Goal: Task Accomplishment & Management: Manage account settings

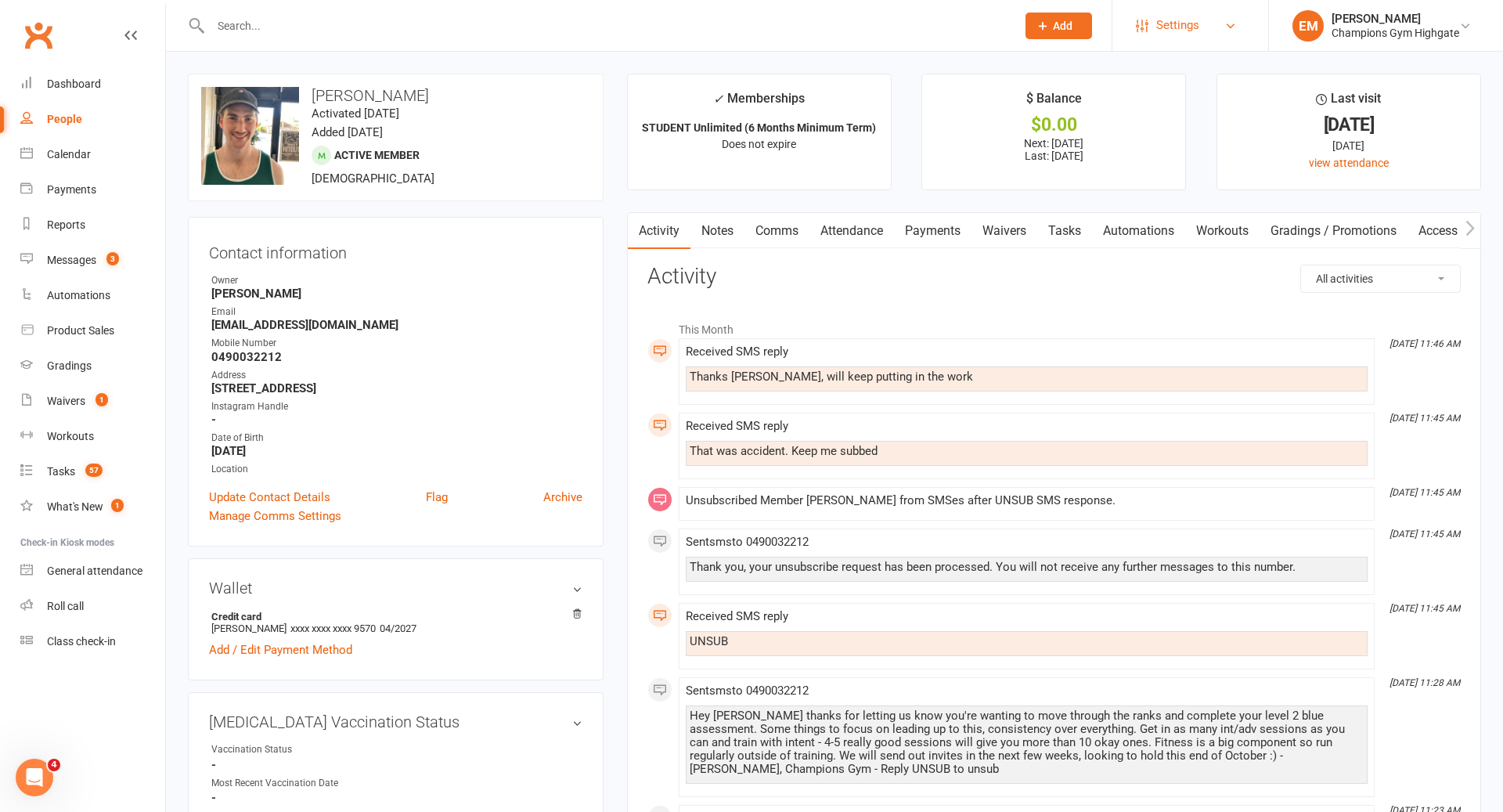
click at [1184, 30] on span "Settings" at bounding box center [1178, 25] width 43 height 35
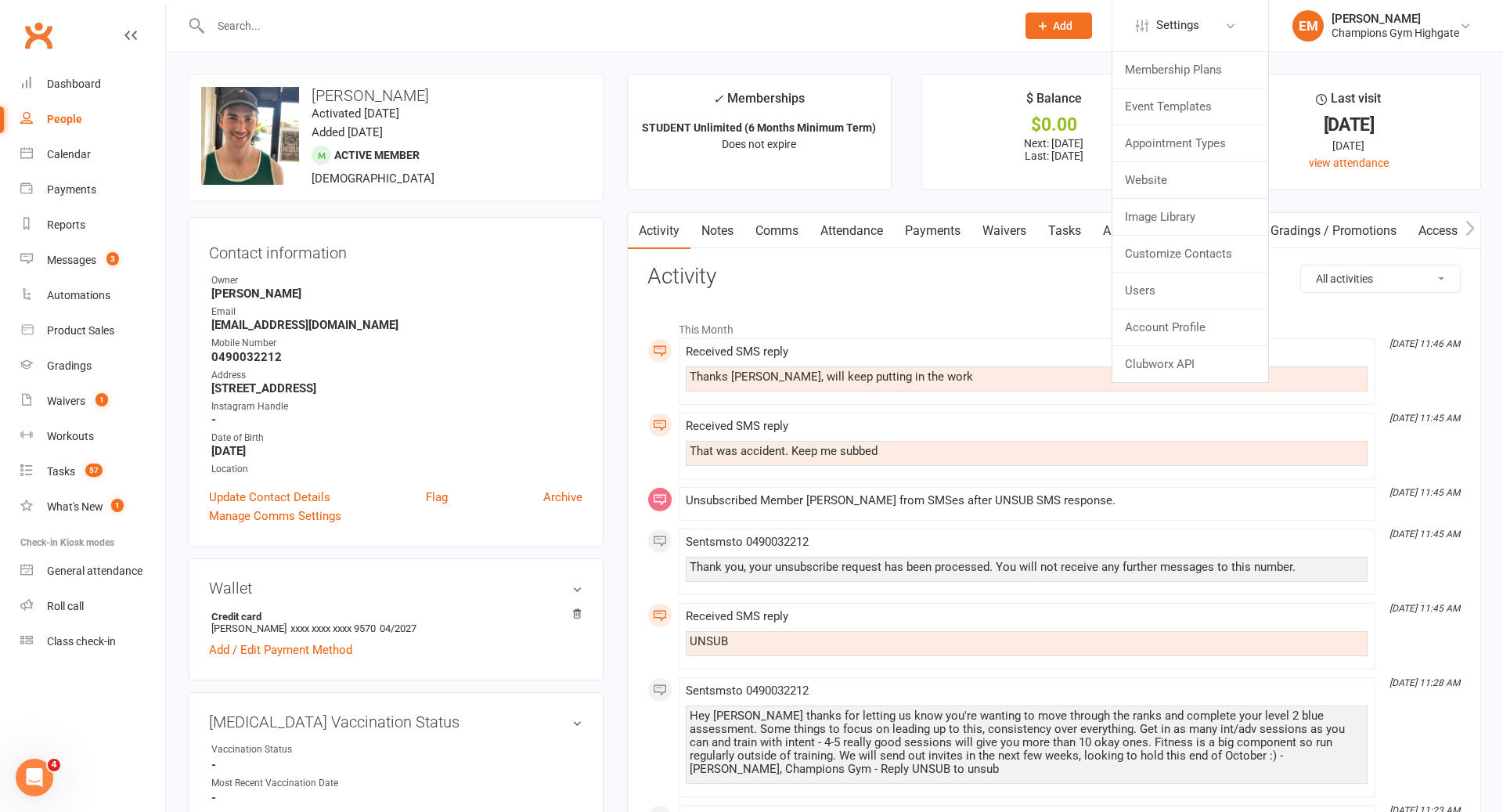
click at [919, 86] on ul "✓ Memberships STUDENT Unlimited (6 Months Minimum Term) Does not expire $ Balan…" at bounding box center [1054, 131] width 854 height 117
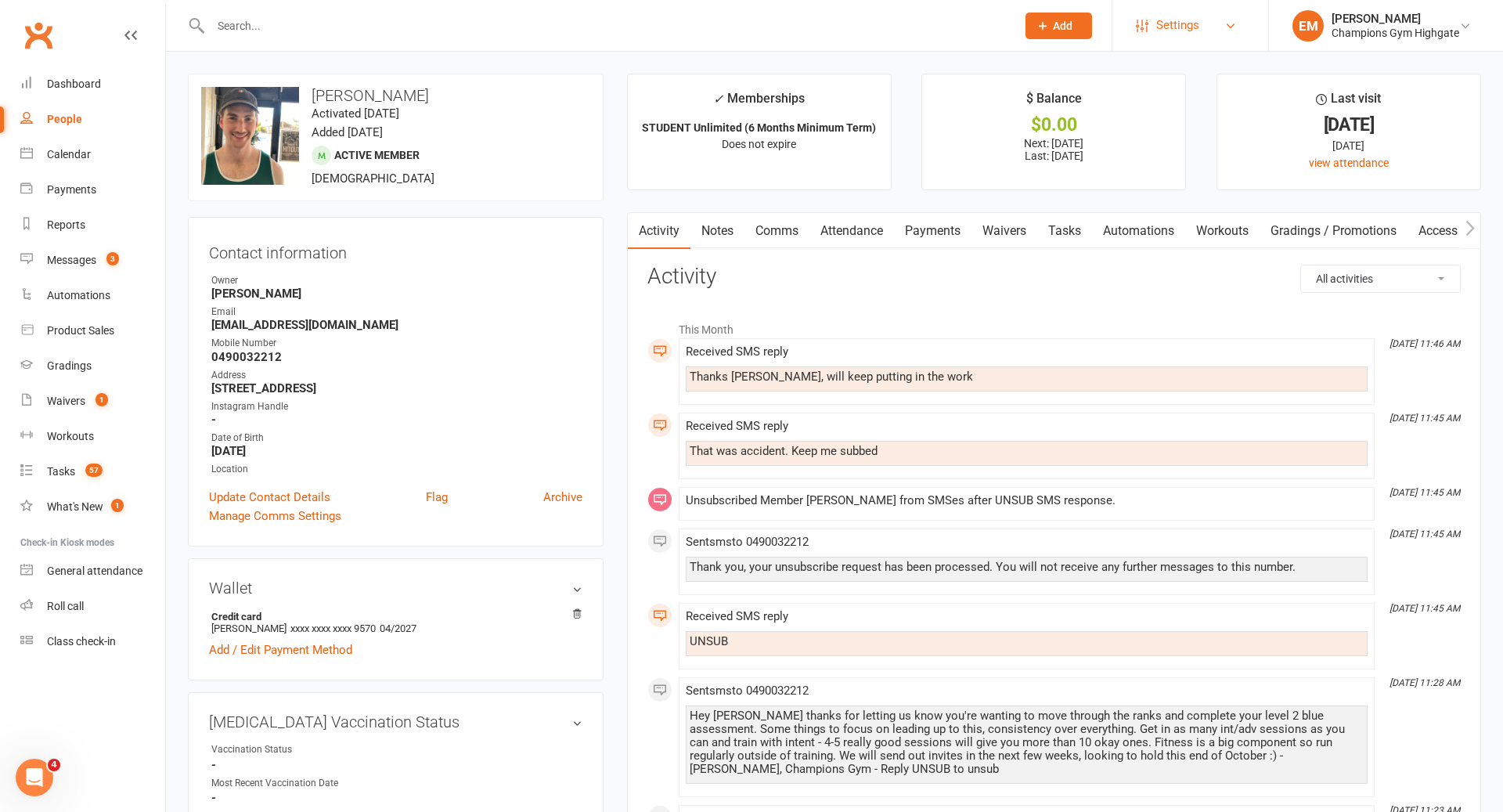
click at [1194, 41] on span "Settings" at bounding box center [1178, 25] width 43 height 35
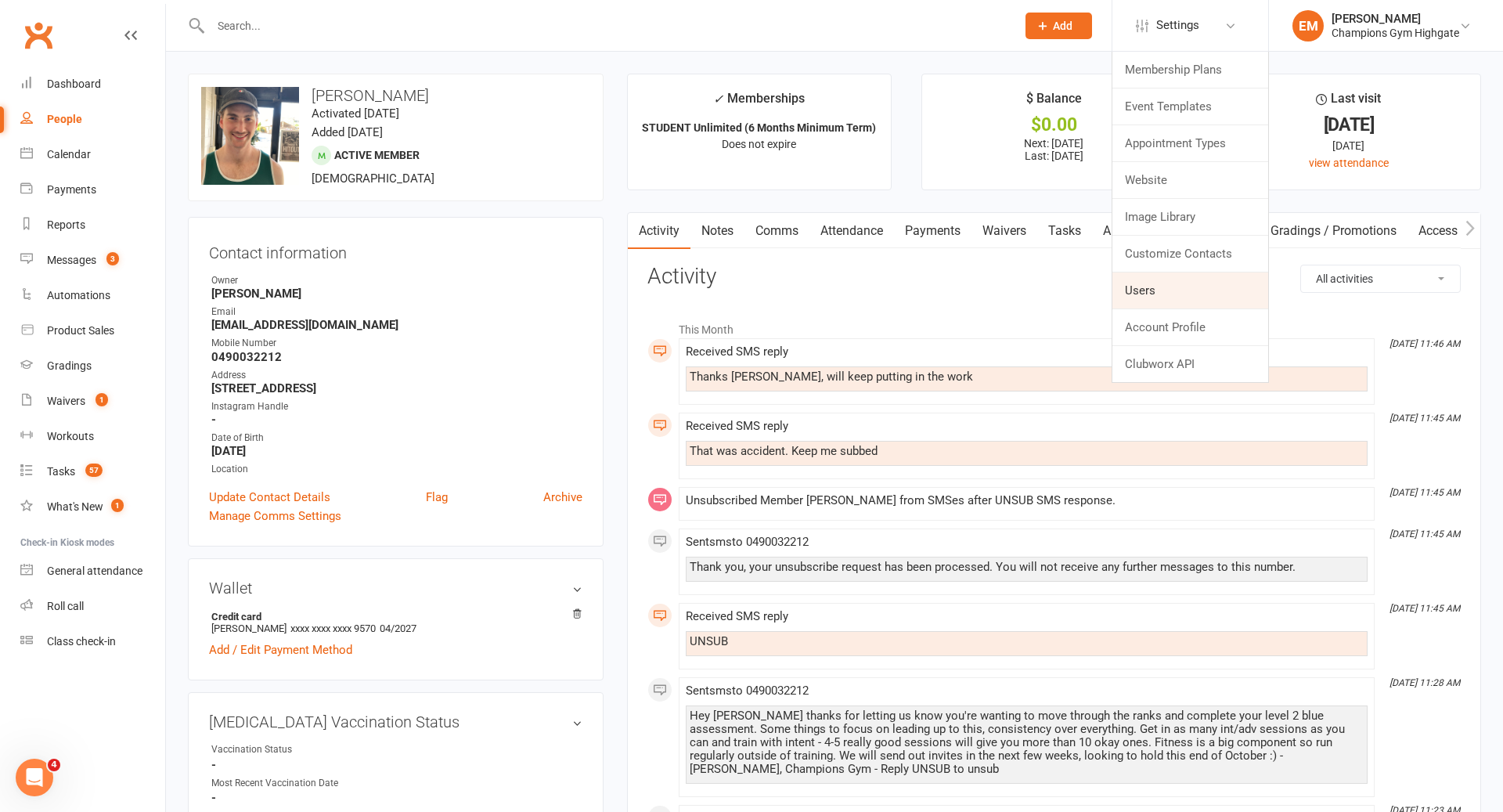
click at [1160, 292] on link "Users" at bounding box center [1190, 290] width 156 height 36
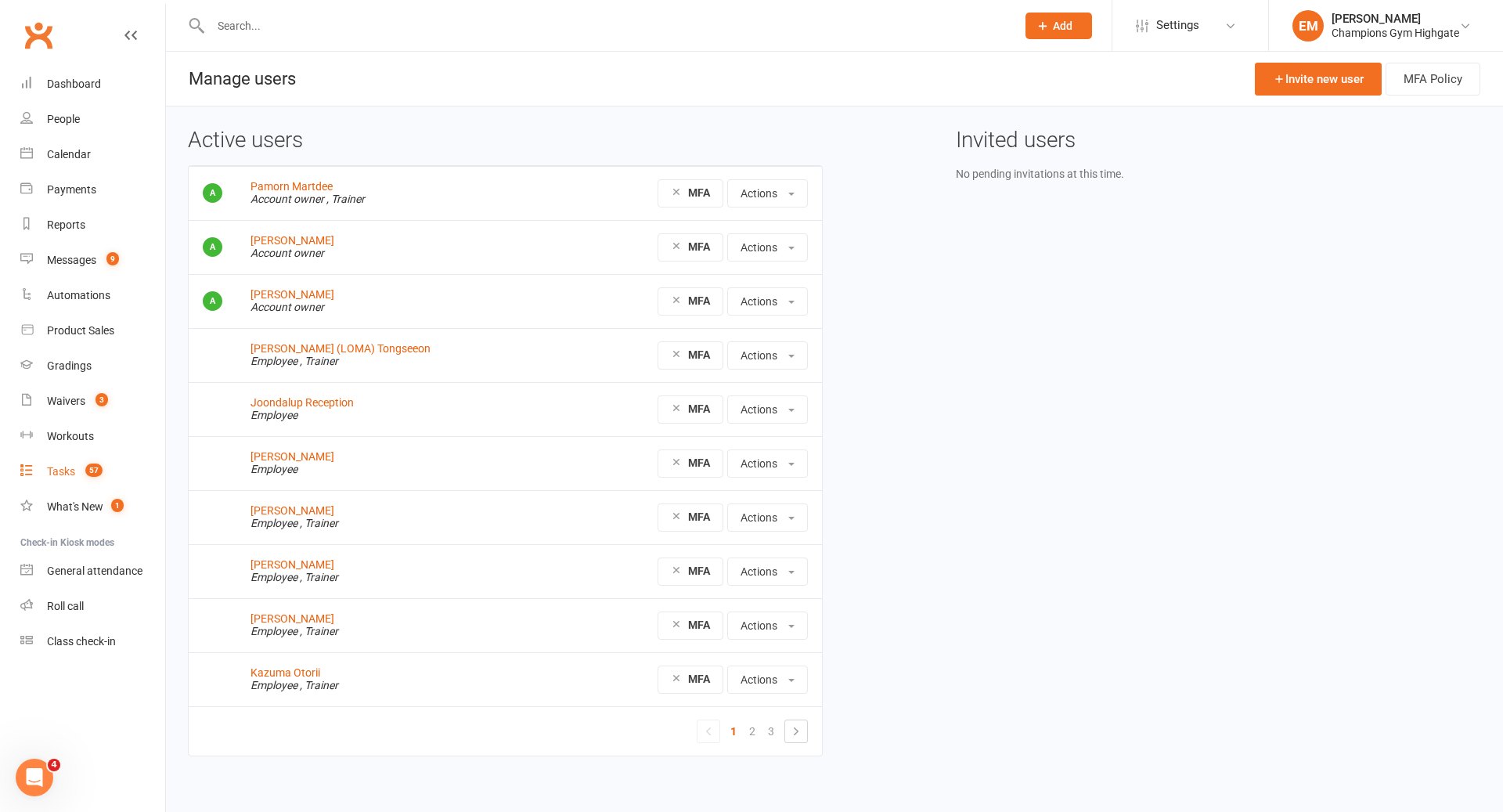
drag, startPoint x: 78, startPoint y: 466, endPoint x: 213, endPoint y: 383, distance: 158.5
click at [77, 466] on count-badge "57" at bounding box center [90, 471] width 25 height 12
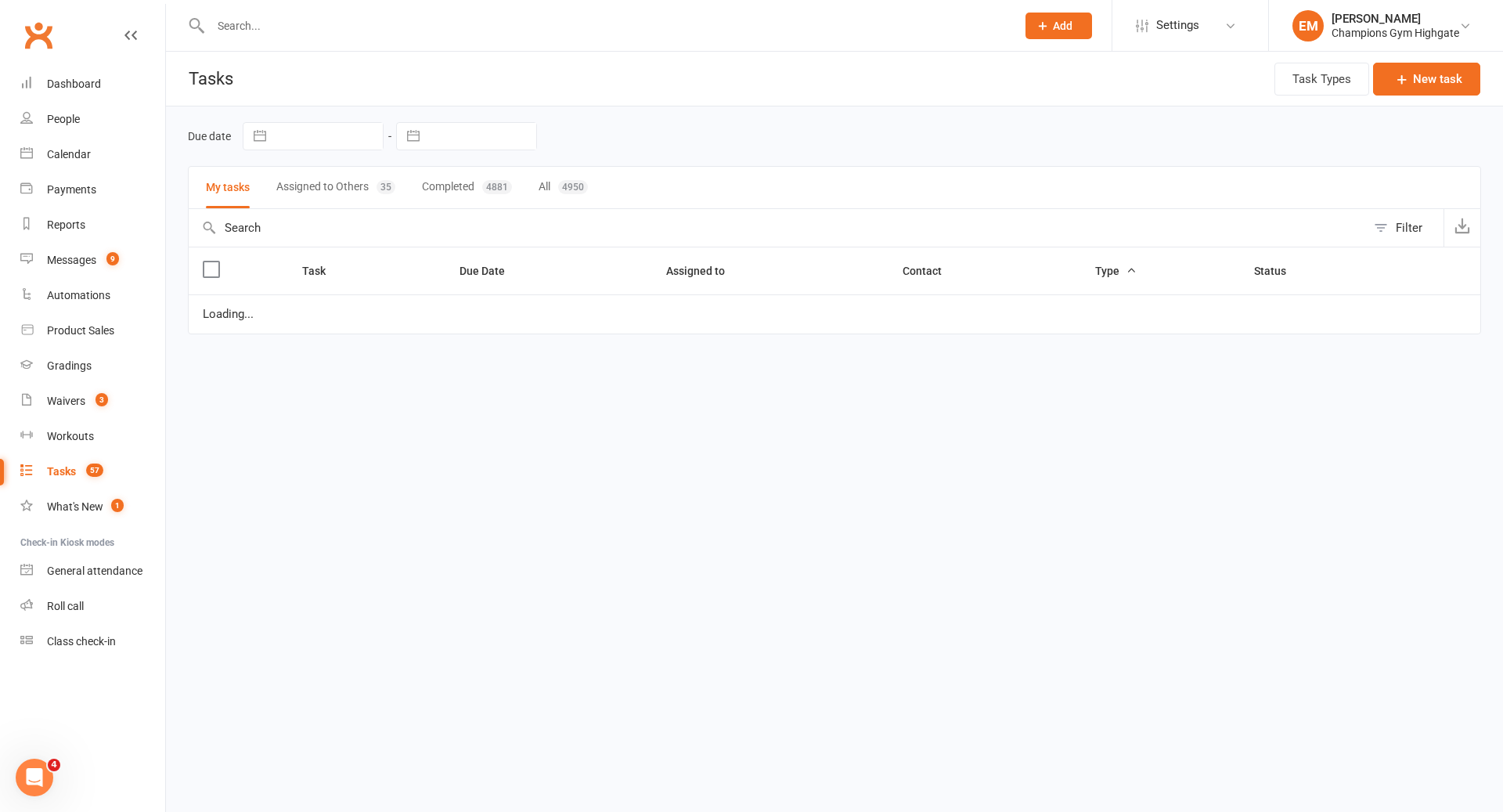
select select "waiting"
select select "started"
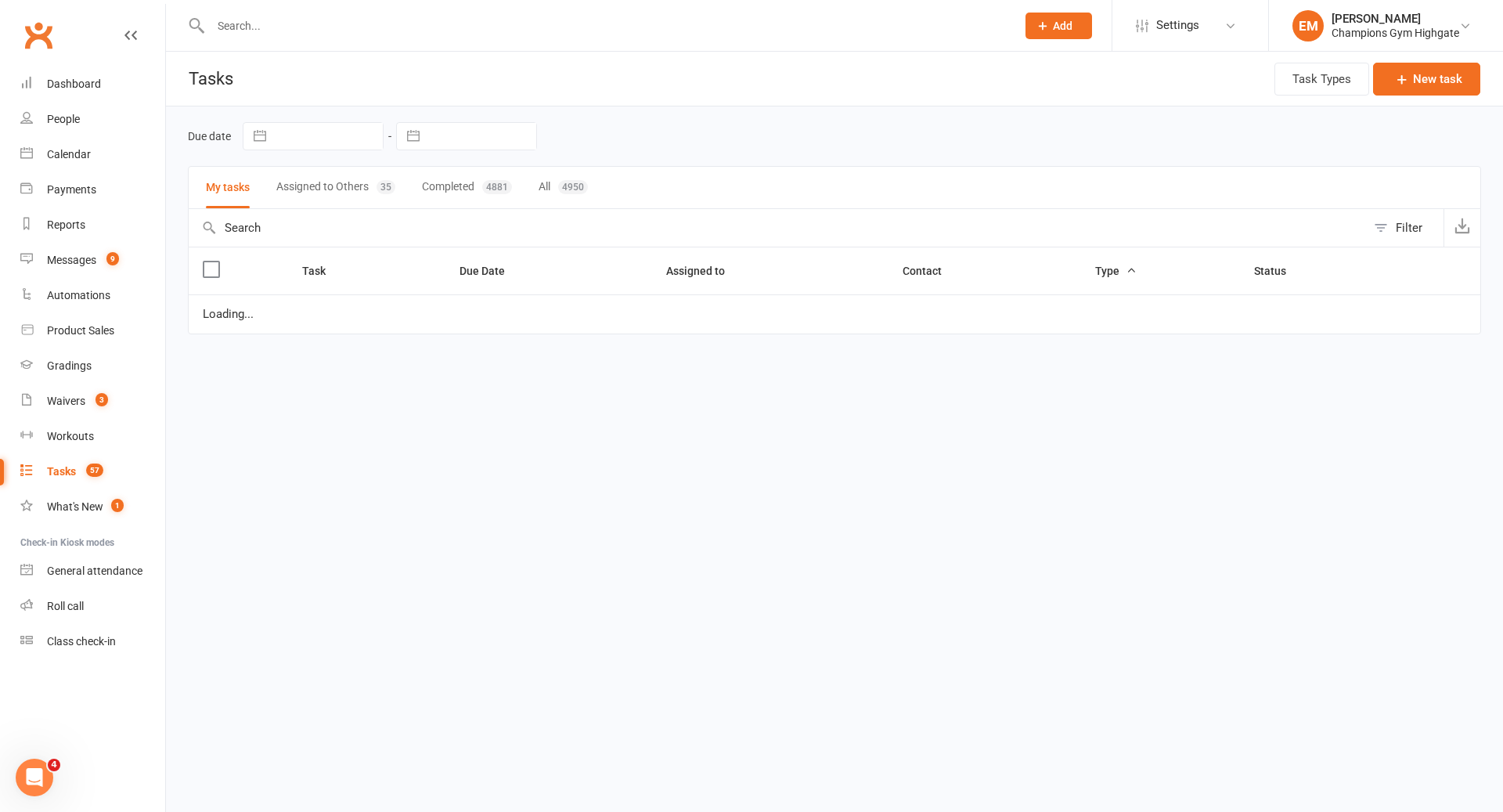
select select "waiting"
select select "started"
select select "waiting"
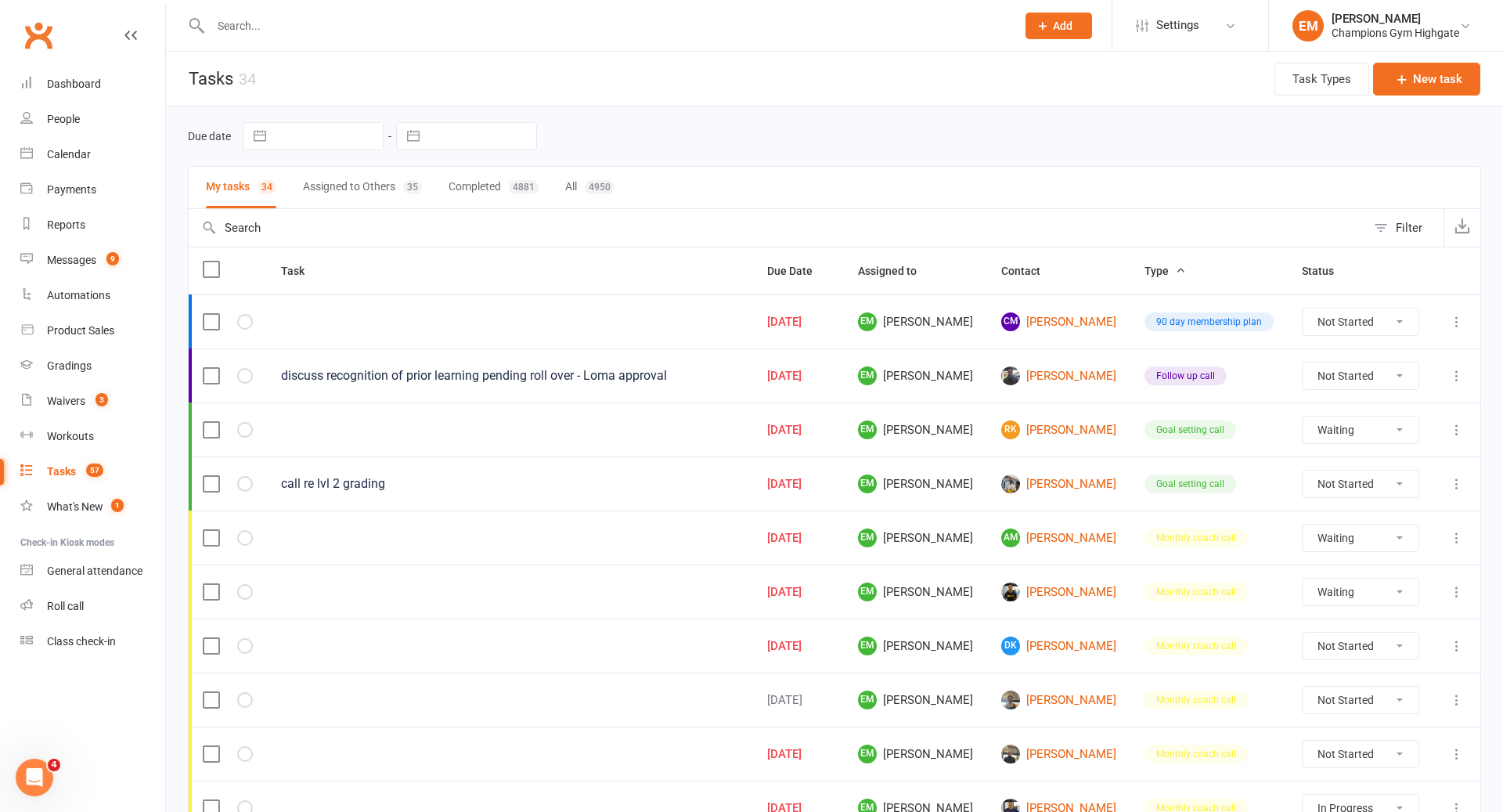
click at [1350, 324] on select "Not Started In Progress Waiting Complete" at bounding box center [1360, 322] width 116 height 27
select select "unstarted"
select select "waiting"
select select "started"
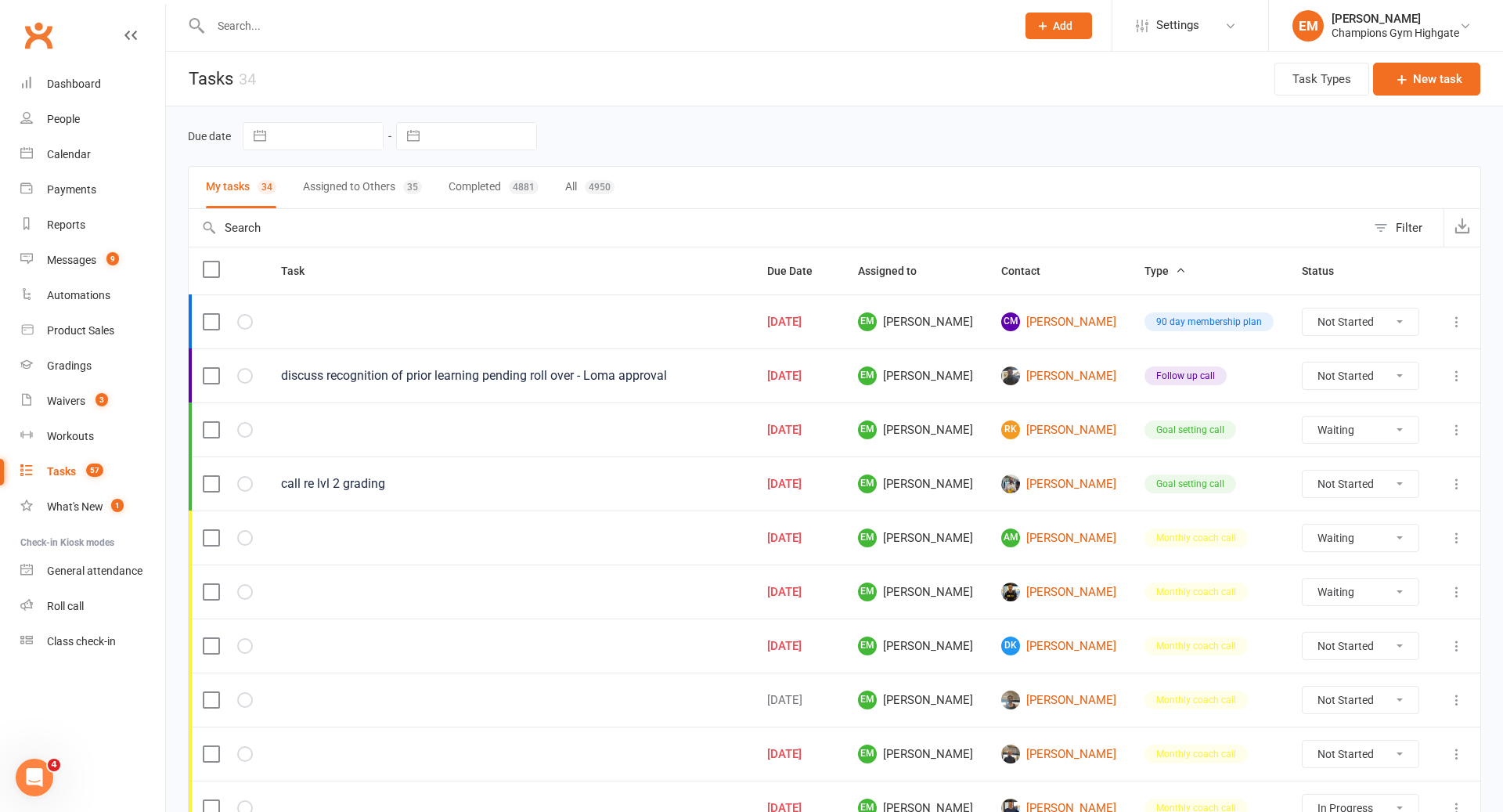
select select "waiting"
select select "started"
select select "waiting"
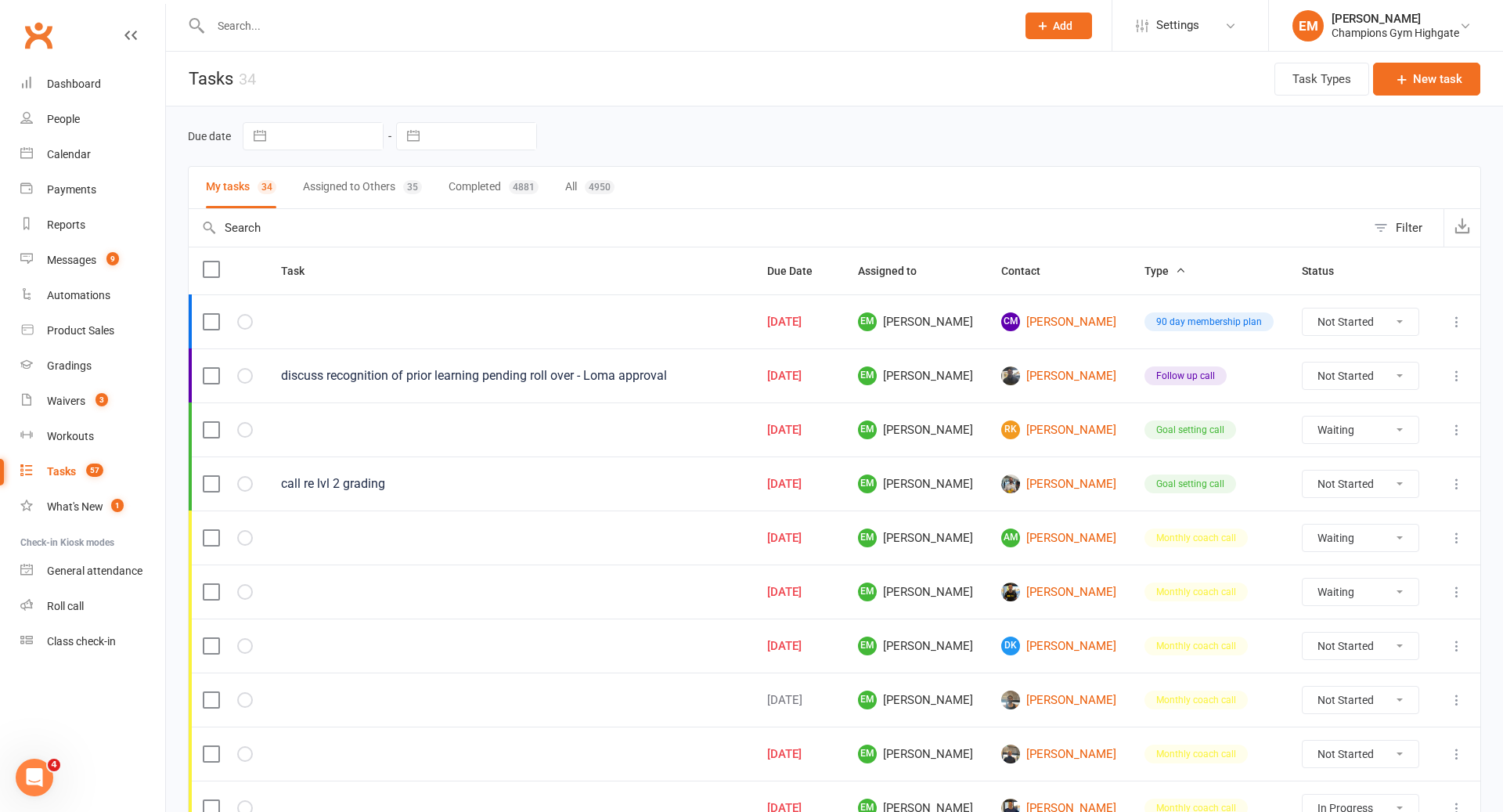
select select "waiting"
click at [1367, 363] on select "Not Started In Progress Waiting Complete" at bounding box center [1360, 376] width 116 height 27
click at [1360, 369] on select "Not Started In Progress Waiting Complete" at bounding box center [1360, 376] width 116 height 27
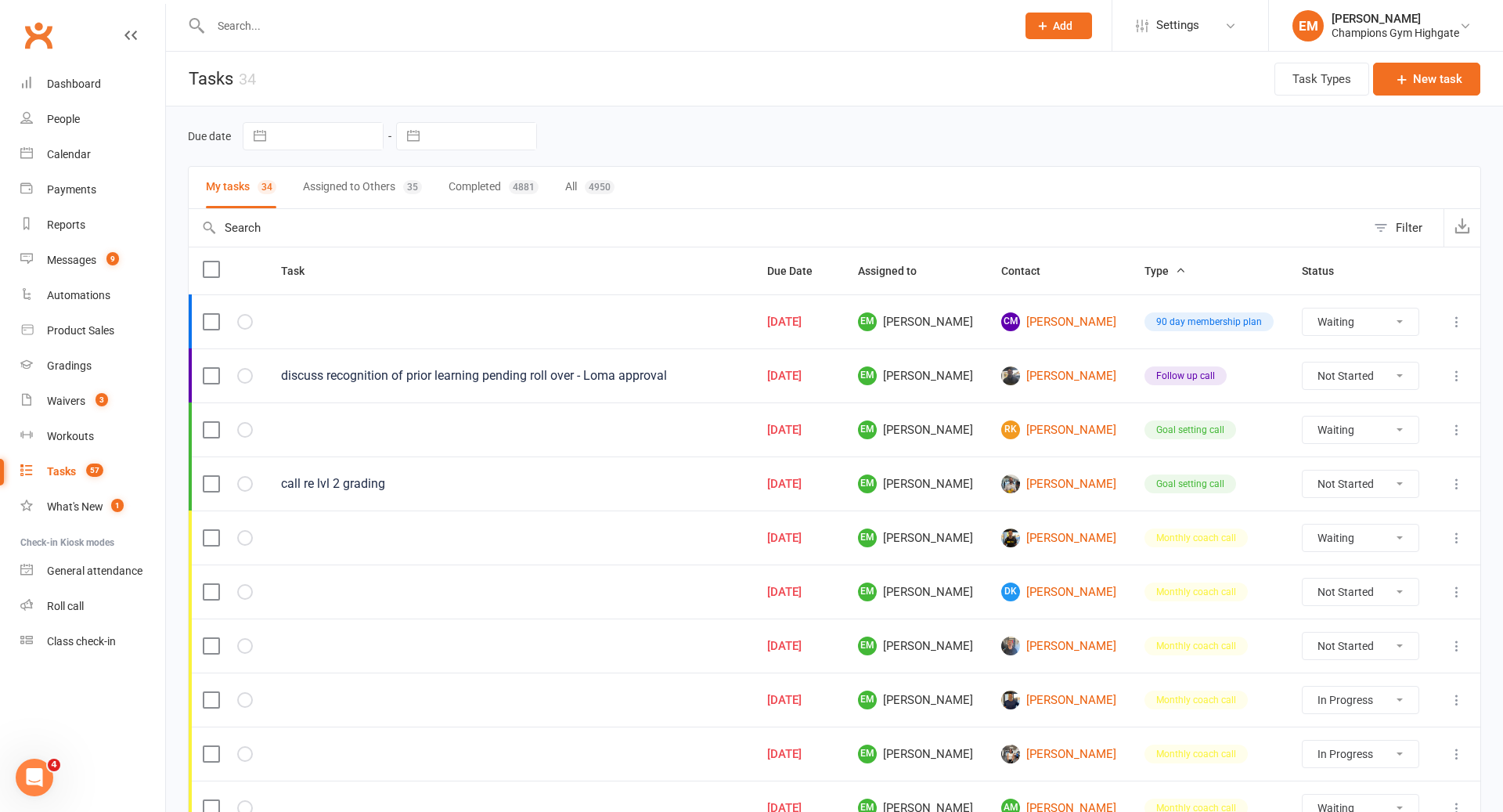
click at [1128, 161] on div "Due date Navigate forward to interact with the calendar and select a date. Pres…" at bounding box center [834, 136] width 1293 height 60
click at [1382, 374] on select "Not Started In Progress Waiting Complete" at bounding box center [1360, 376] width 116 height 27
select select "unstarted"
select select "waiting"
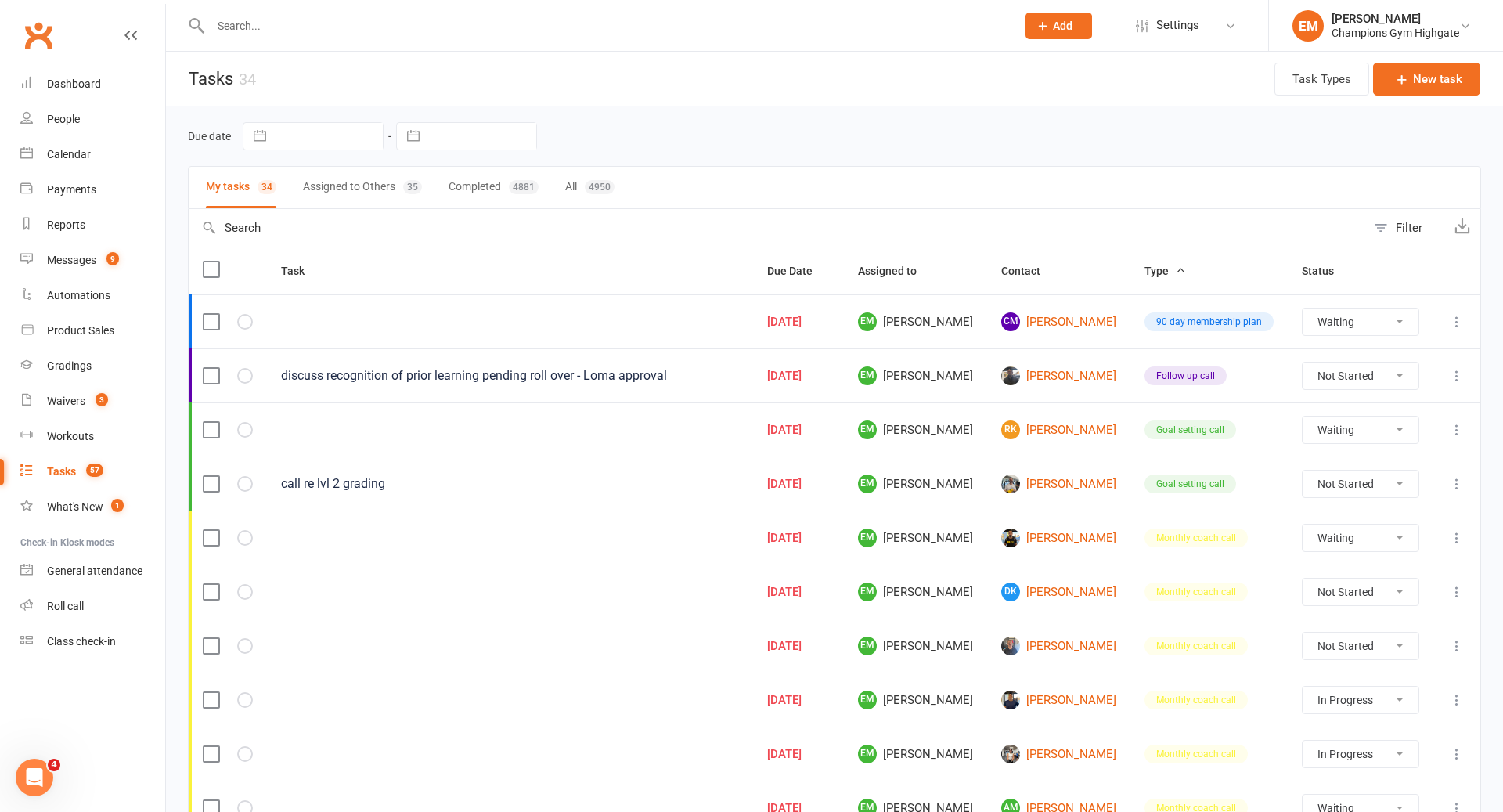
select select "waiting"
select select "started"
select select "waiting"
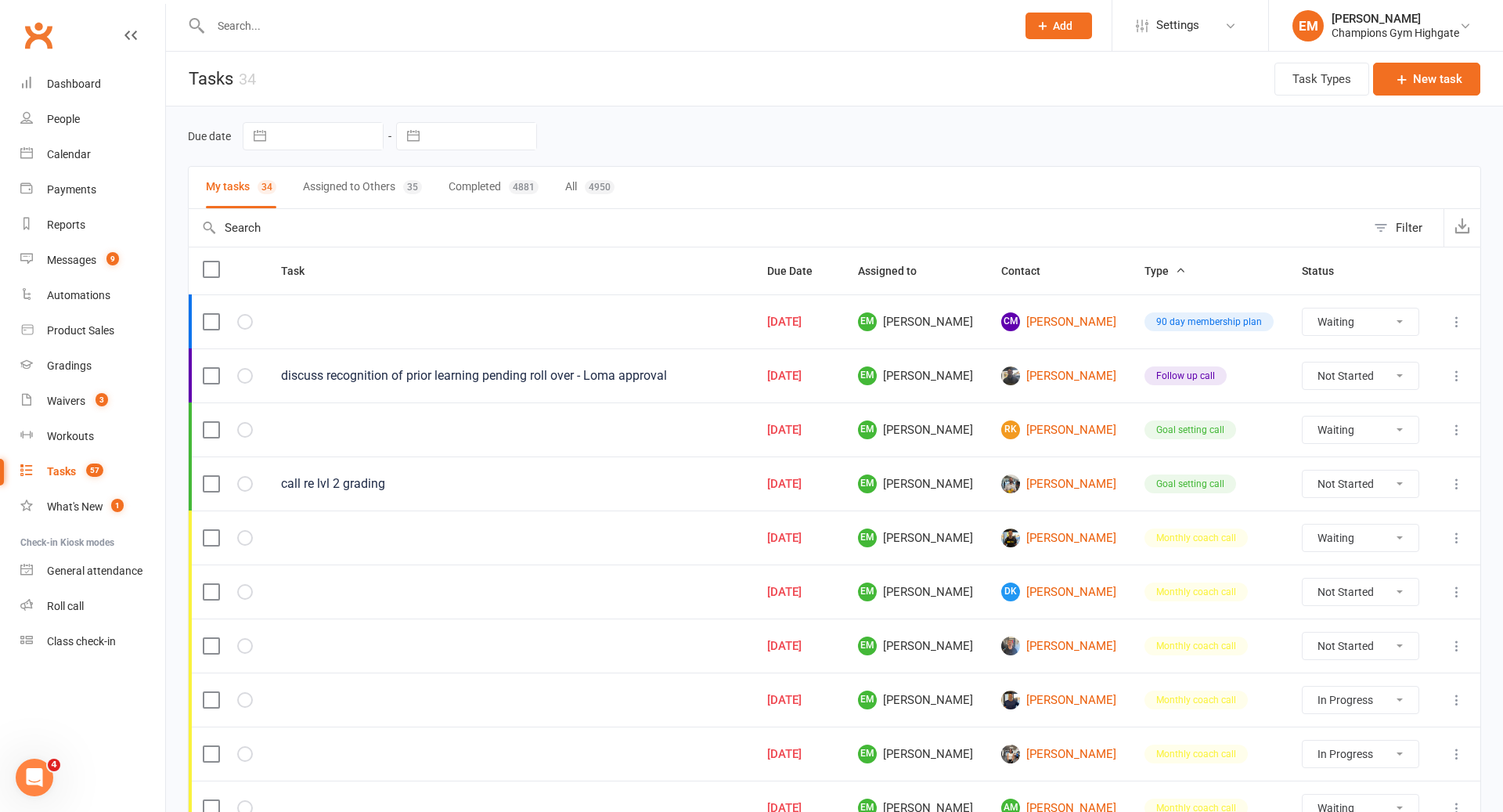
select select "started"
select select "waiting"
select select "started"
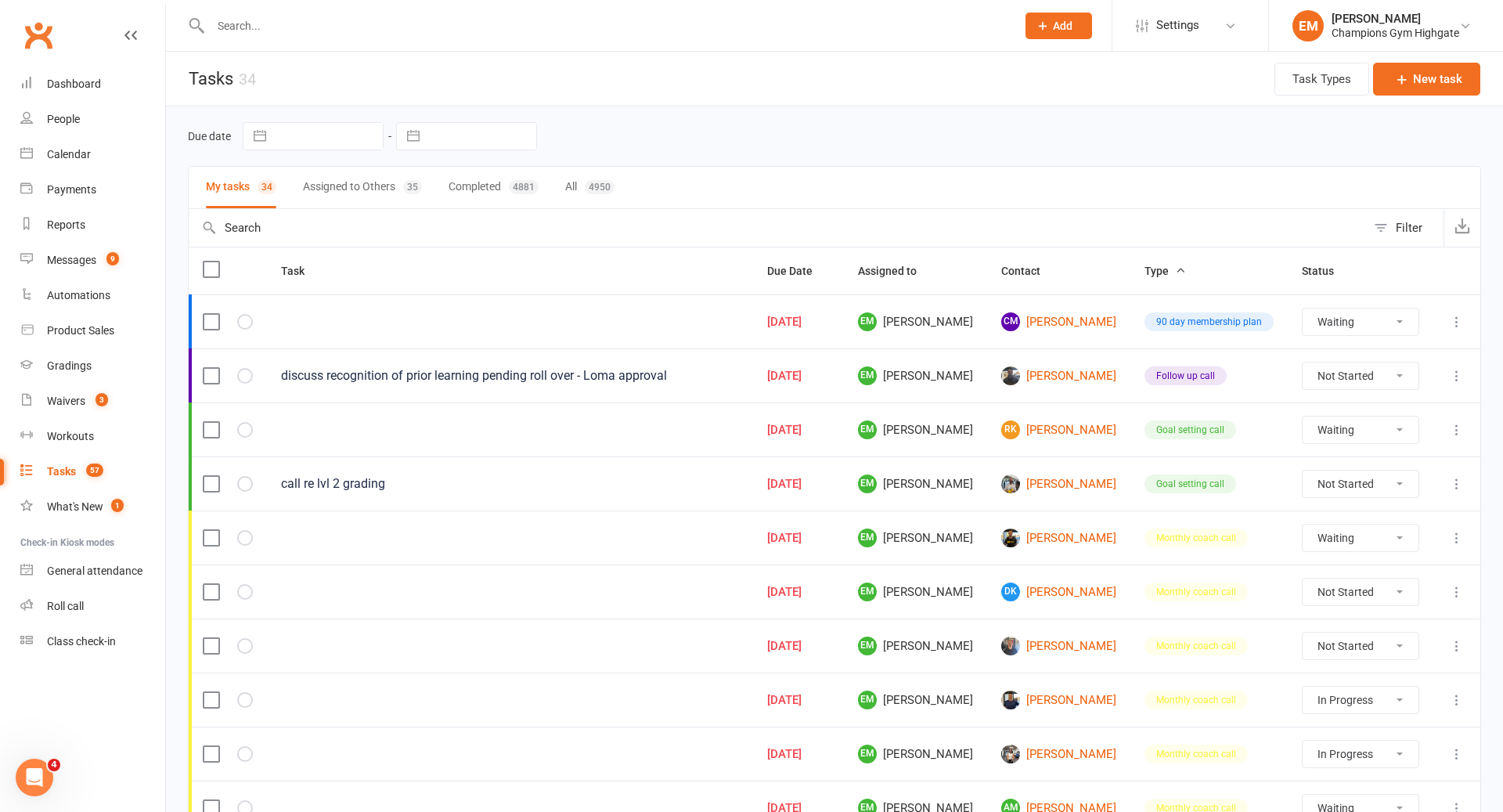
select select "waiting"
select select "started"
select select "waiting"
select select "started"
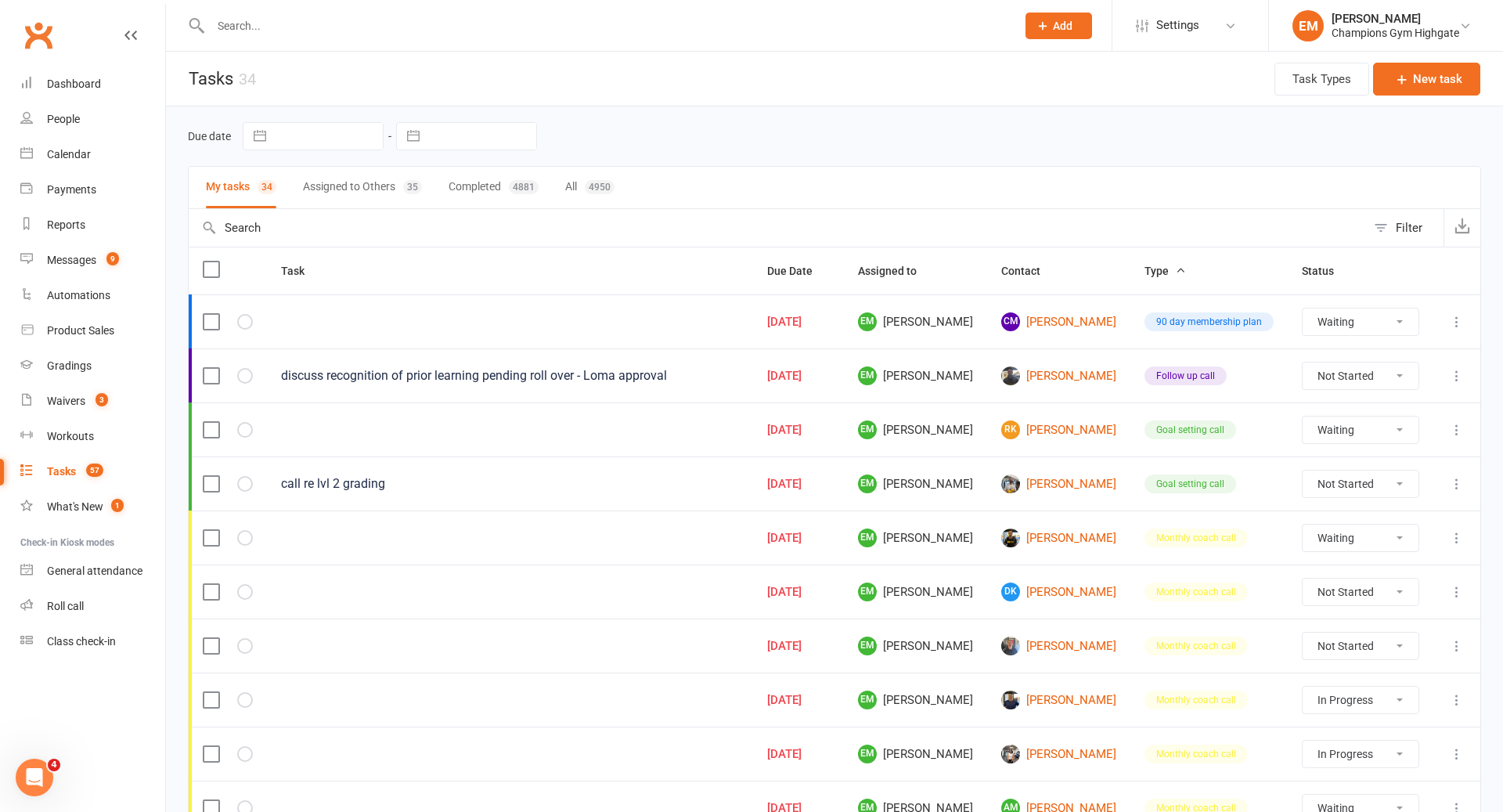
select select "waiting"
select select "started"
select select "waiting"
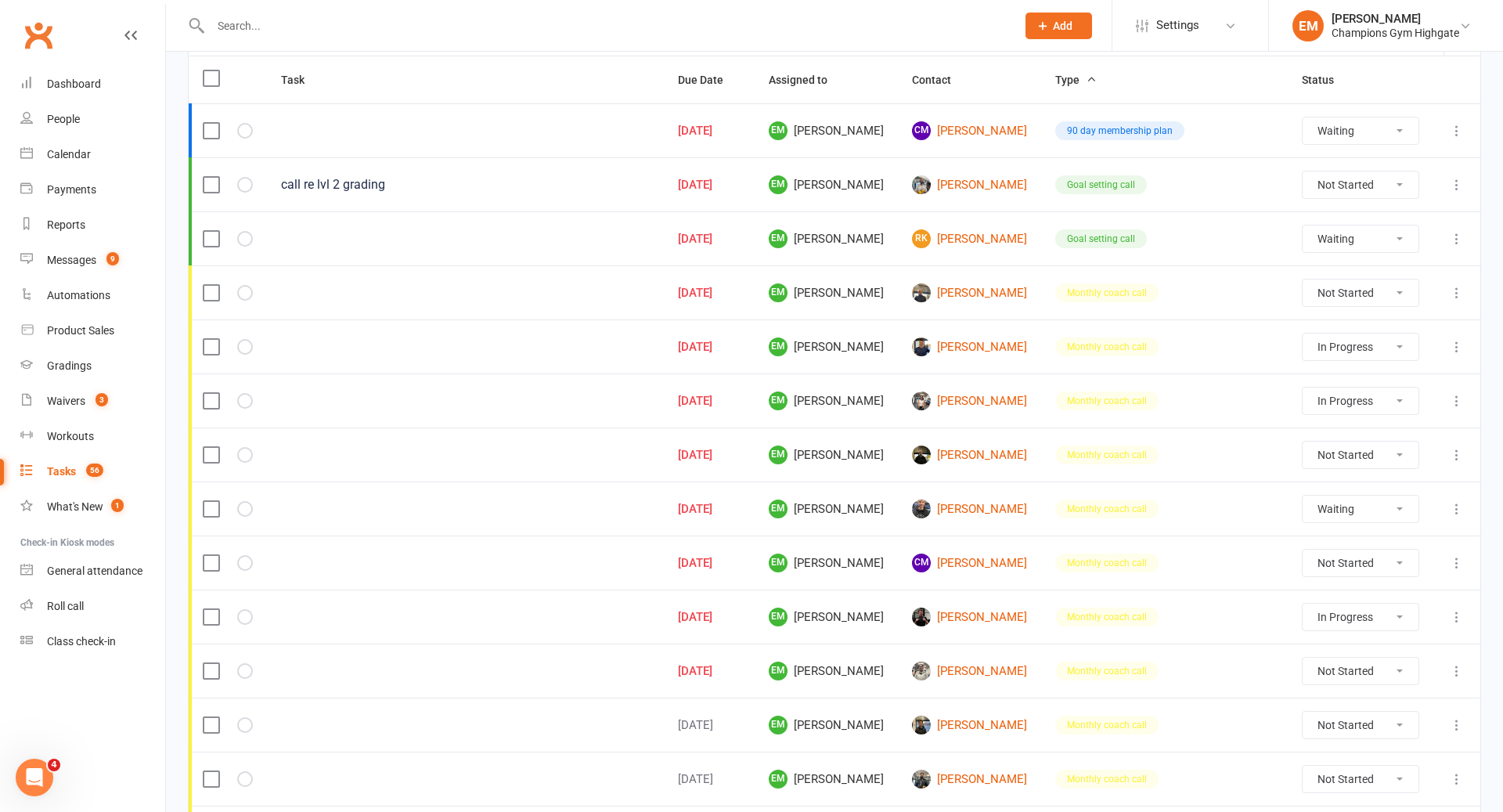
scroll to position [199, 0]
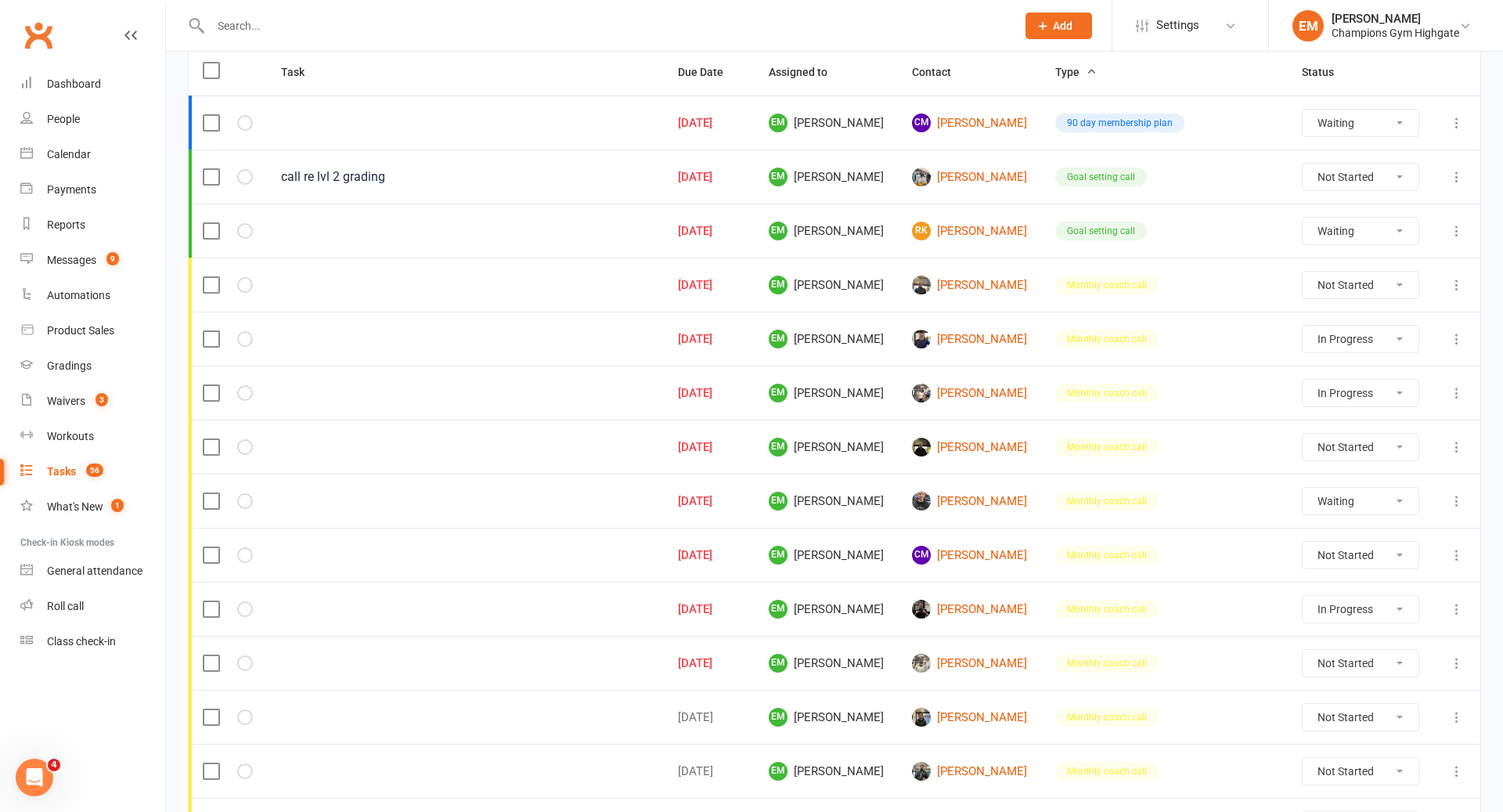
click at [1454, 547] on icon at bounding box center [1456, 555] width 16 height 16
click at [1357, 641] on link "Delete" at bounding box center [1387, 640] width 155 height 32
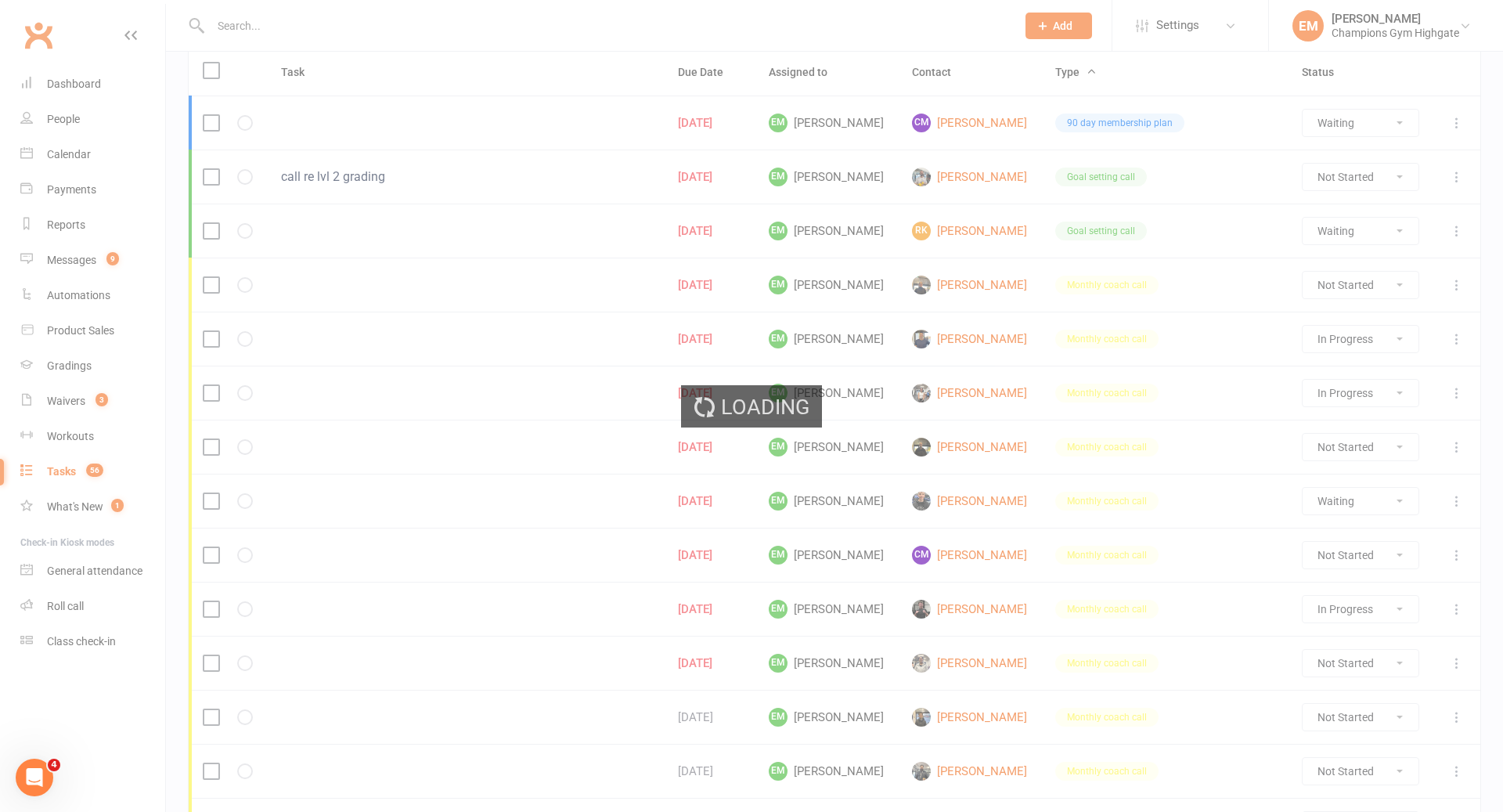
select select "waiting"
select select "started"
select select "waiting"
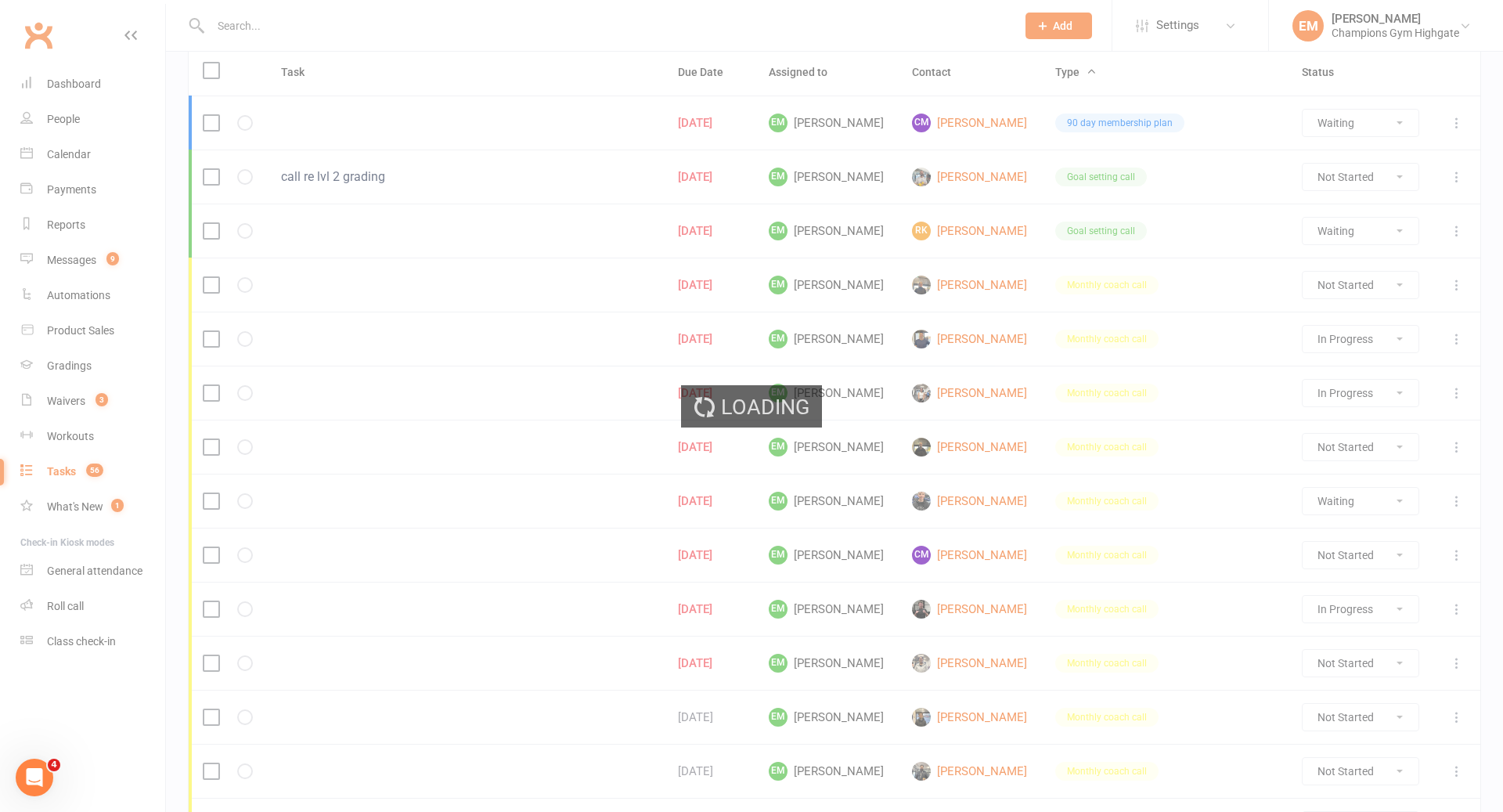
select select "started"
select select "waiting"
select select "started"
select select "waiting"
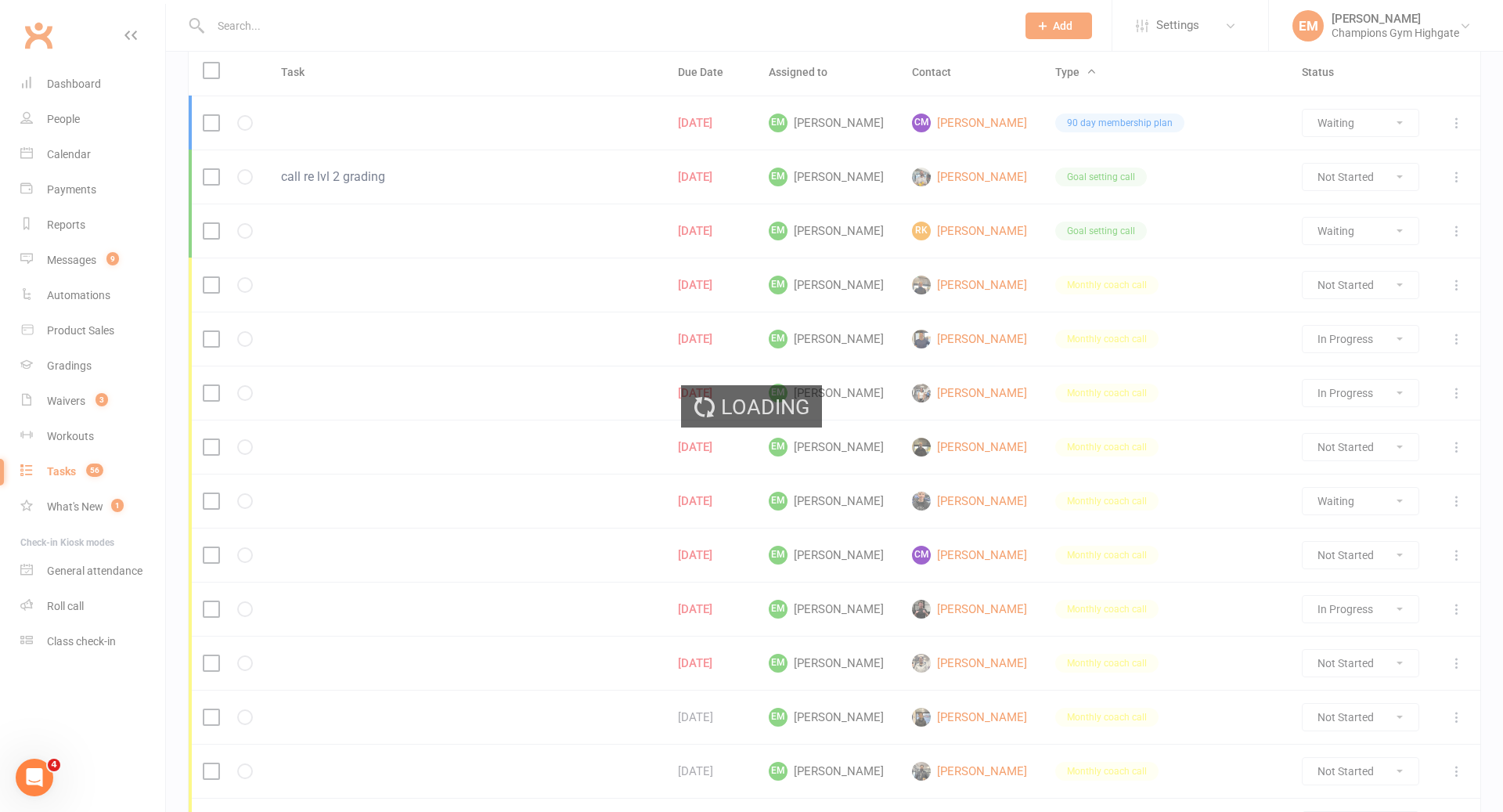
select select "started"
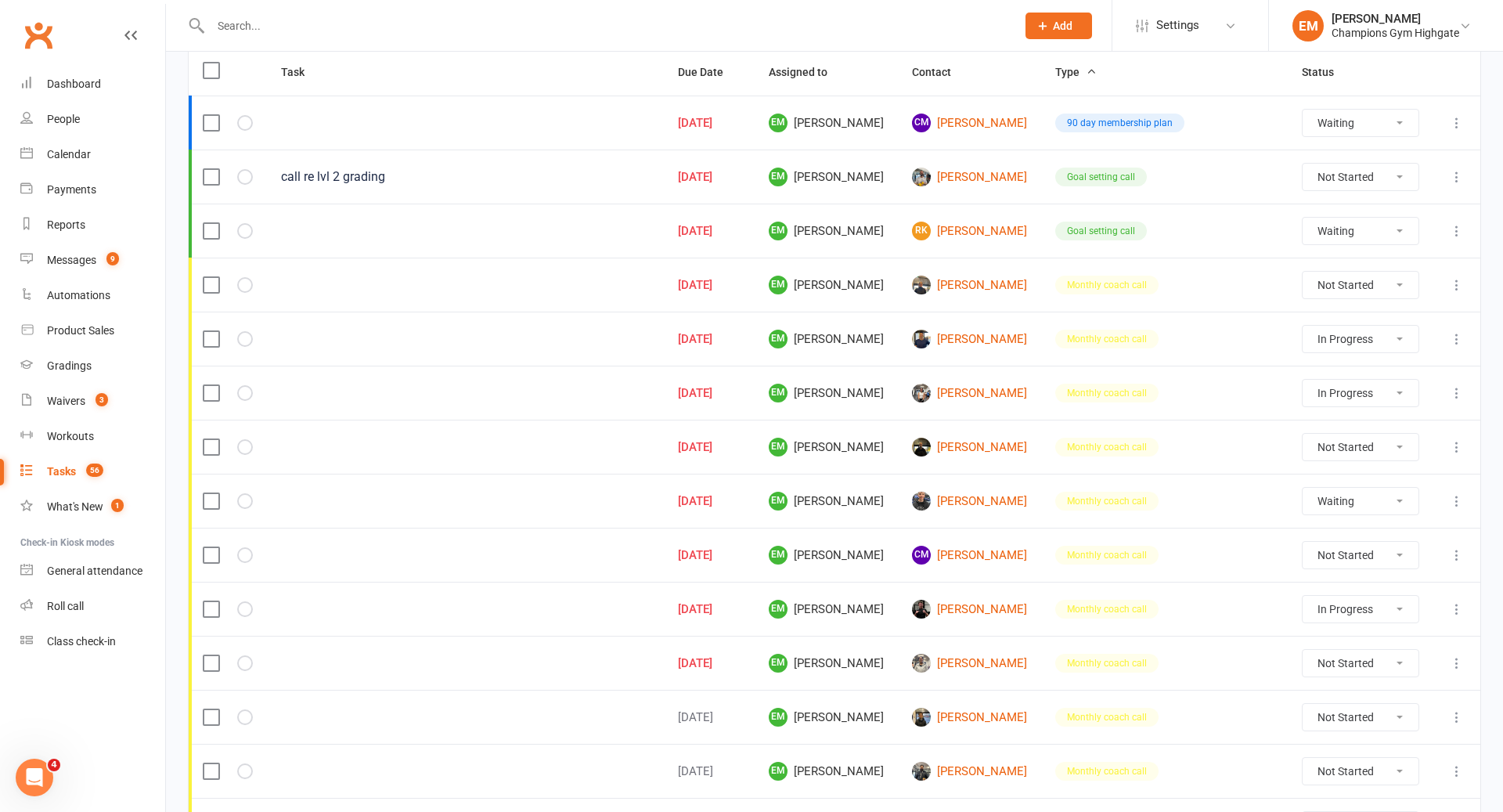
select select "waiting"
select select "started"
select select "waiting"
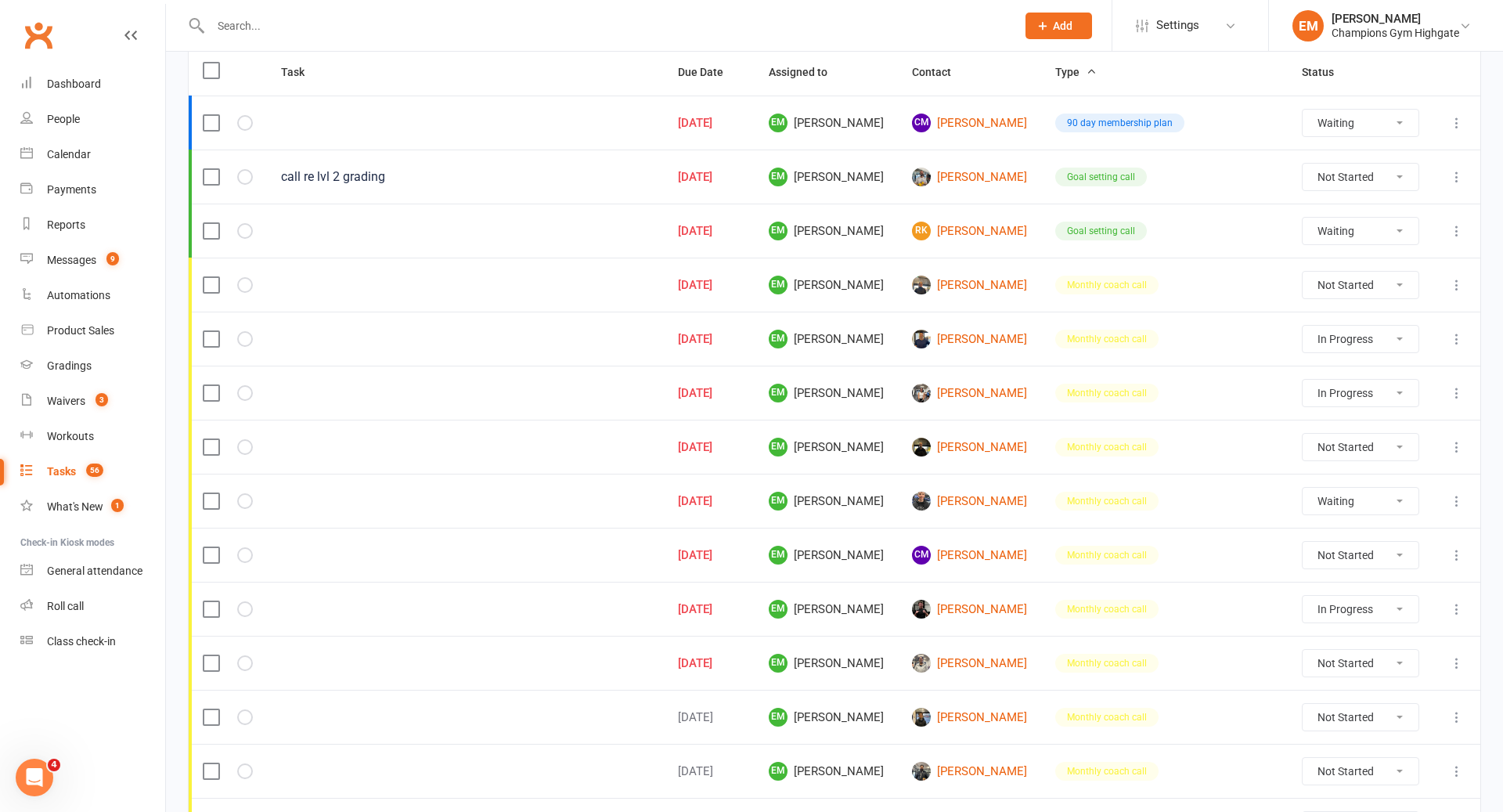
select select "started"
select select "waiting"
select select "started"
select select "waiting"
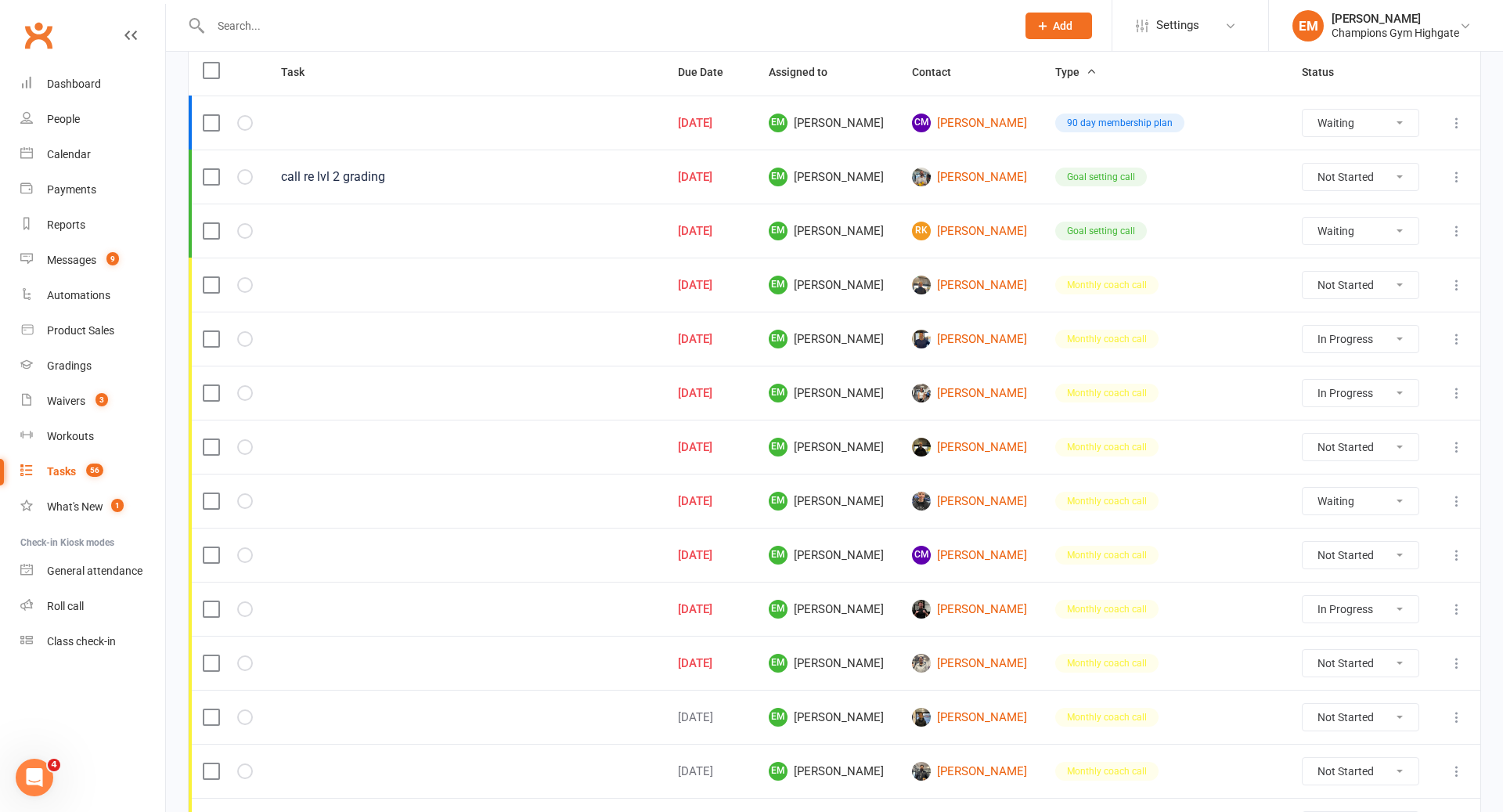
select select "started"
select select "waiting"
select select "started"
select select "waiting"
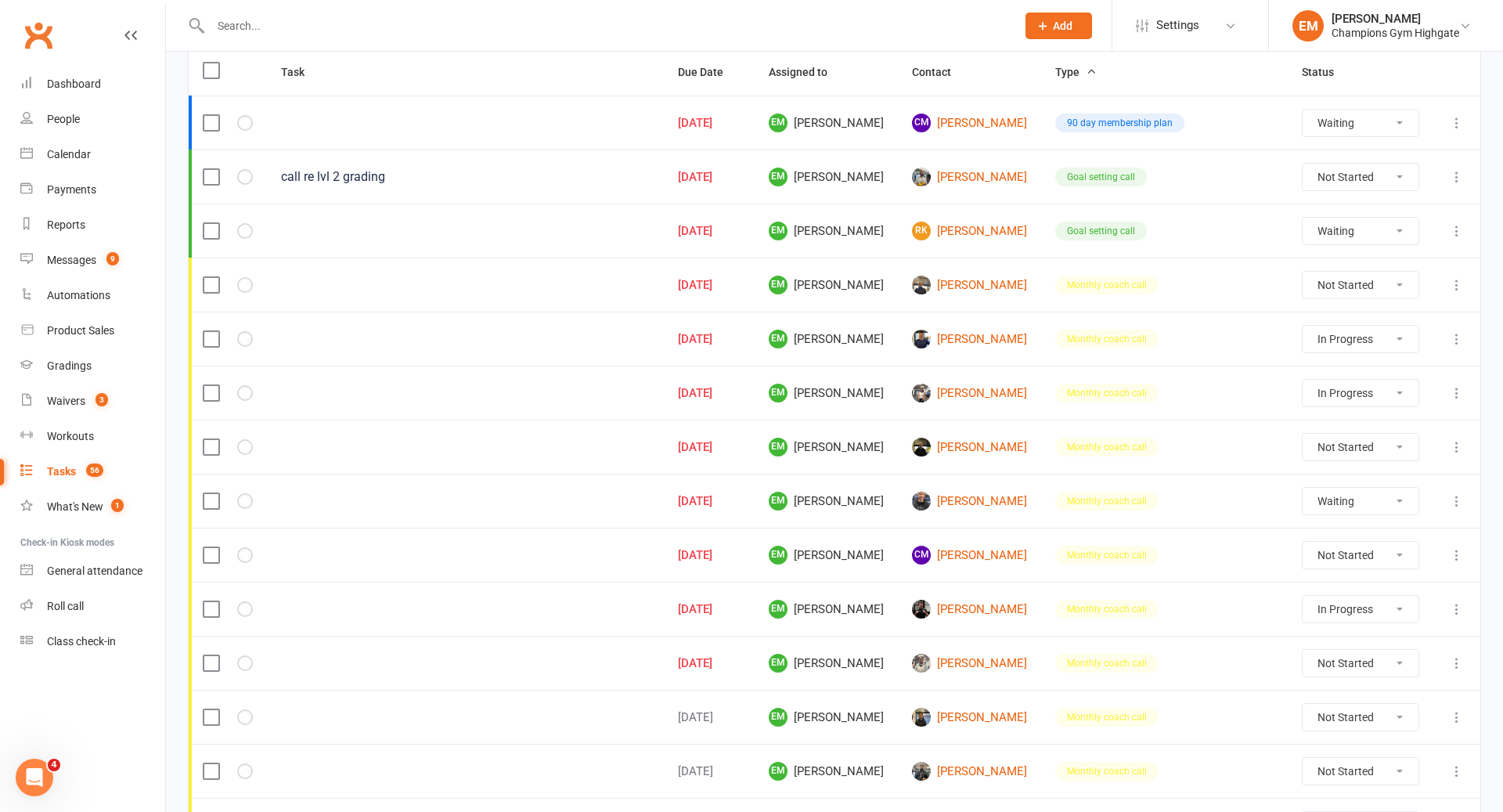
select select "waiting"
select select "started"
select select "waiting"
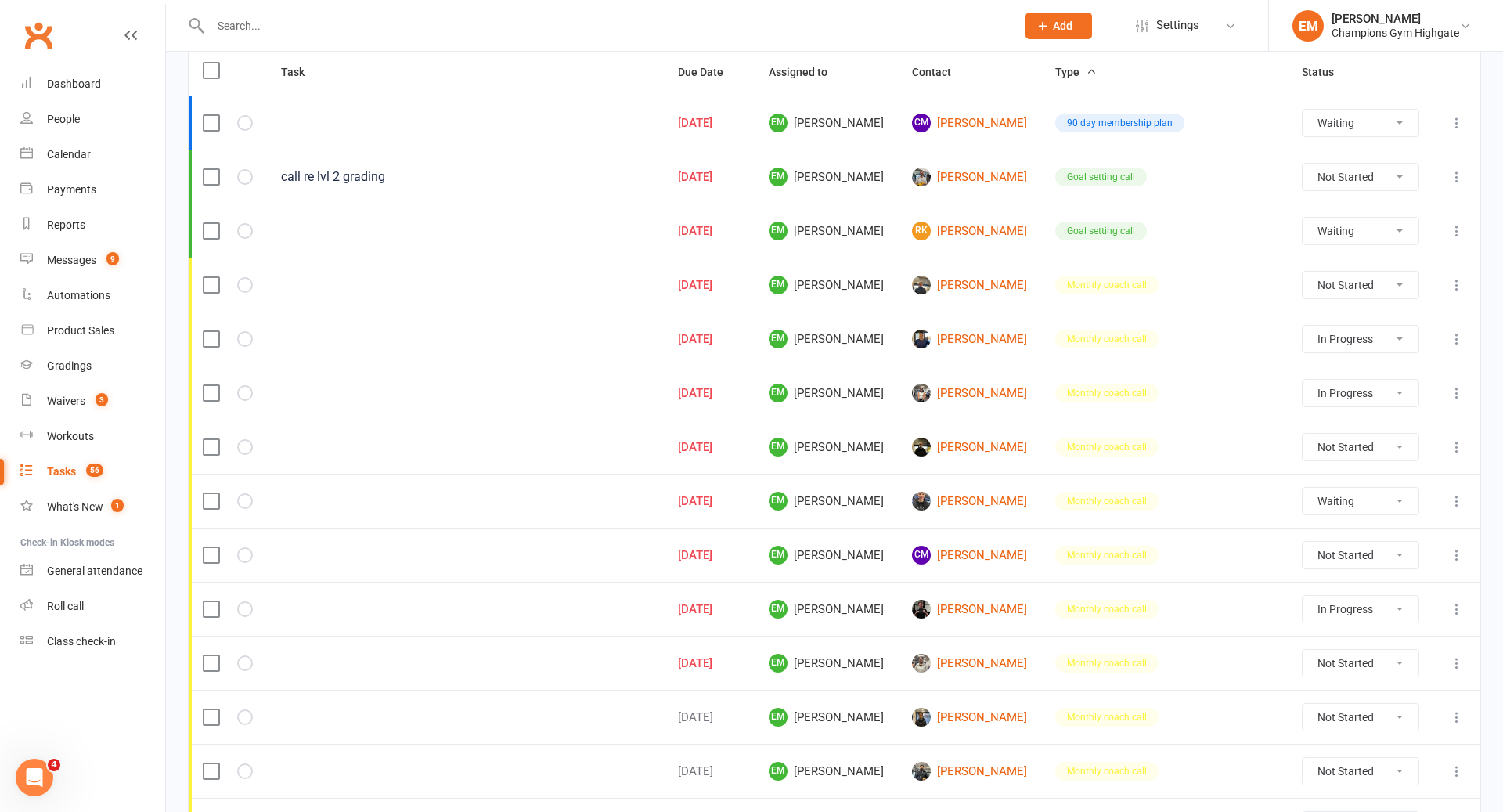
select select "waiting"
select select "started"
select select "waiting"
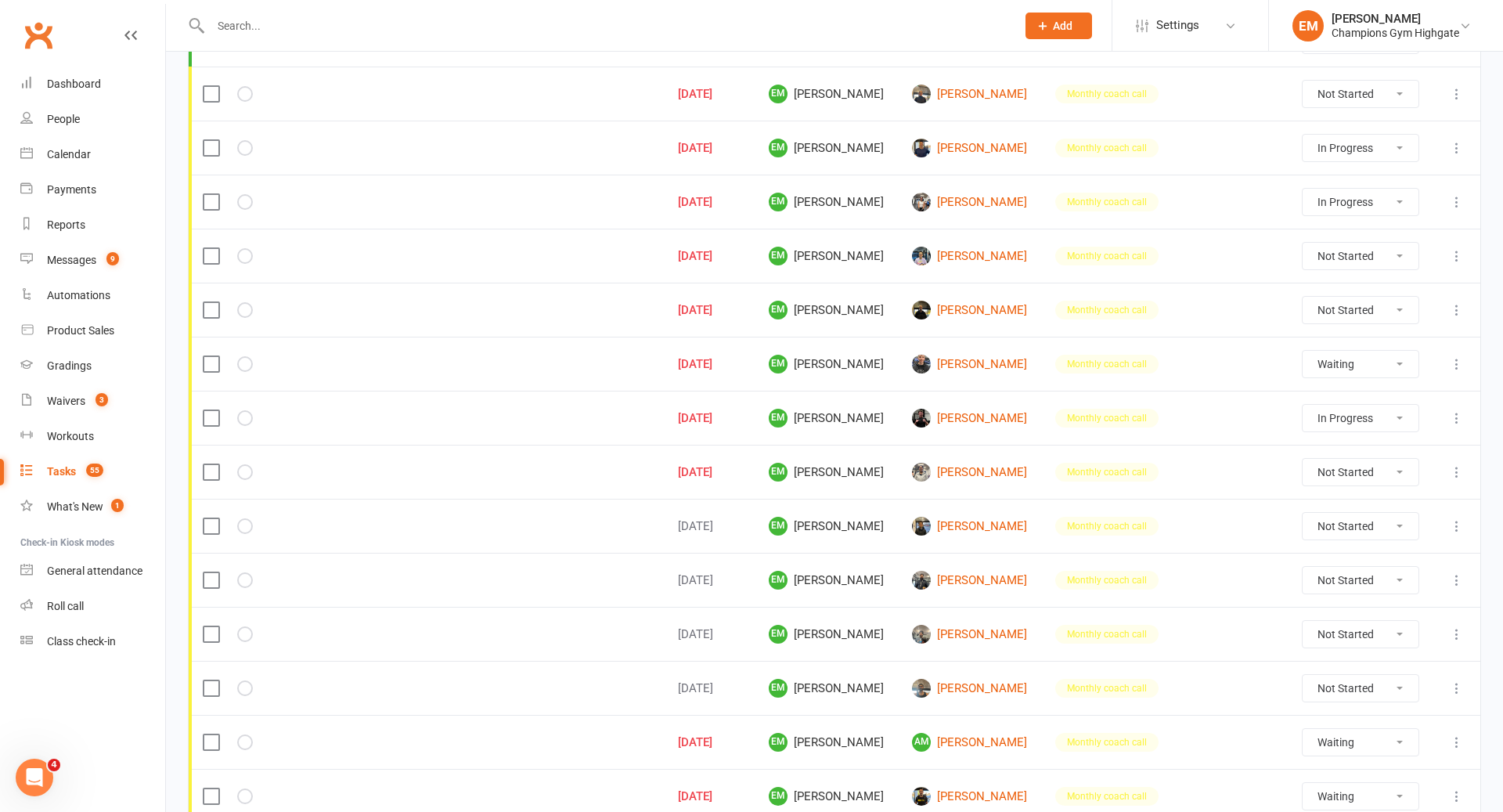
scroll to position [399, 0]
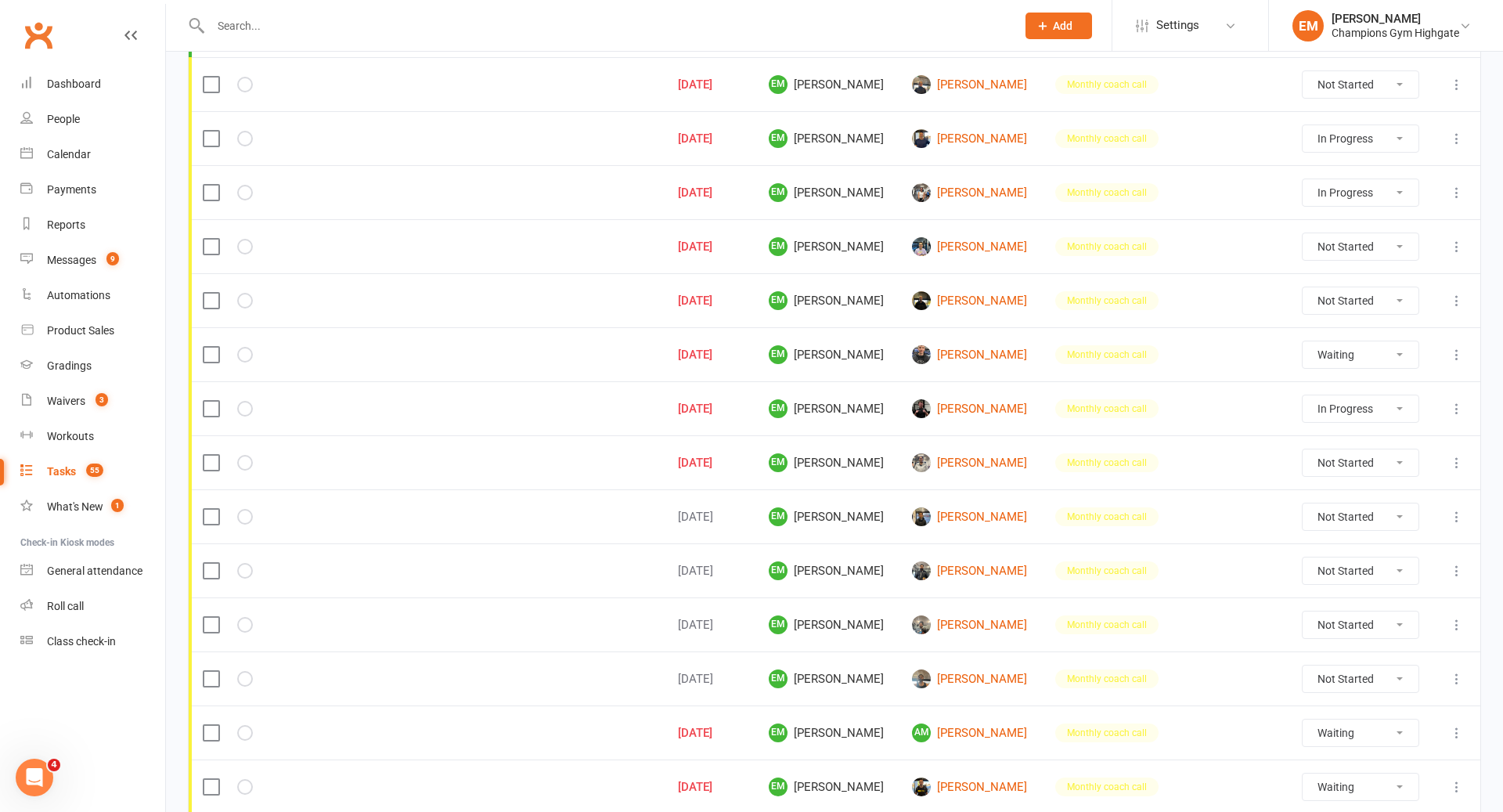
click at [679, 24] on input "text" at bounding box center [605, 26] width 799 height 22
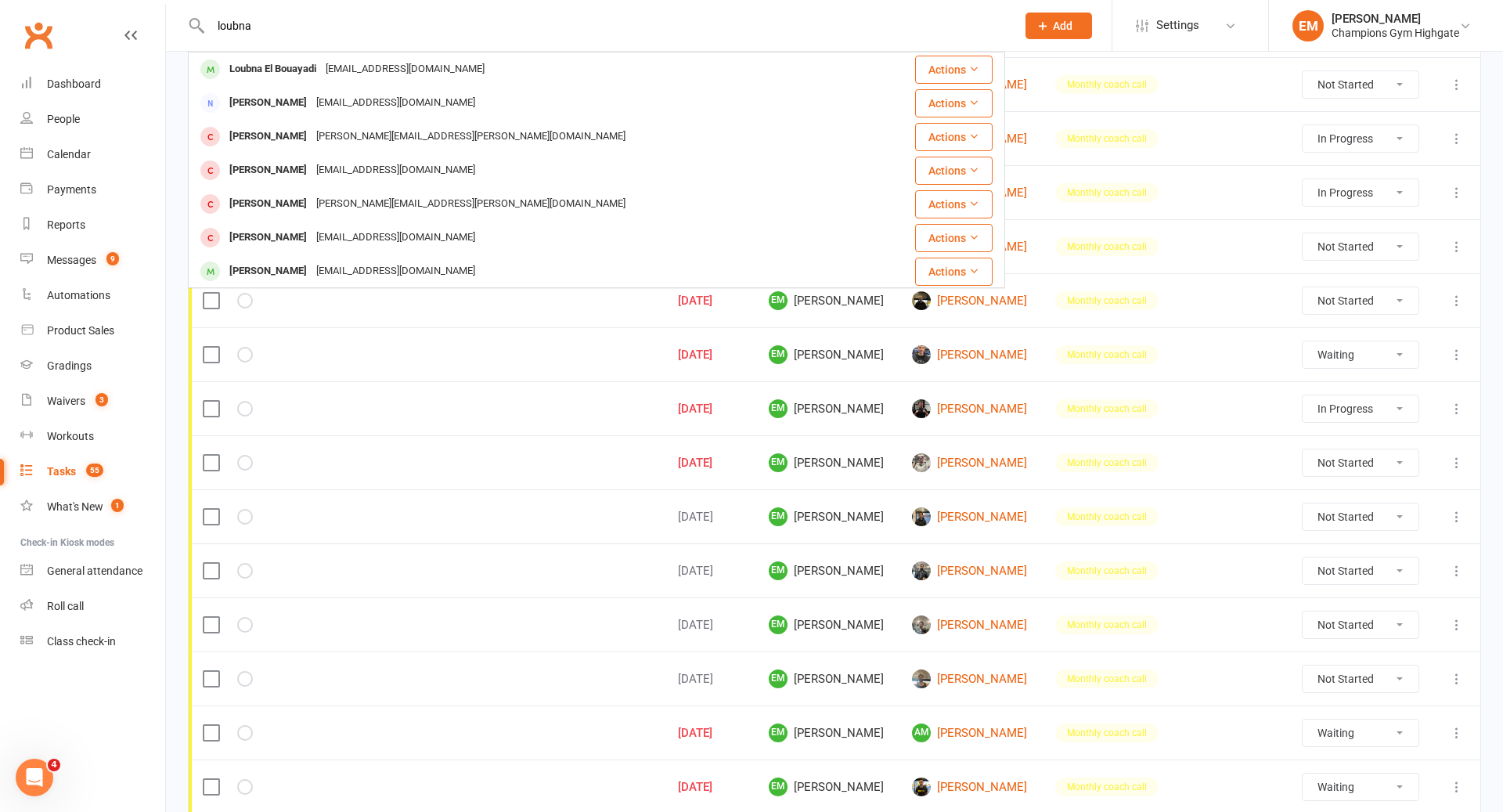
type input "loubna"
click at [561, 64] on div "Loubna El Bouayadi loubnaelbouayadi2@gmail.com" at bounding box center [528, 69] width 678 height 32
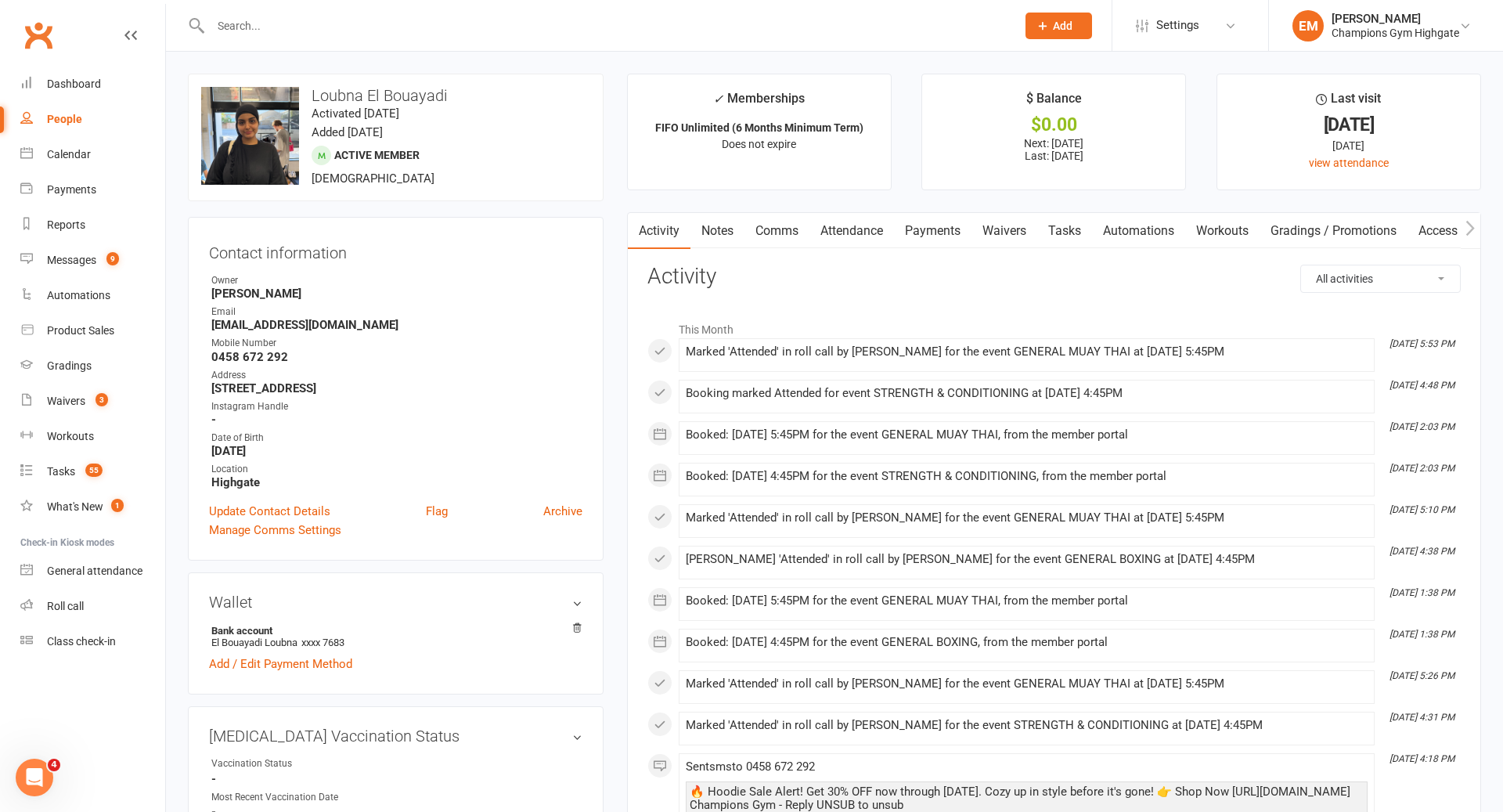
click at [708, 239] on link "Notes" at bounding box center [717, 230] width 54 height 36
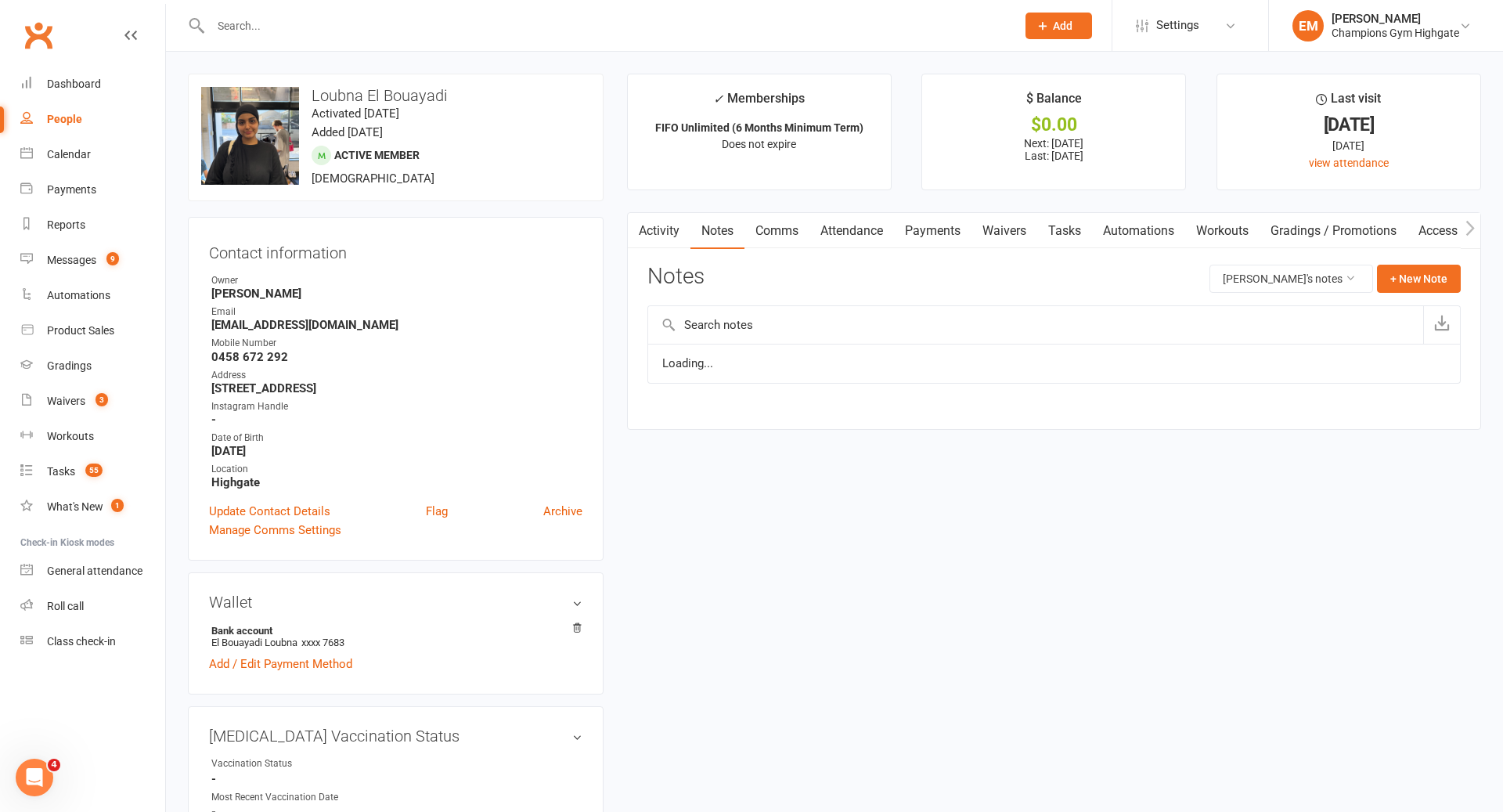
click at [661, 235] on link "Activity" at bounding box center [658, 230] width 62 height 36
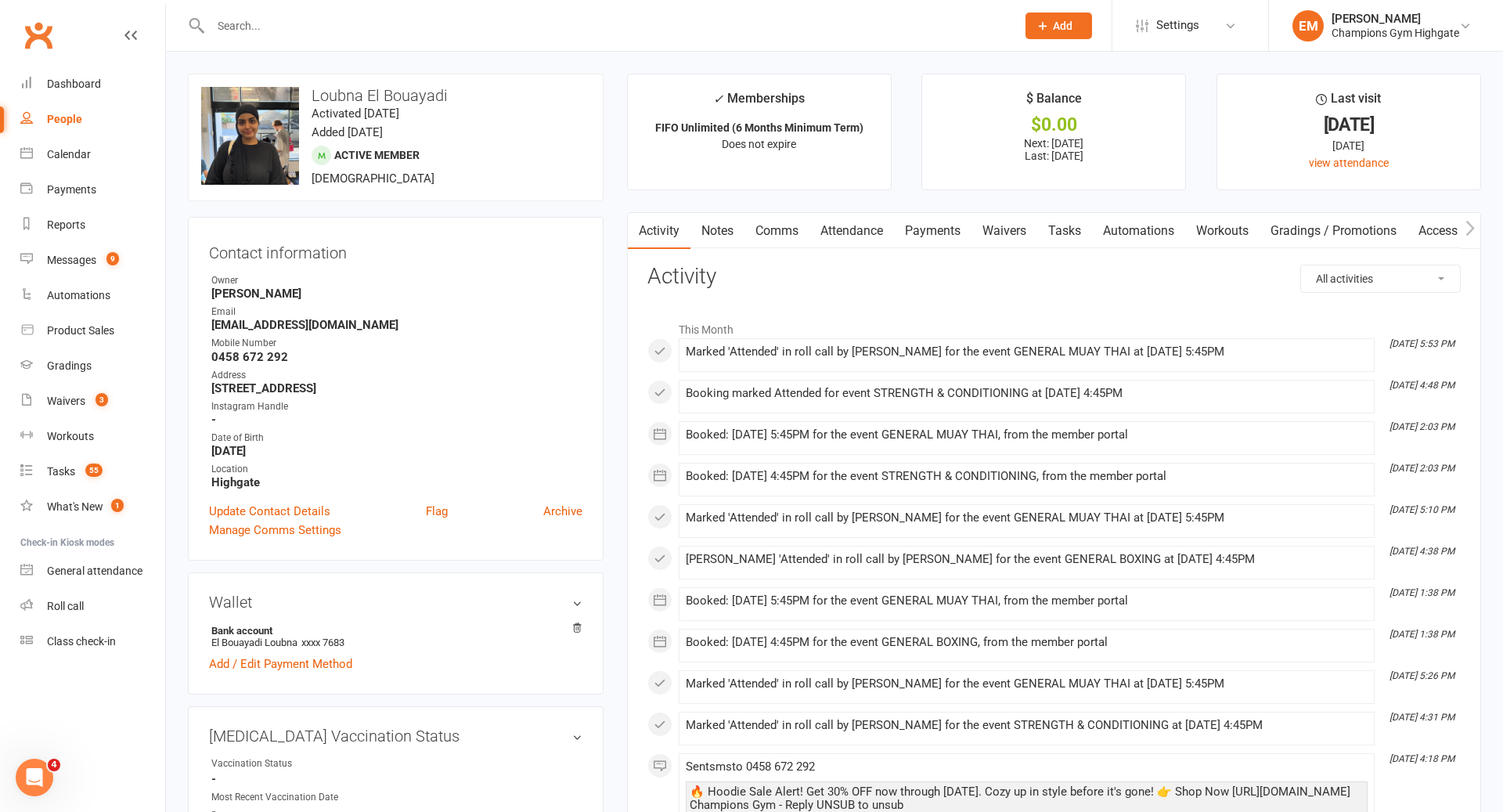
click at [1389, 278] on select "All activities Bookings / Attendances Communications Notes Failed SMSes Grading…" at bounding box center [1380, 279] width 159 height 27
select select "ConversationLogEntry"
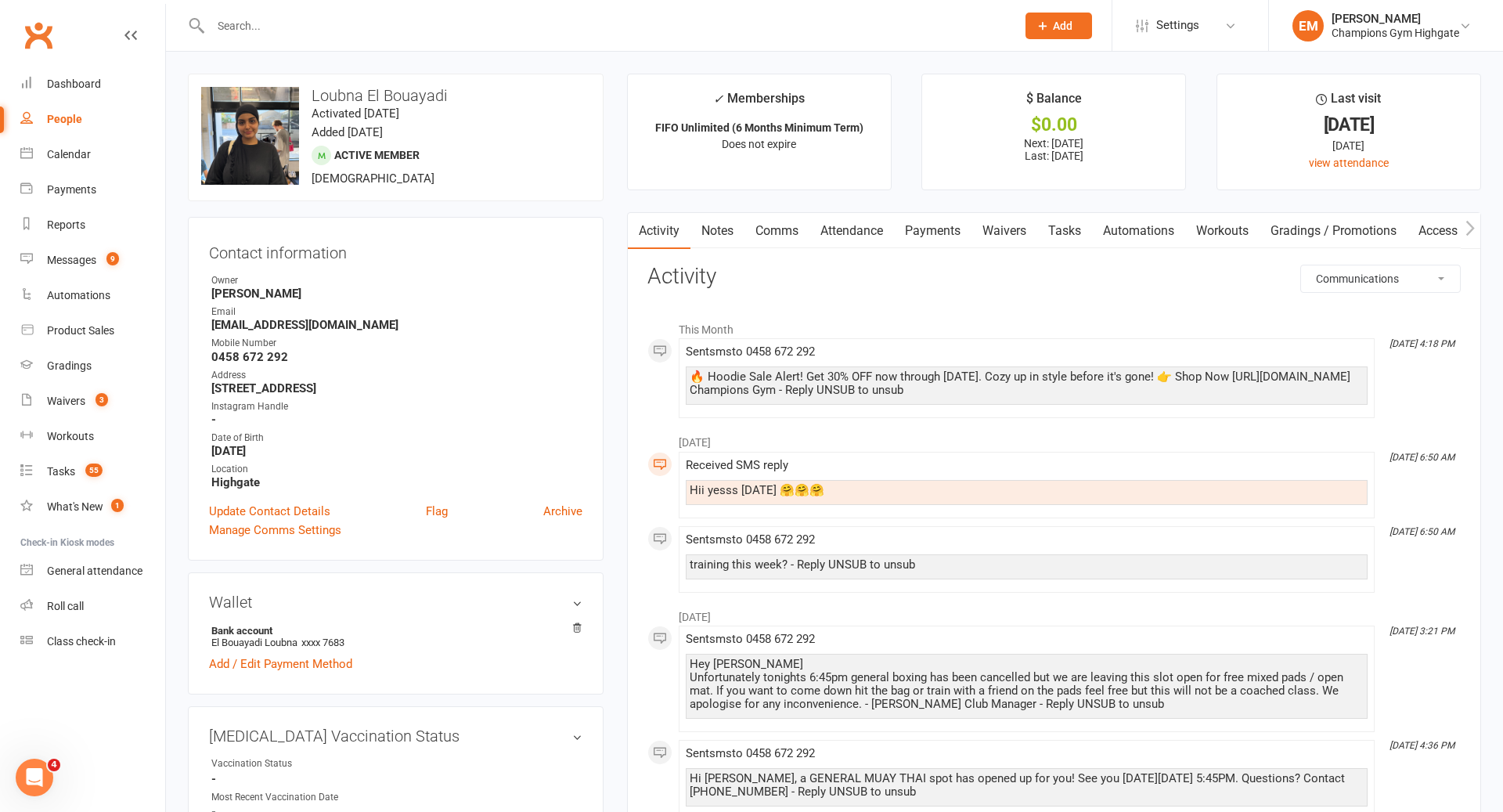
click at [874, 237] on link "Attendance" at bounding box center [851, 230] width 85 height 36
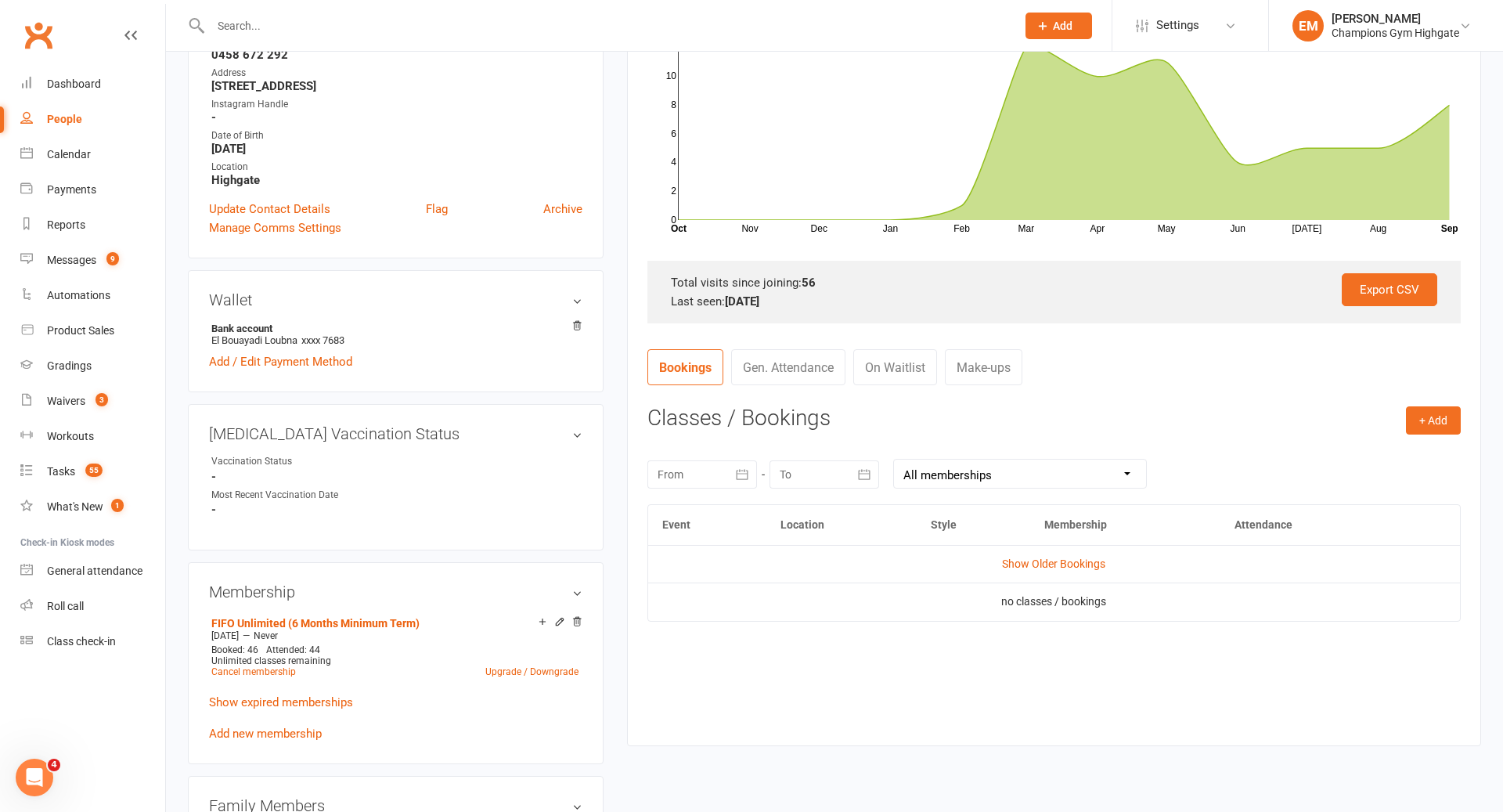
scroll to position [465, 0]
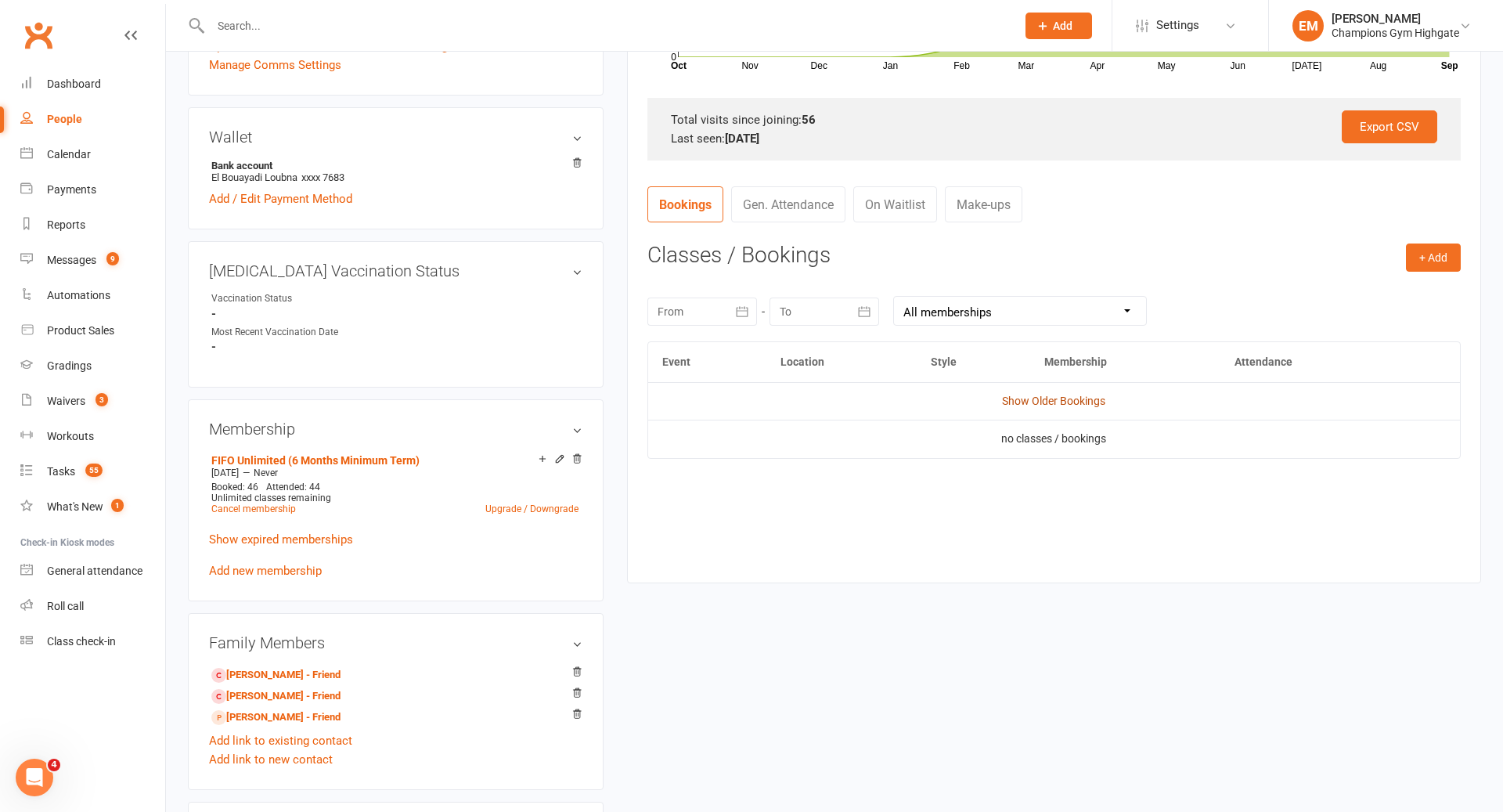
click at [1079, 402] on link "Show Older Bookings" at bounding box center [1054, 400] width 103 height 12
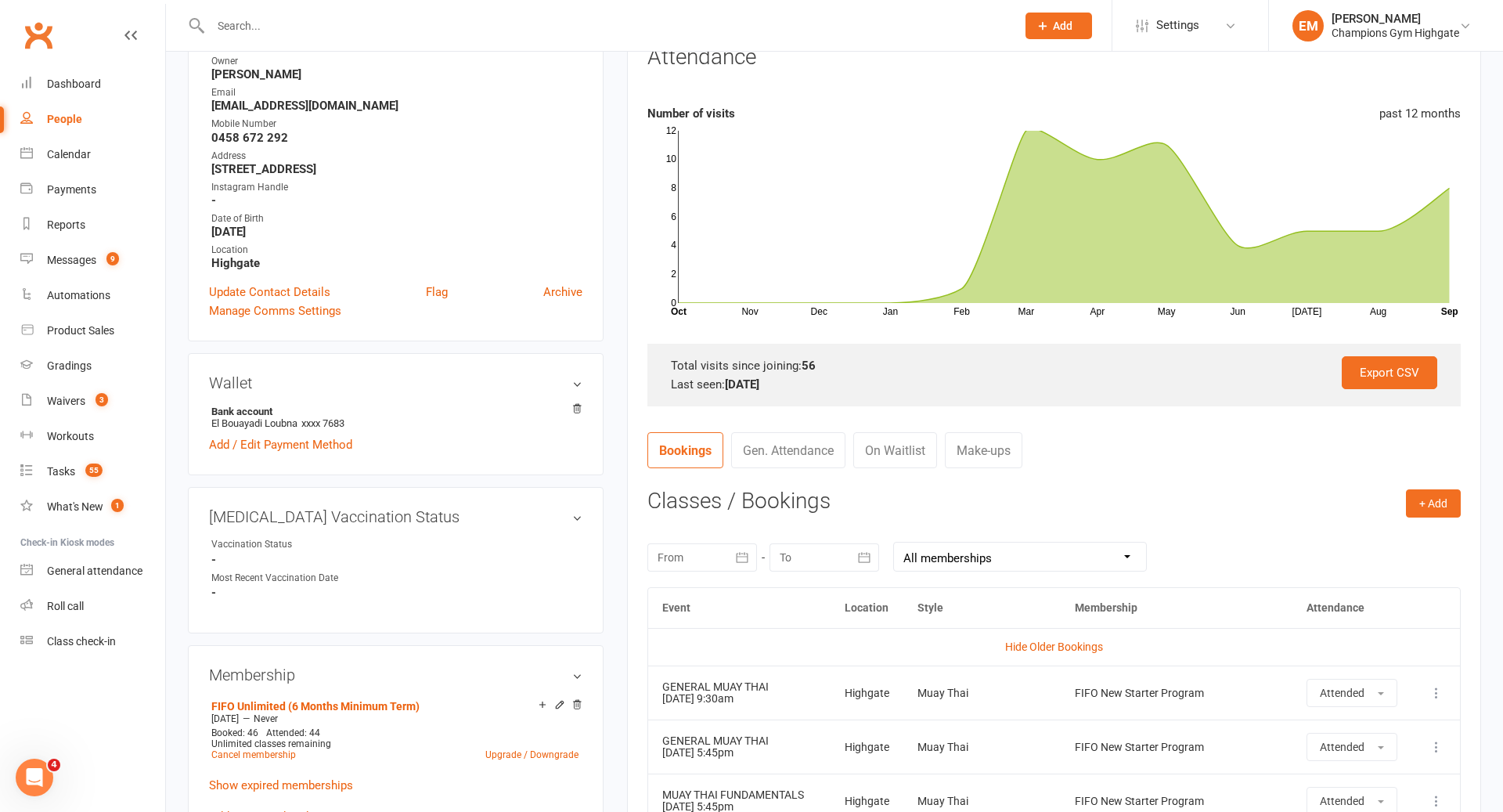
scroll to position [0, 0]
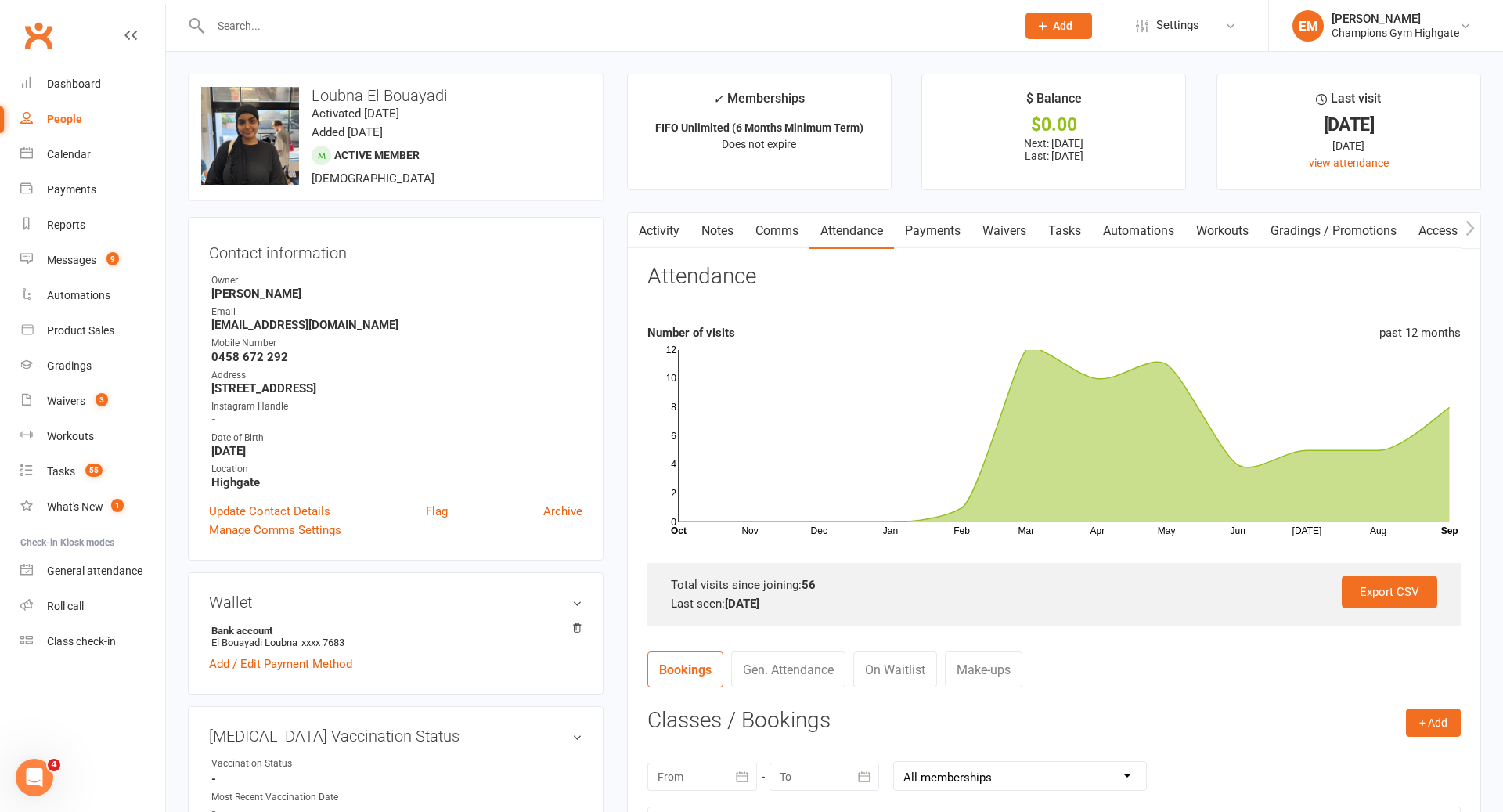
click at [959, 233] on link "Payments" at bounding box center [932, 230] width 77 height 36
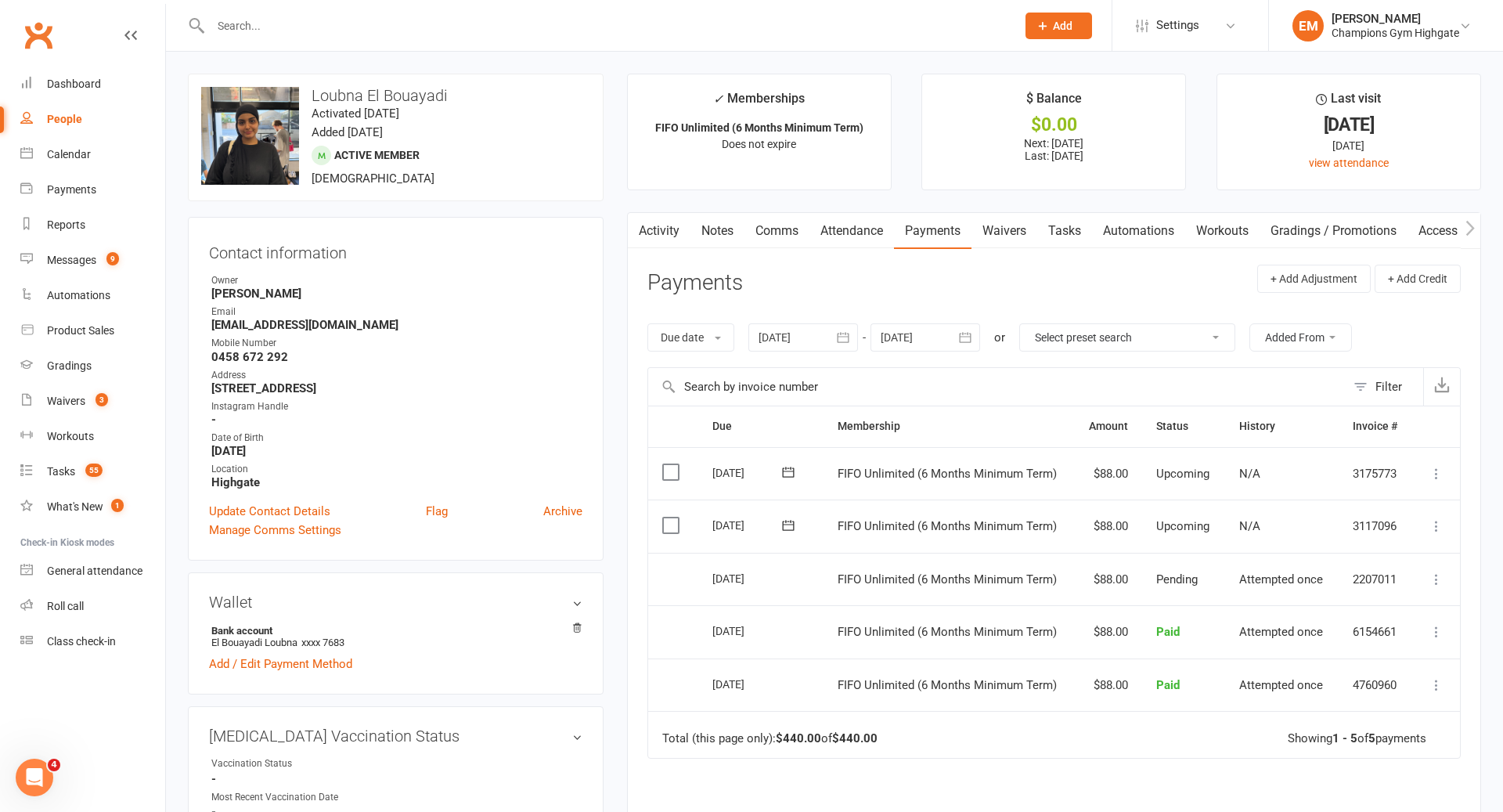
click at [1067, 241] on link "Tasks" at bounding box center [1064, 230] width 55 height 36
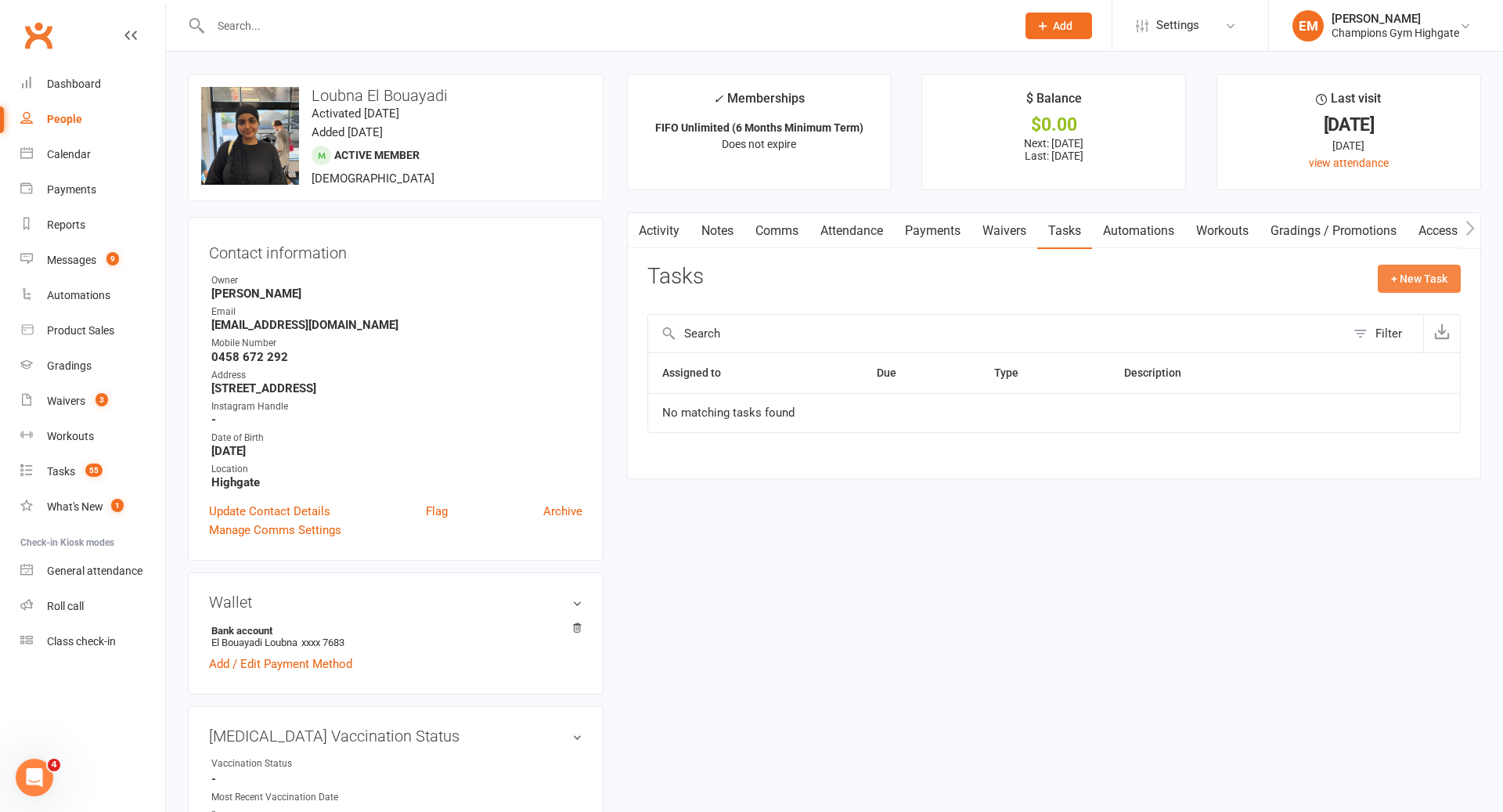
click at [1414, 290] on button "+ New Task" at bounding box center [1419, 279] width 83 height 28
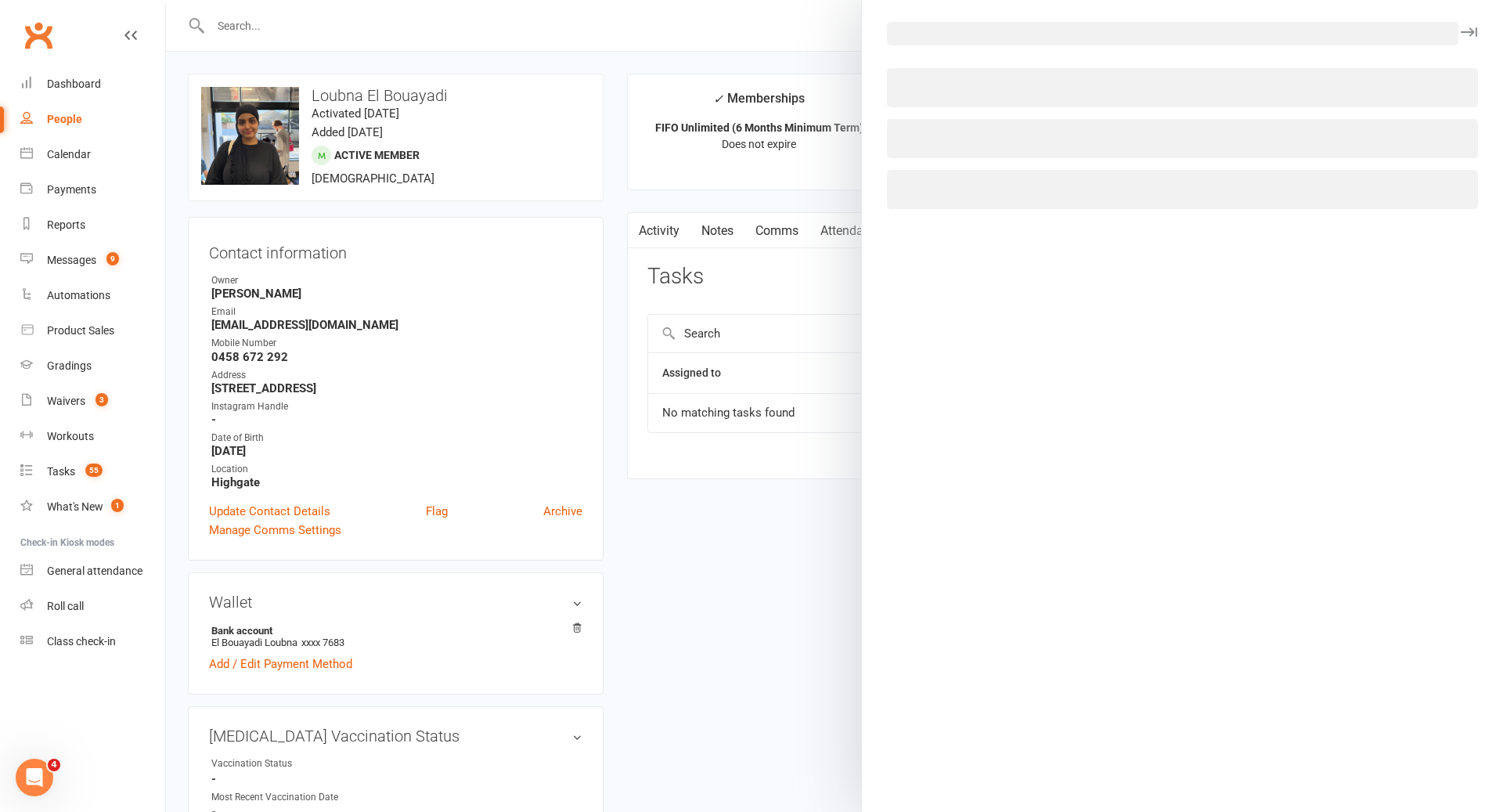
select select "49838"
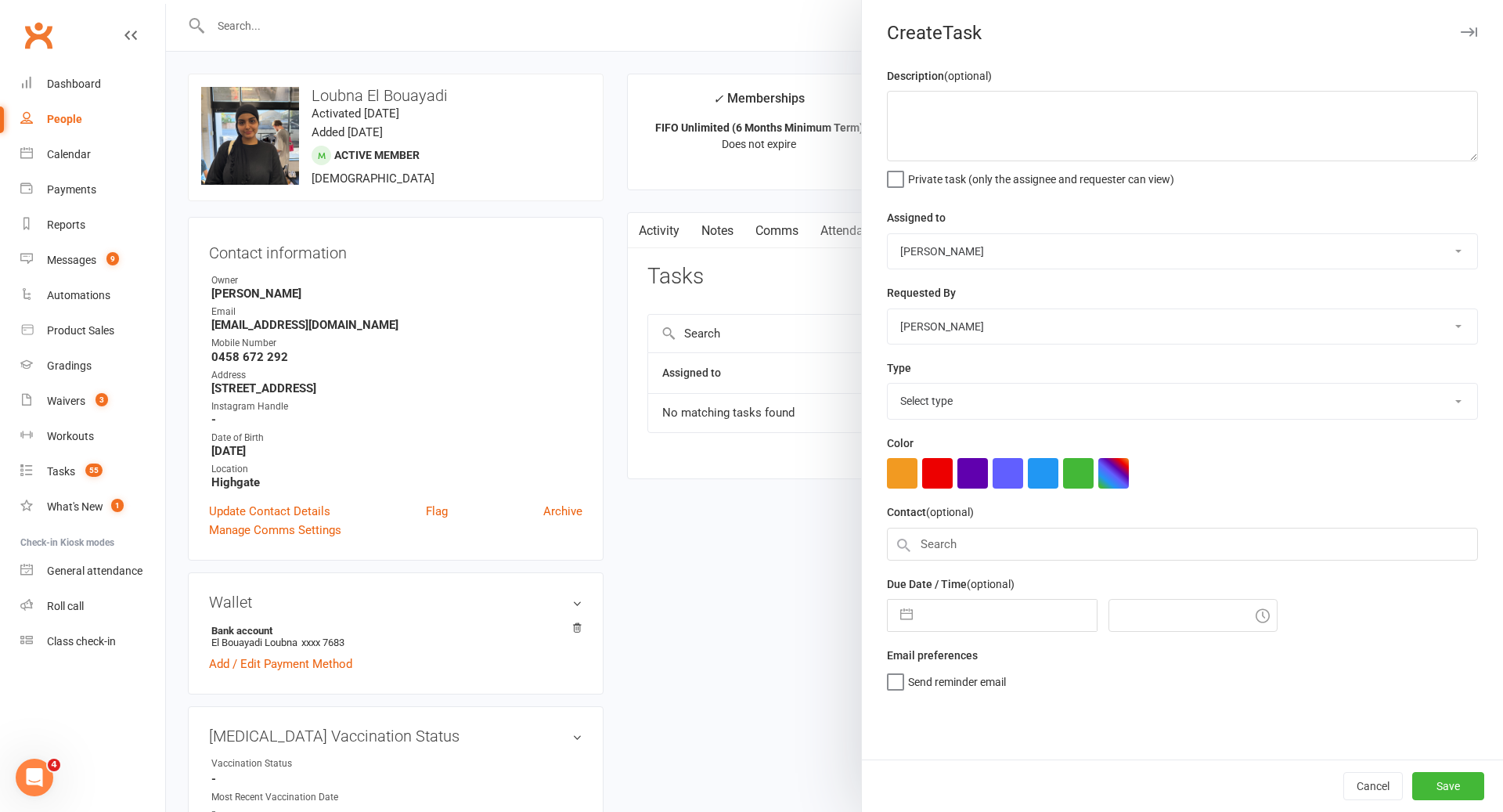
click at [1056, 261] on select "Pamorn Martdee Helen Bologa Whitney Tuna Ronnarong (LOMA) Tongseeon Joondalup R…" at bounding box center [1182, 251] width 589 height 34
click at [976, 403] on select "Select type 90 day membership plan Cancellation call Cancellation request Check…" at bounding box center [1182, 400] width 589 height 34
select select "35381"
click at [987, 622] on input "text" at bounding box center [1008, 612] width 176 height 32
select select "7"
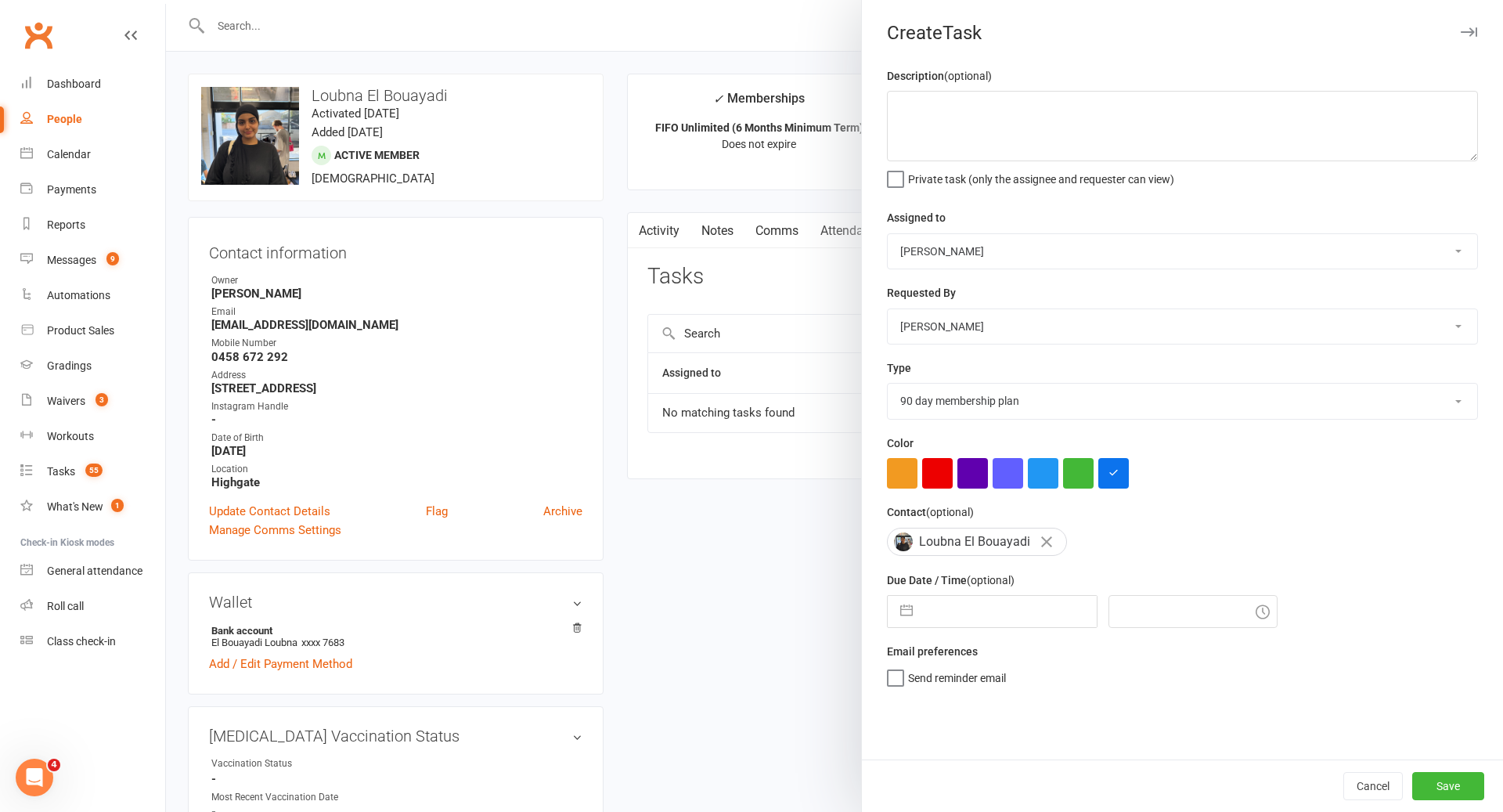
select select "2025"
select select "8"
select select "2025"
select select "9"
select select "2025"
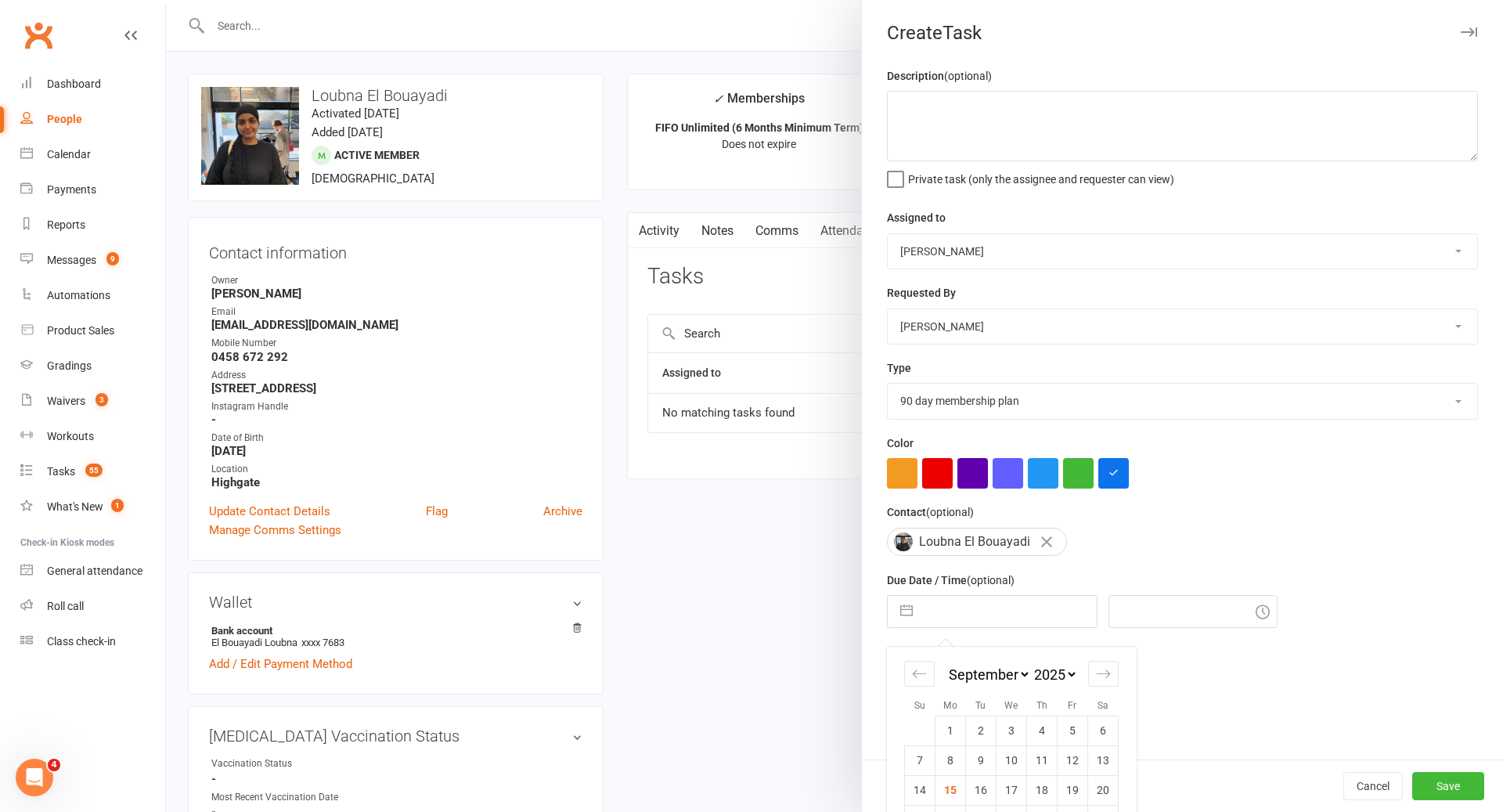
scroll to position [74, 0]
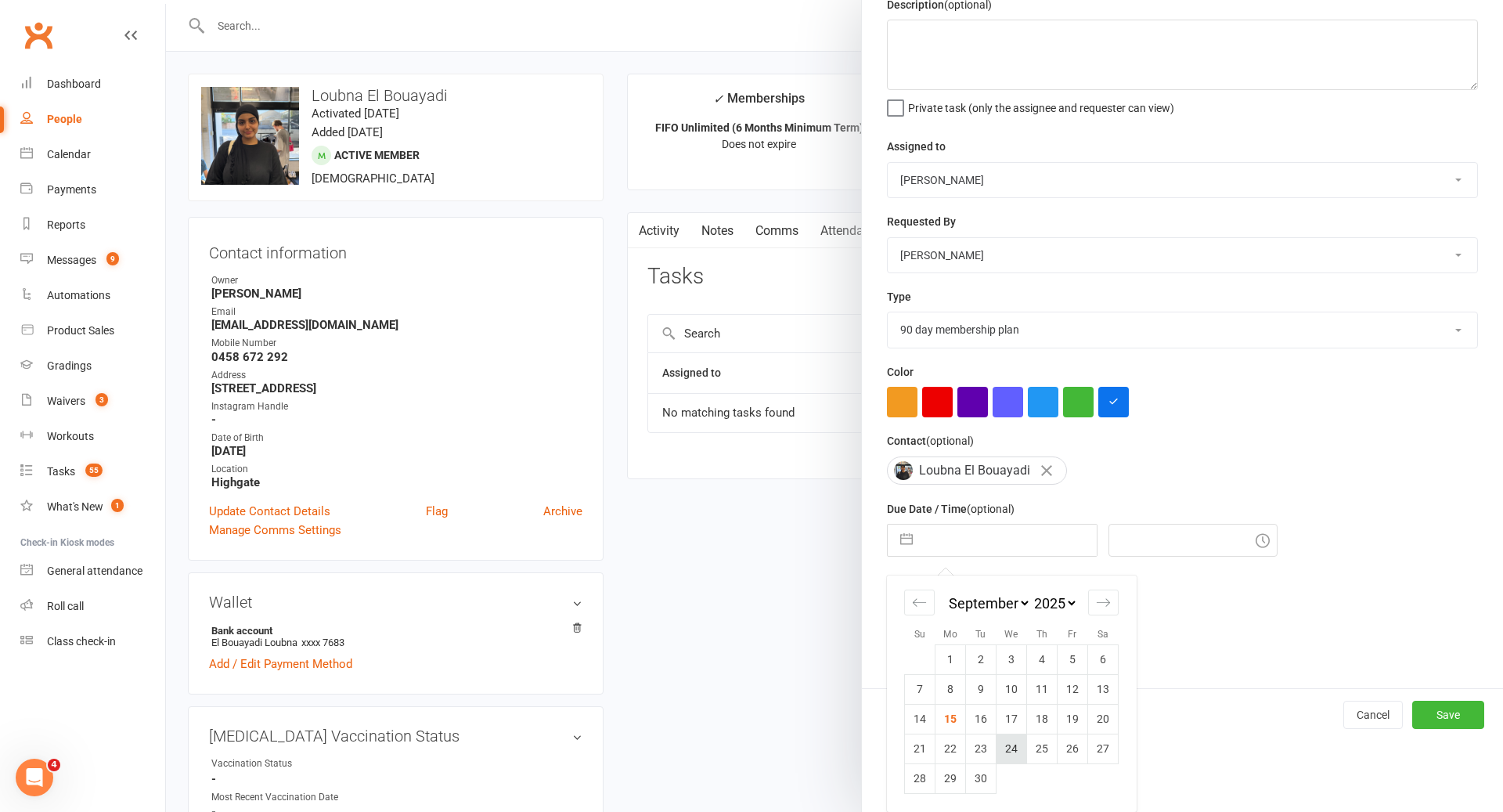
click at [1012, 743] on td "24" at bounding box center [1012, 749] width 31 height 30
type input "24 Sep 2025"
type input "1:15pm"
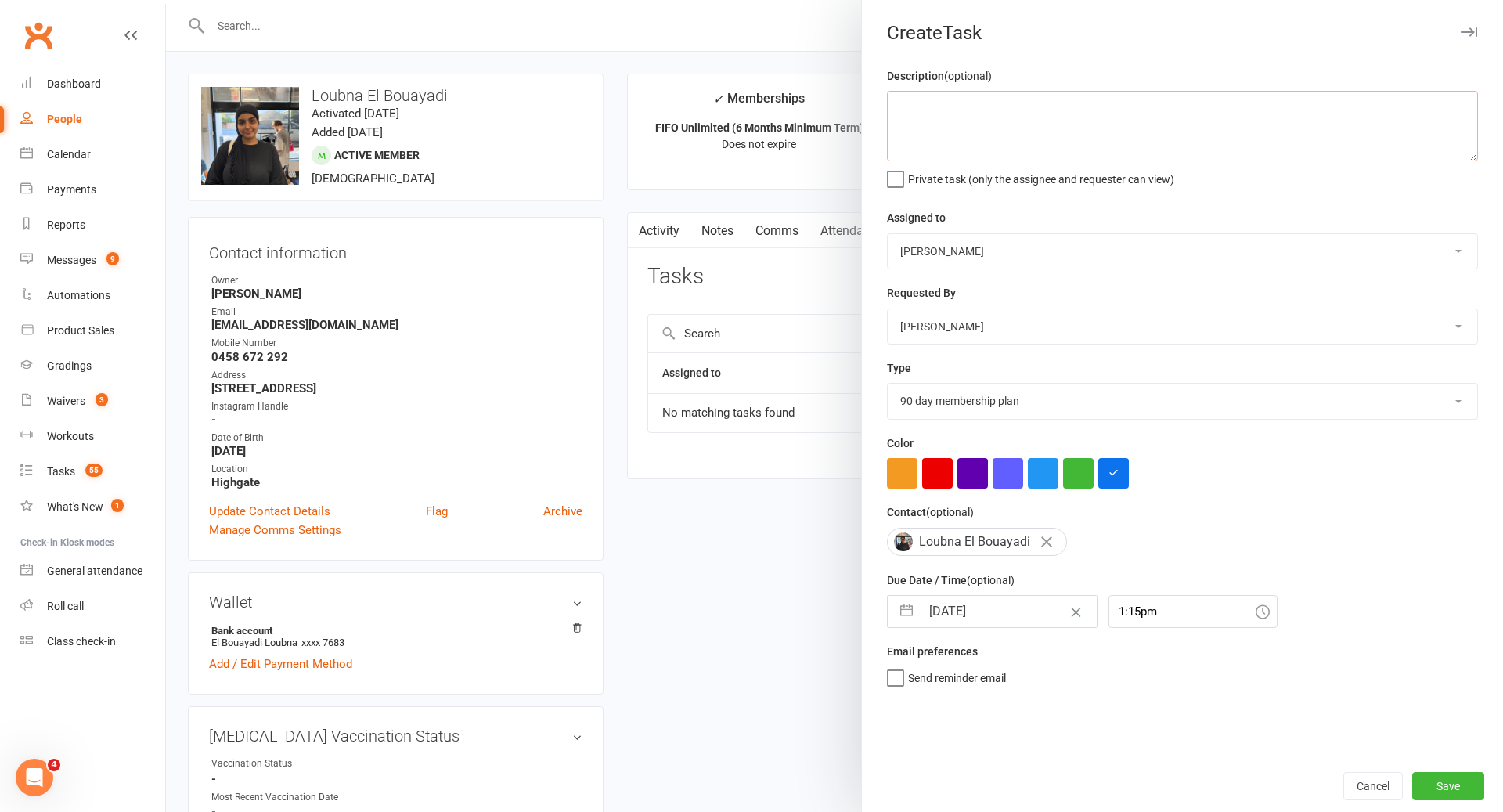
click at [1009, 119] on textarea at bounding box center [1182, 126] width 591 height 71
type textarea "body scan - make a plan, weight loss goal"
click at [1432, 781] on button "Save" at bounding box center [1447, 786] width 72 height 28
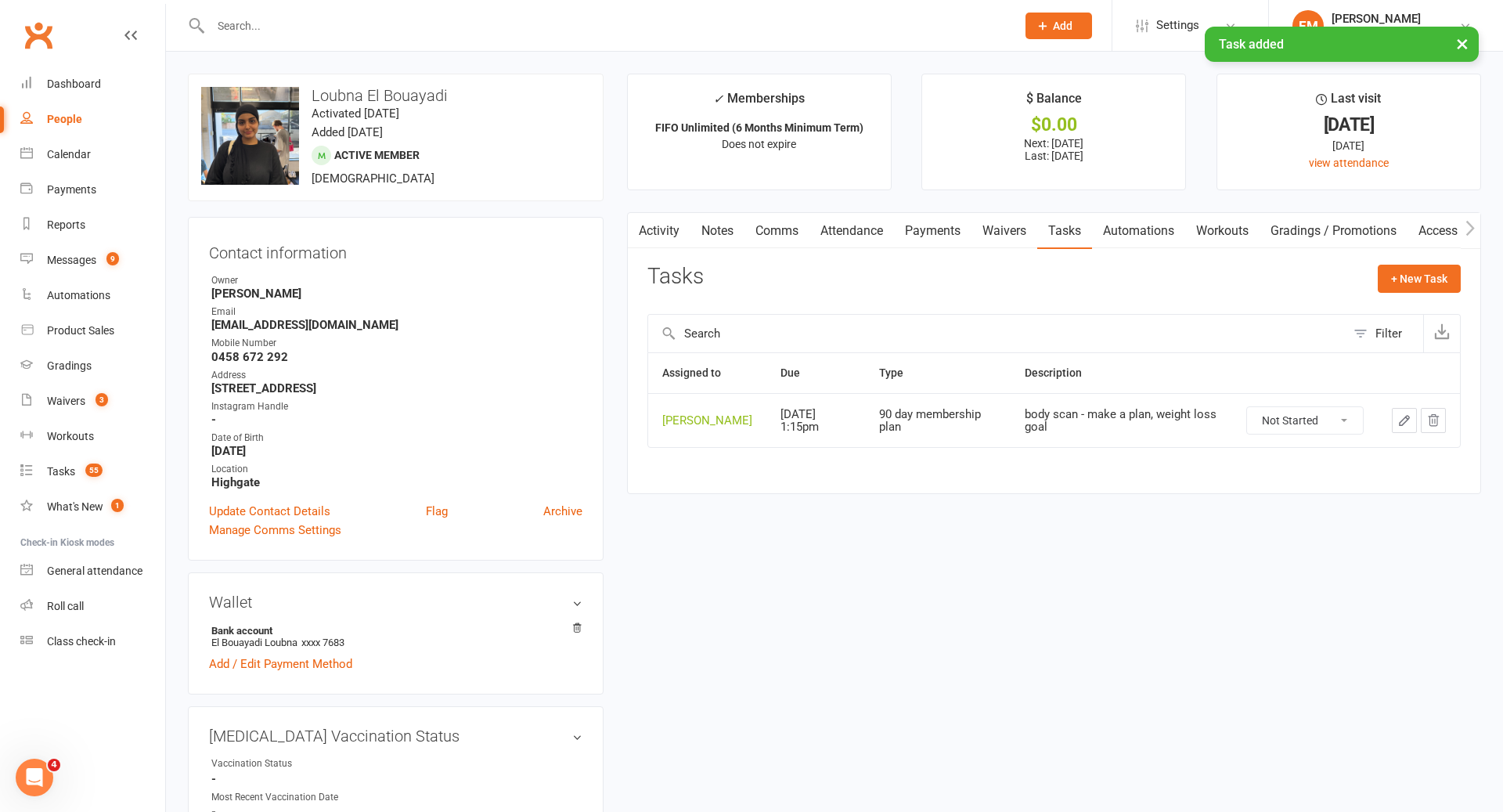
click at [717, 251] on div "Activity Notes Comms Attendance Payments Waivers Tasks Automations Workouts Gra…" at bounding box center [1054, 353] width 854 height 282
click at [729, 229] on link "Notes" at bounding box center [717, 230] width 54 height 36
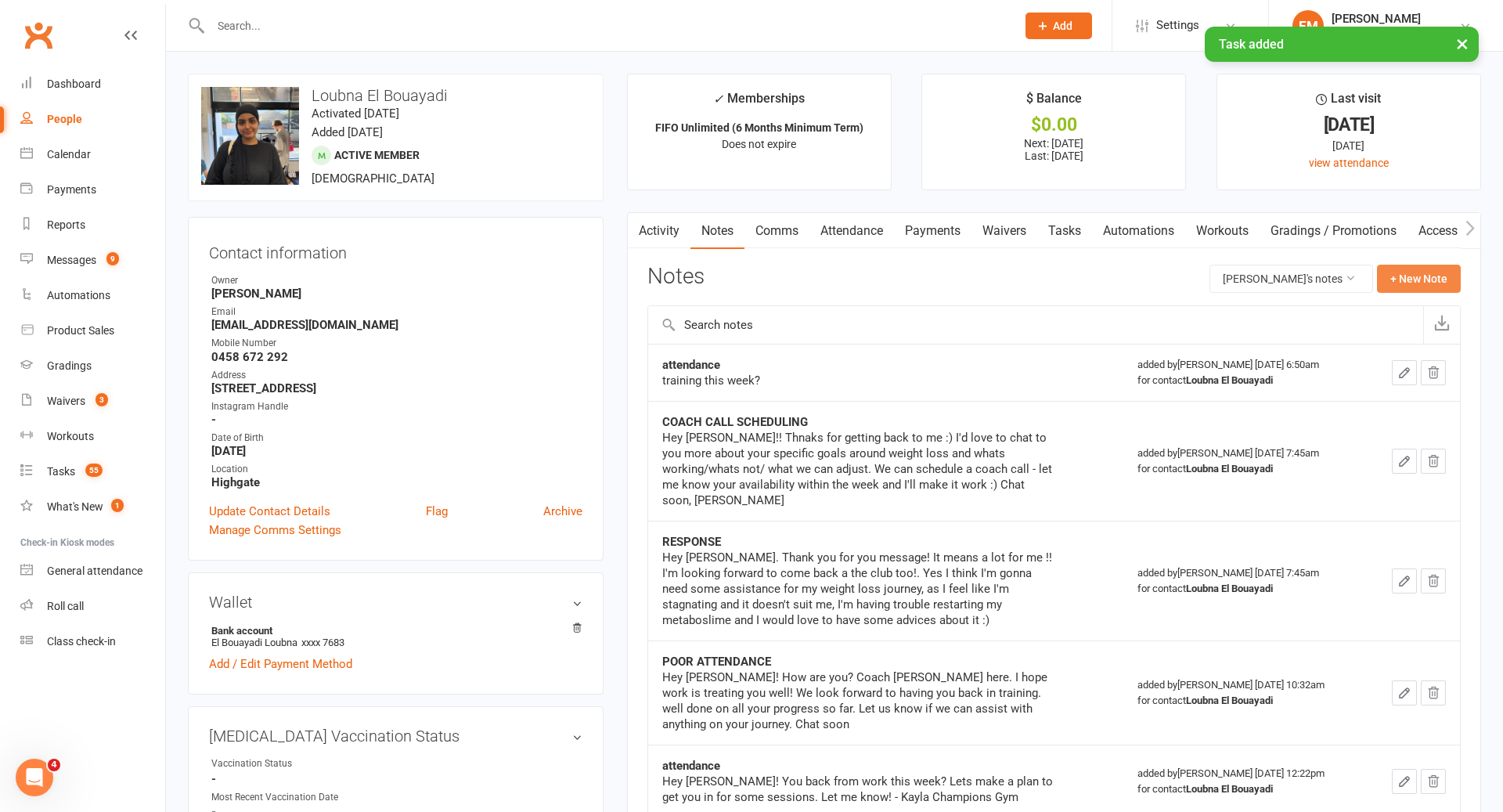
click at [1411, 278] on button "+ New Note" at bounding box center [1419, 279] width 84 height 28
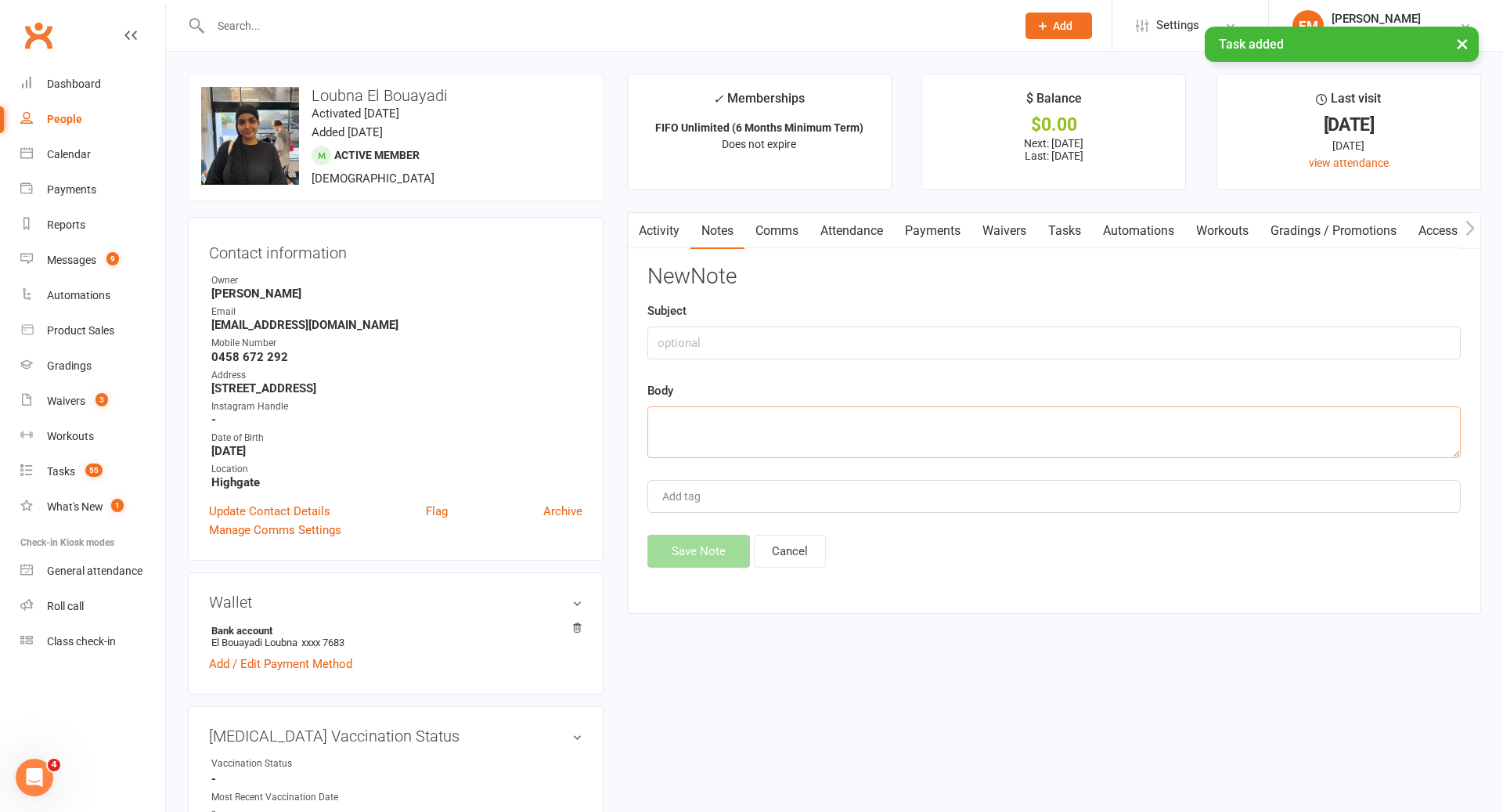
click at [980, 431] on textarea at bounding box center [1054, 432] width 813 height 51
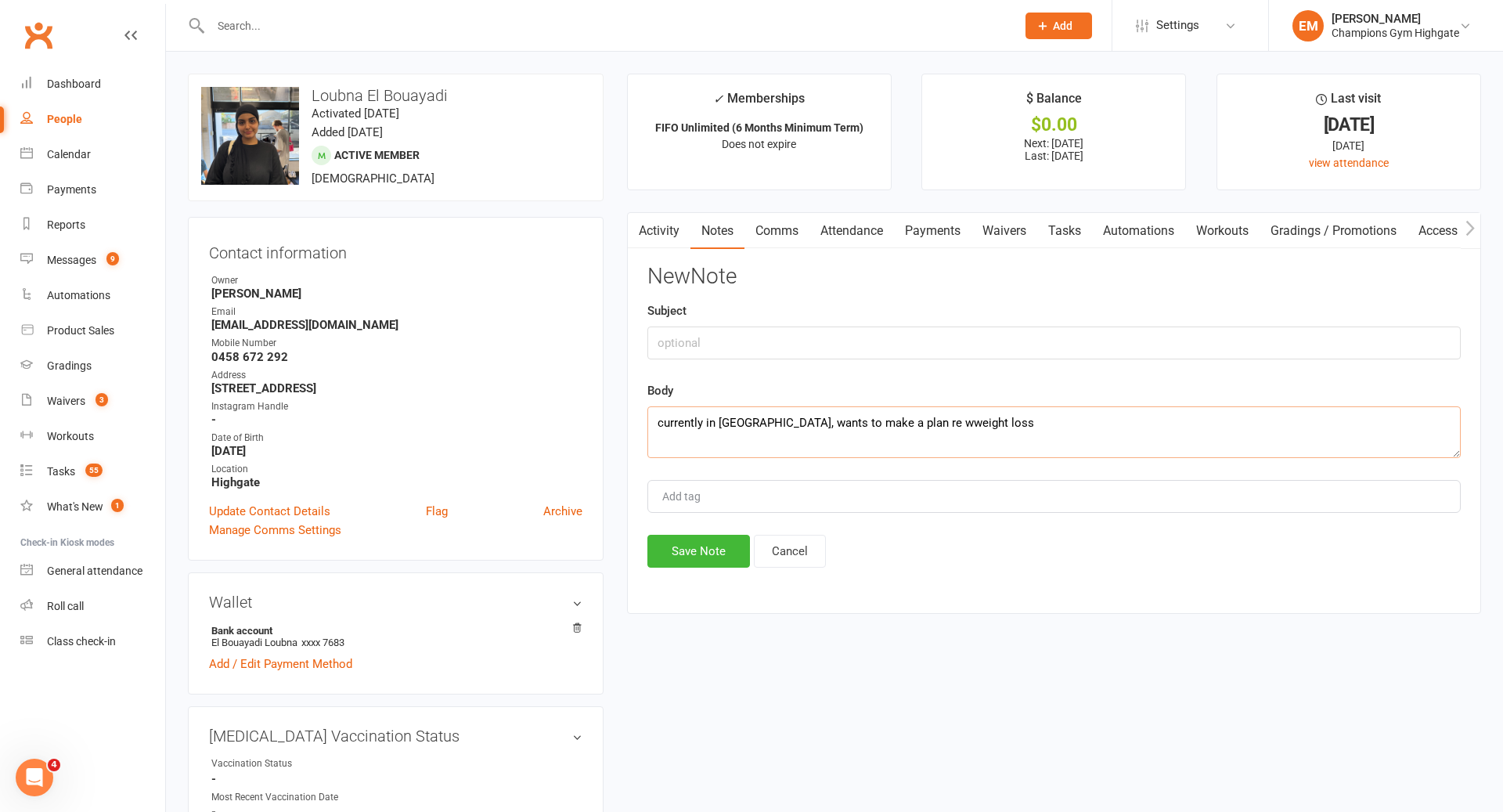
click at [883, 418] on textarea "currently in france, wants to make a plan re wweight loss" at bounding box center [1054, 432] width 813 height 51
click at [980, 427] on textarea "currently in france, wants to make a plan re weight loss" at bounding box center [1054, 432] width 813 height 51
type textarea "currently in france, wants to make a plan re weight loss - advised when home to…"
click at [867, 343] on input "text" at bounding box center [1054, 342] width 813 height 33
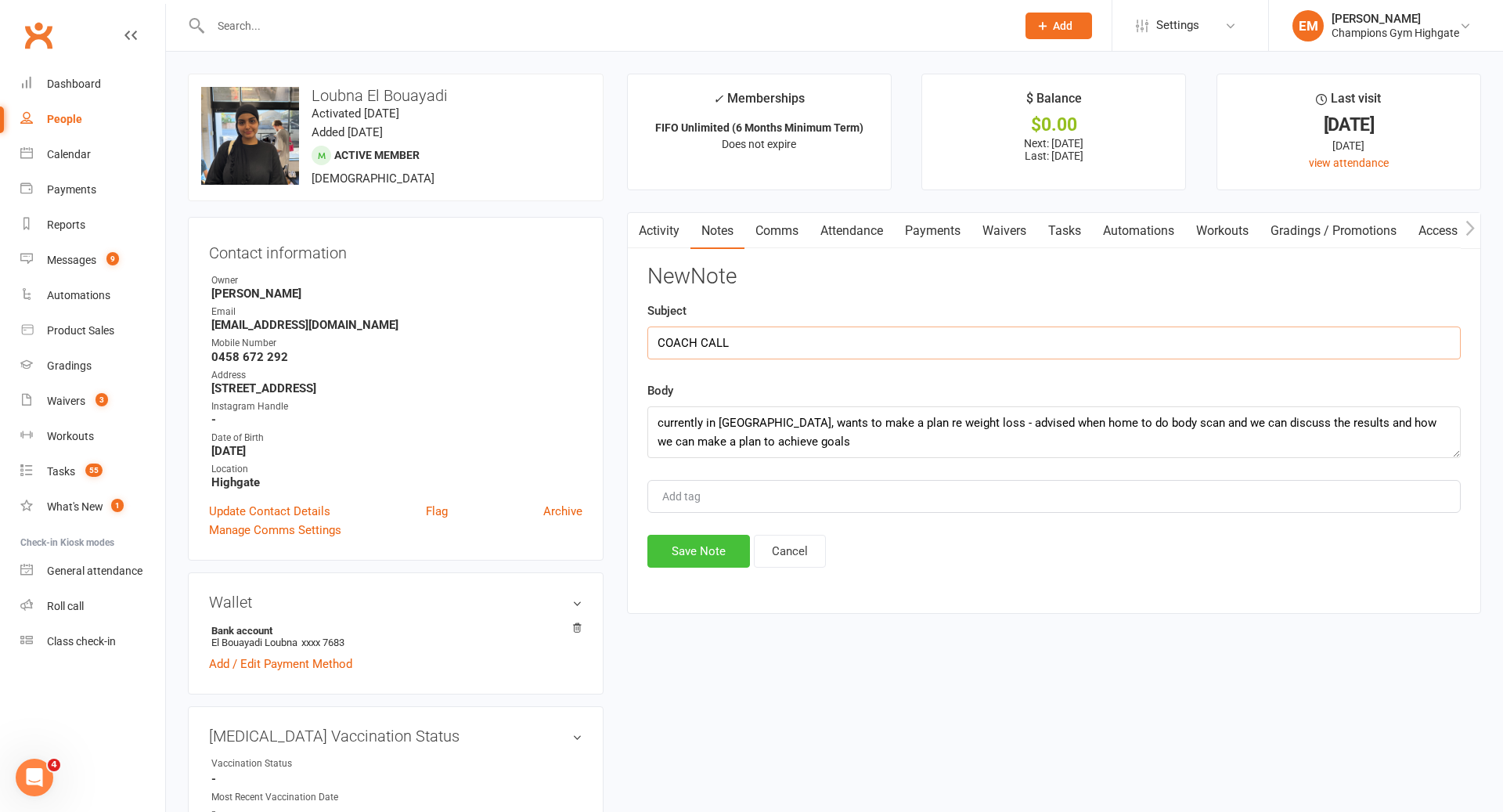
type input "COACH CALL"
click at [720, 543] on button "Save Note" at bounding box center [698, 550] width 103 height 33
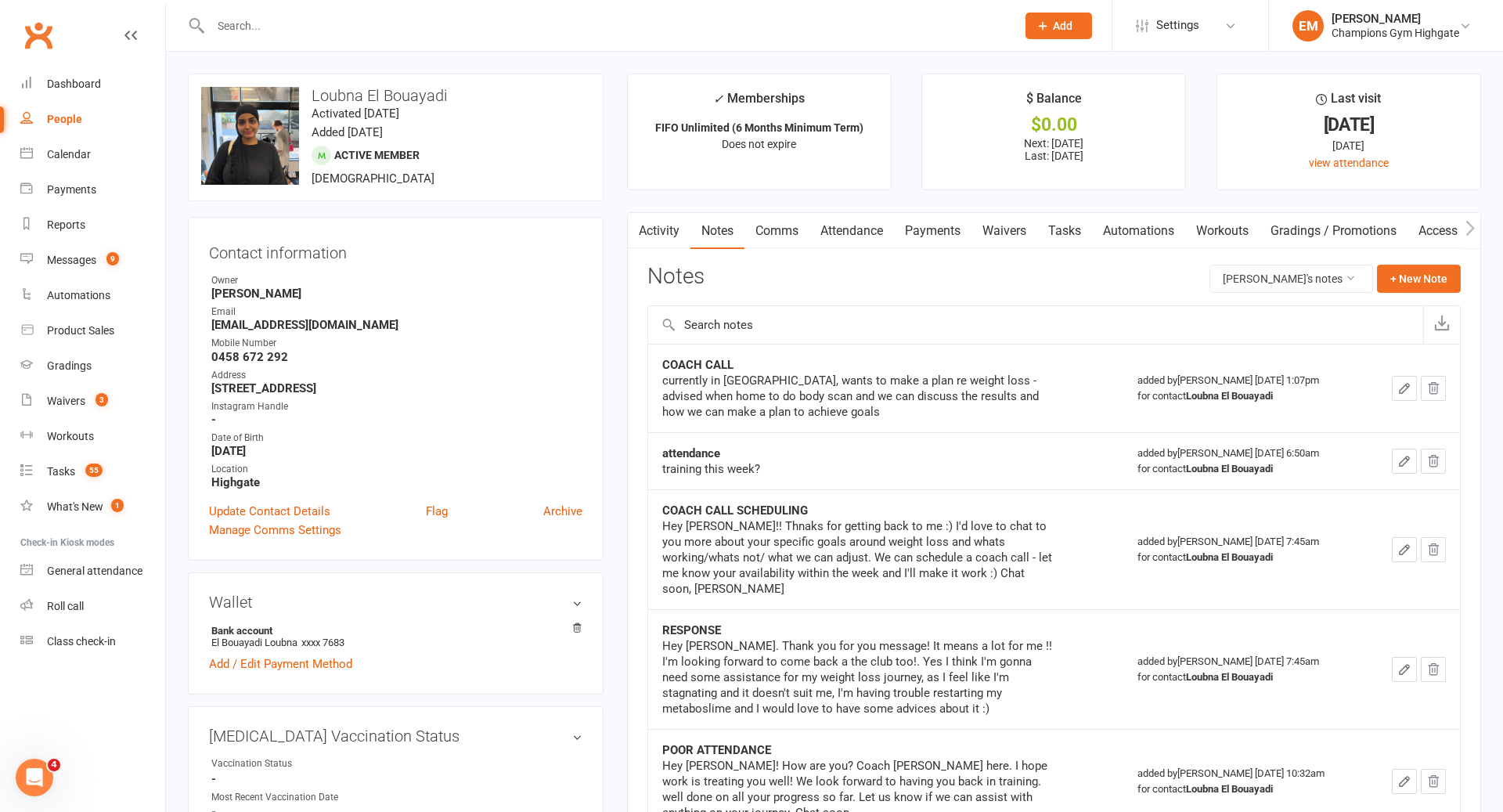
click at [491, 22] on input "text" at bounding box center [605, 26] width 799 height 22
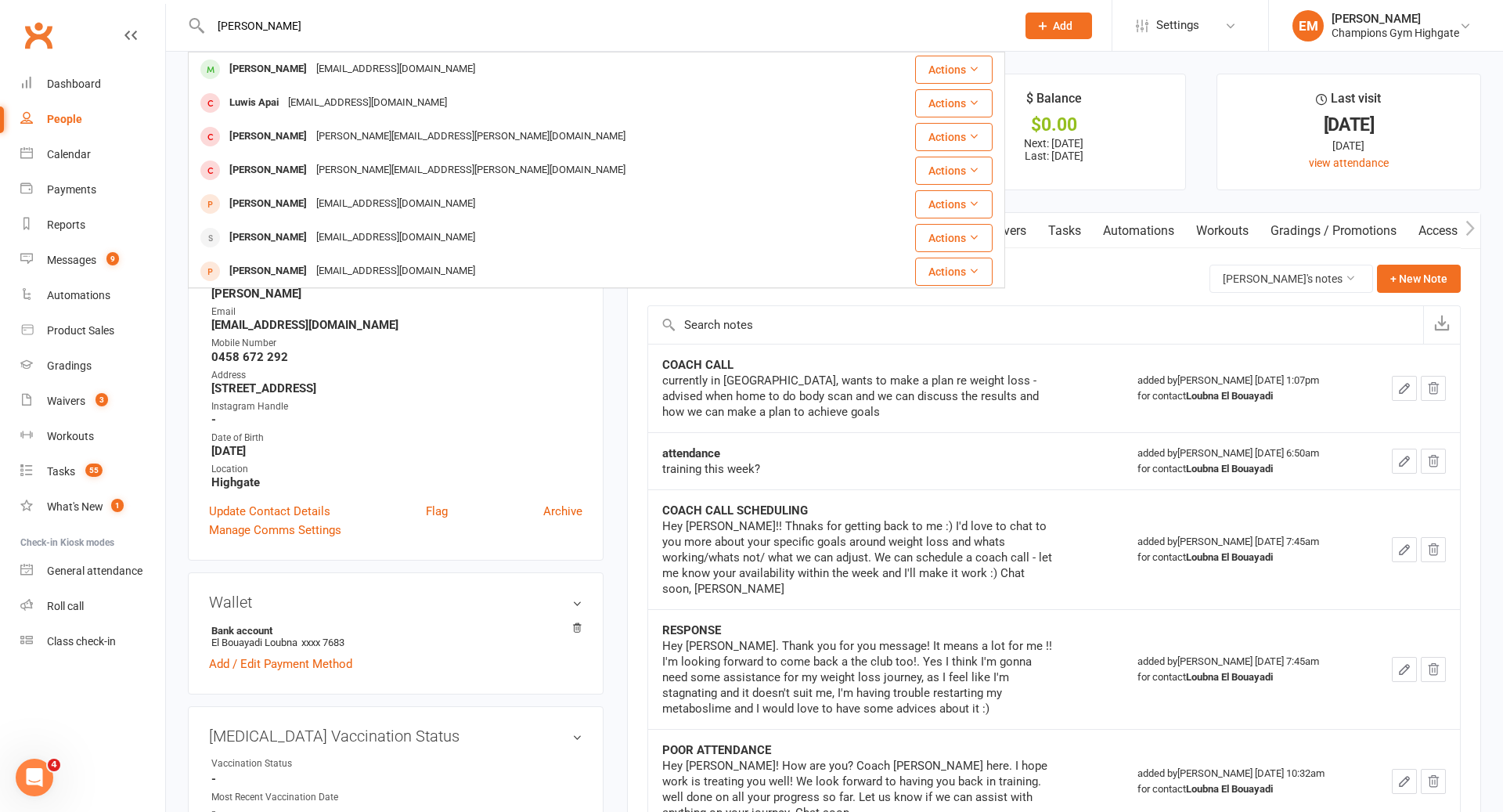
type input "clyde apal"
click at [353, 71] on div "clydeapal1107@gmail.com" at bounding box center [395, 69] width 168 height 22
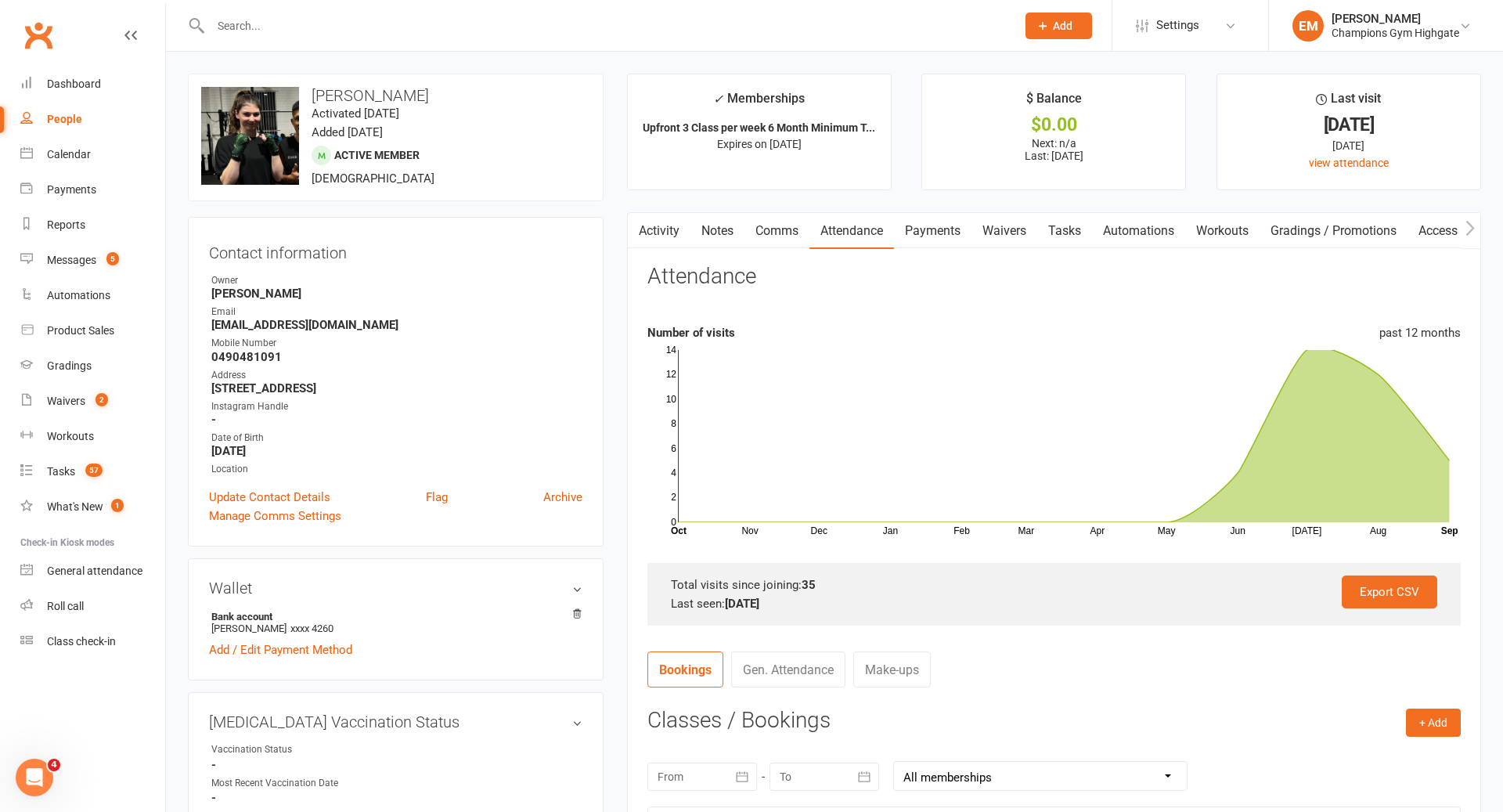
click at [565, 22] on input "text" at bounding box center [605, 26] width 799 height 22
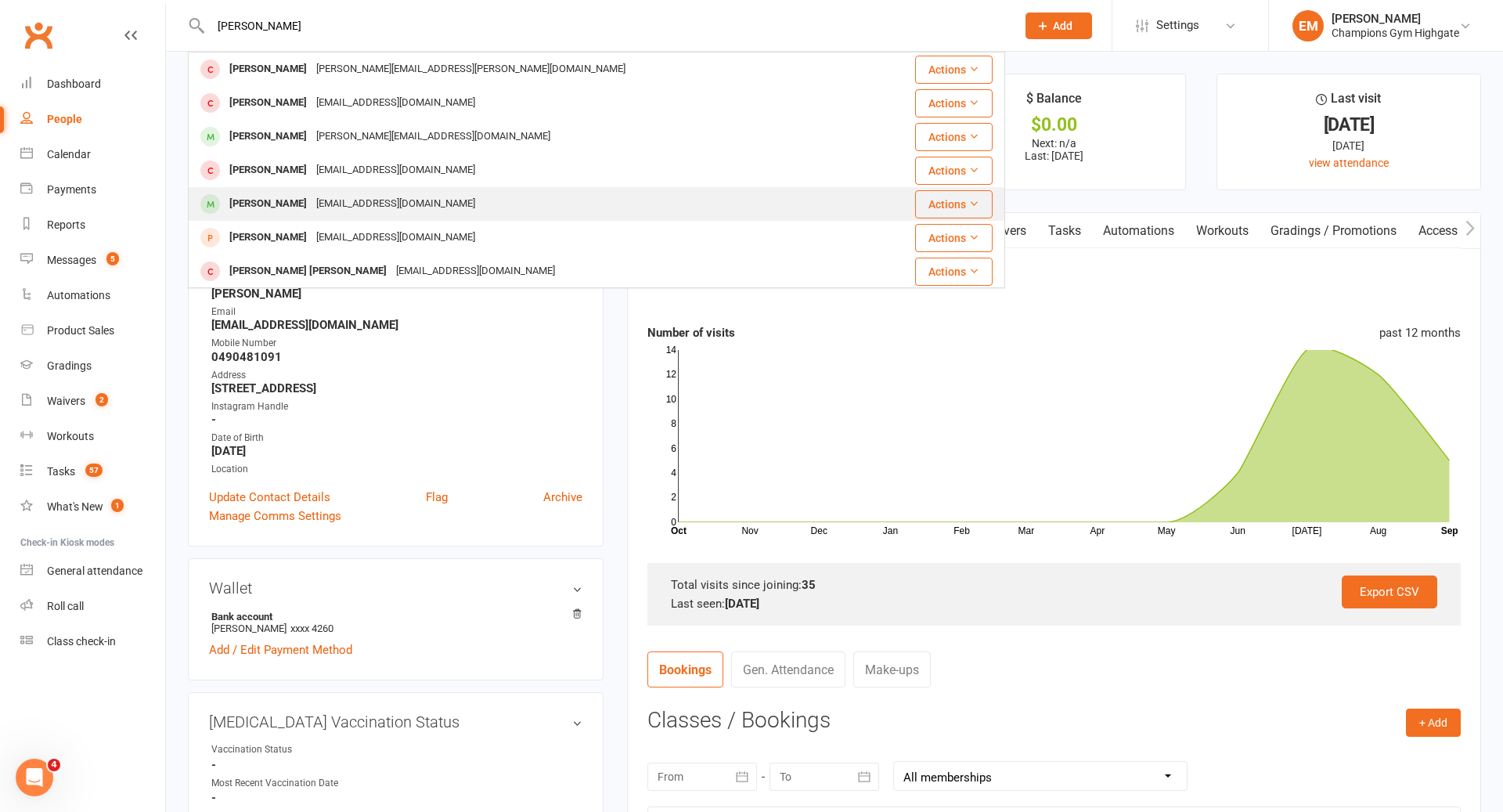
type input "christopher"
click at [499, 198] on div "Christopher Mcdowall chrismcdowall03@gmail.com" at bounding box center [528, 203] width 678 height 32
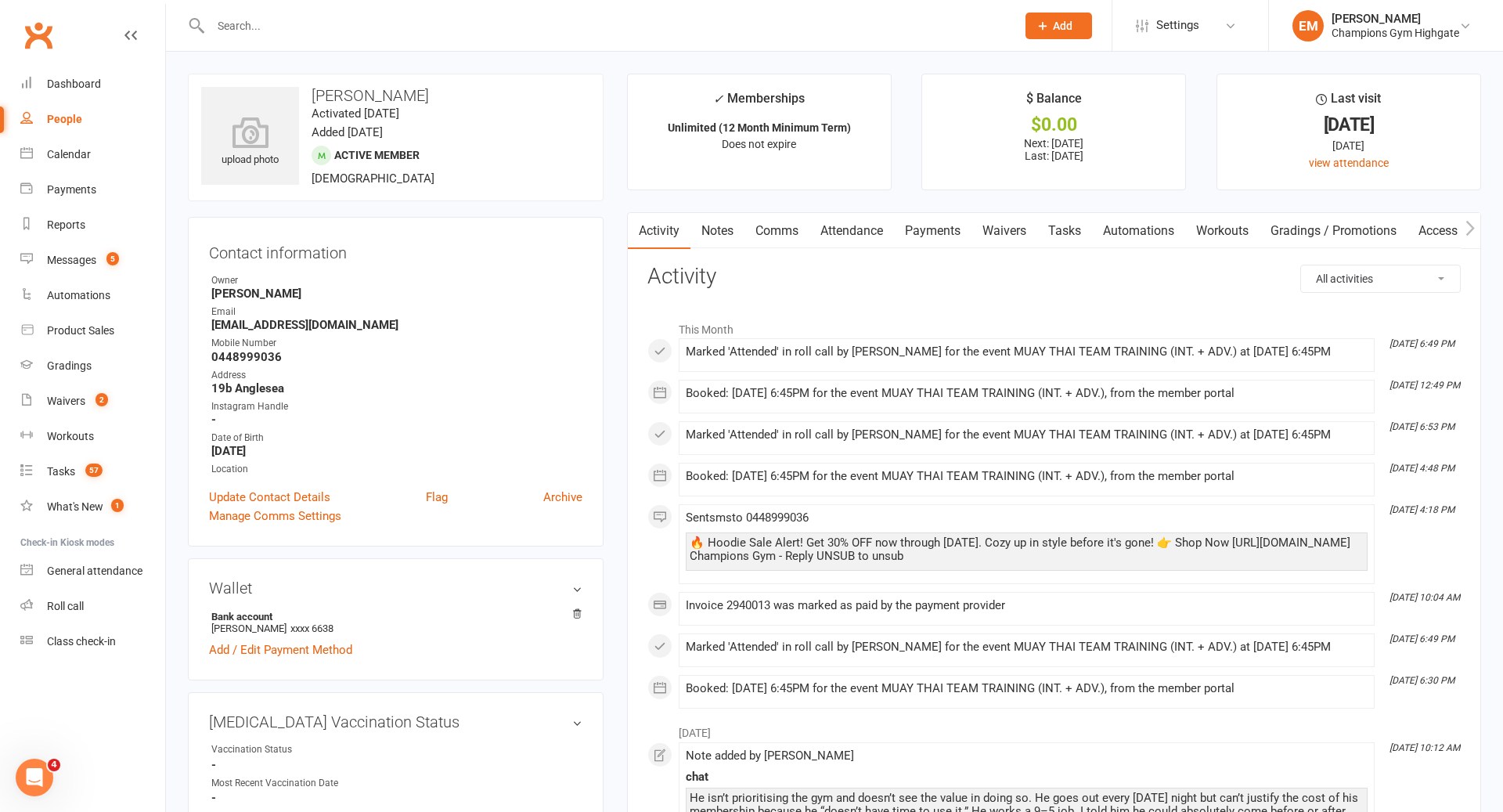
click at [705, 236] on link "Notes" at bounding box center [717, 230] width 54 height 36
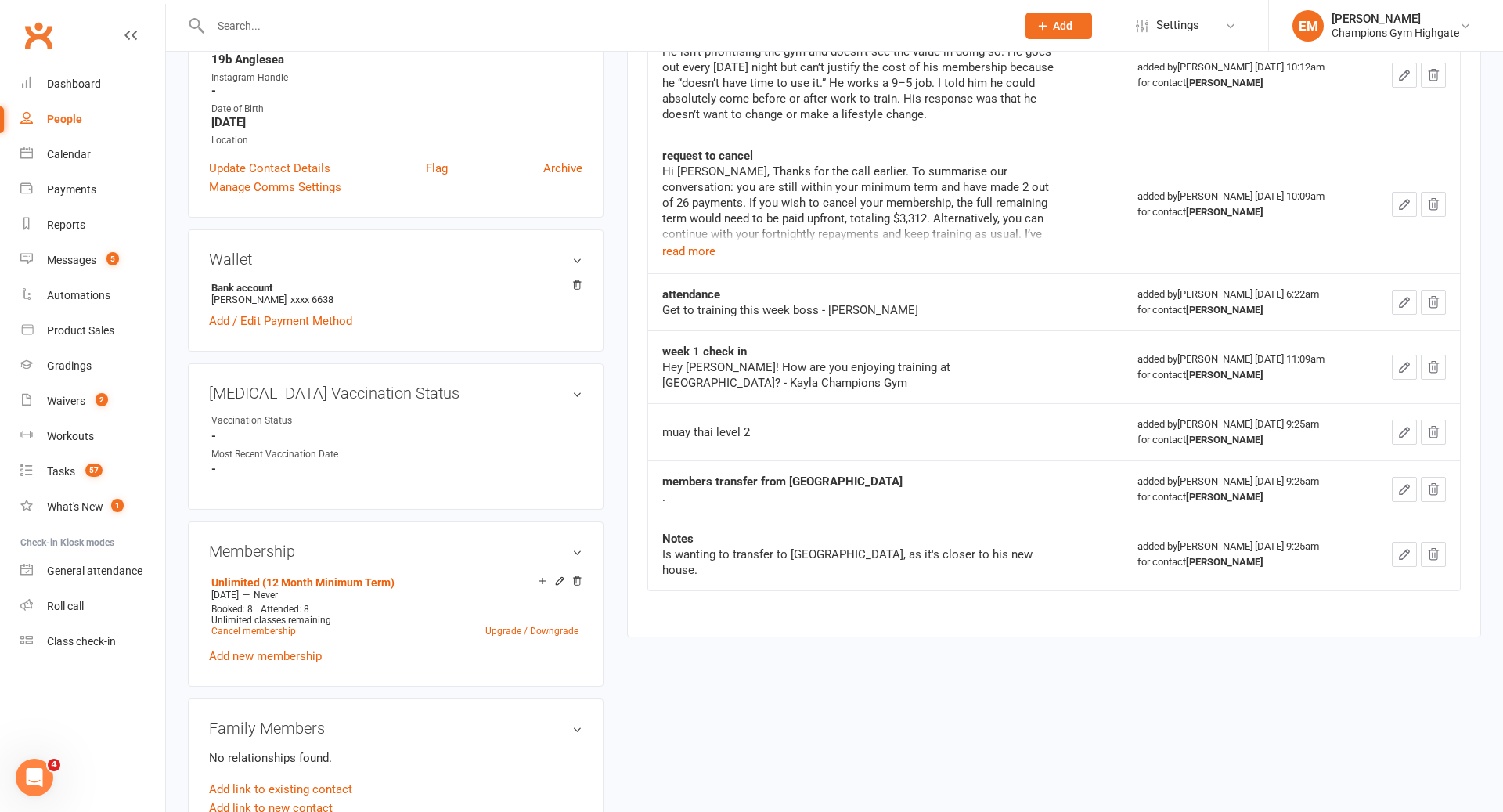
scroll to position [46, 0]
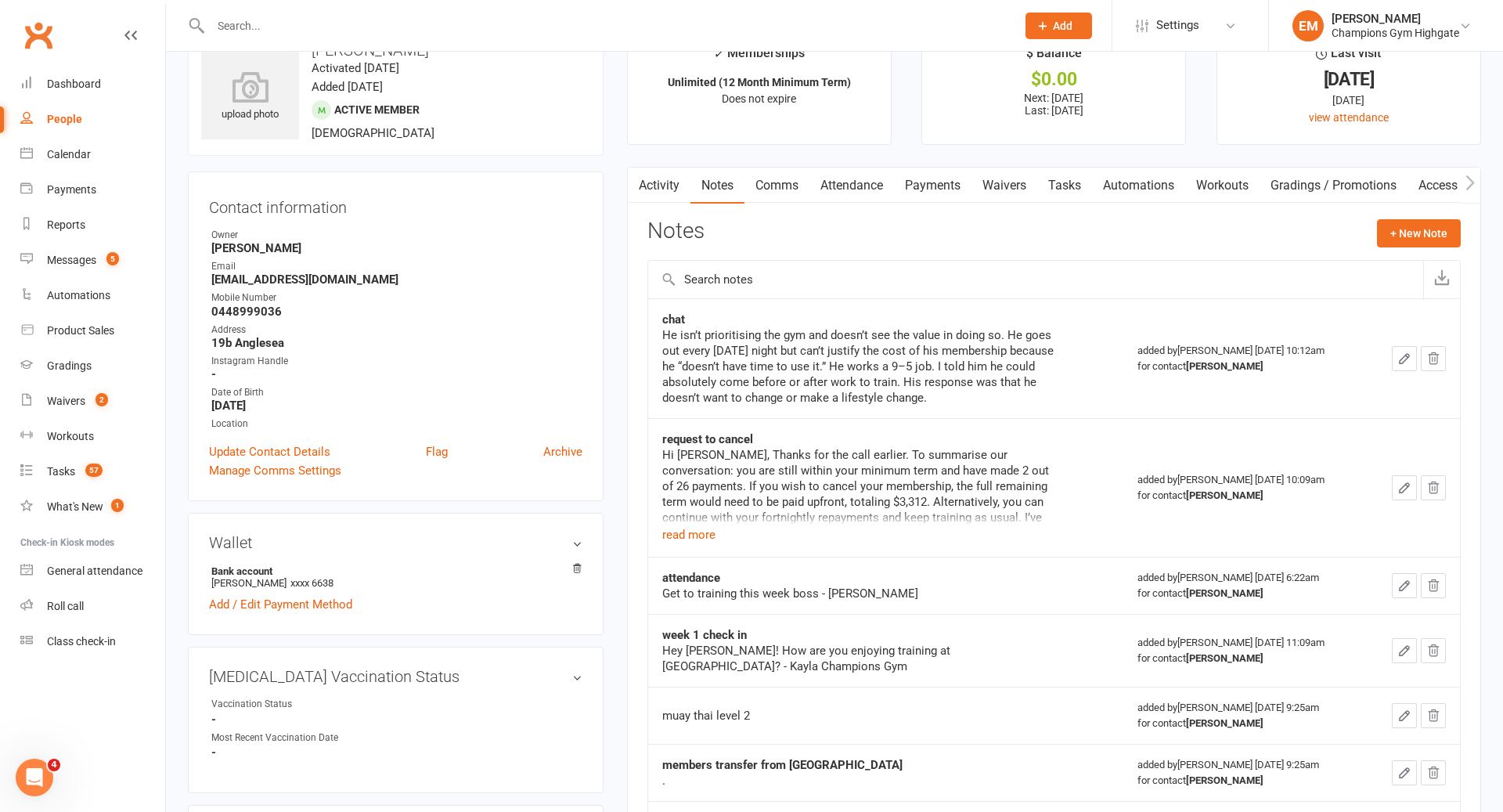
click at [667, 203] on div "Activity Notes Comms Attendance Payments Waivers Tasks Automations Workouts Gra…" at bounding box center [1054, 544] width 854 height 753
click at [789, 177] on link "Comms" at bounding box center [777, 186] width 65 height 36
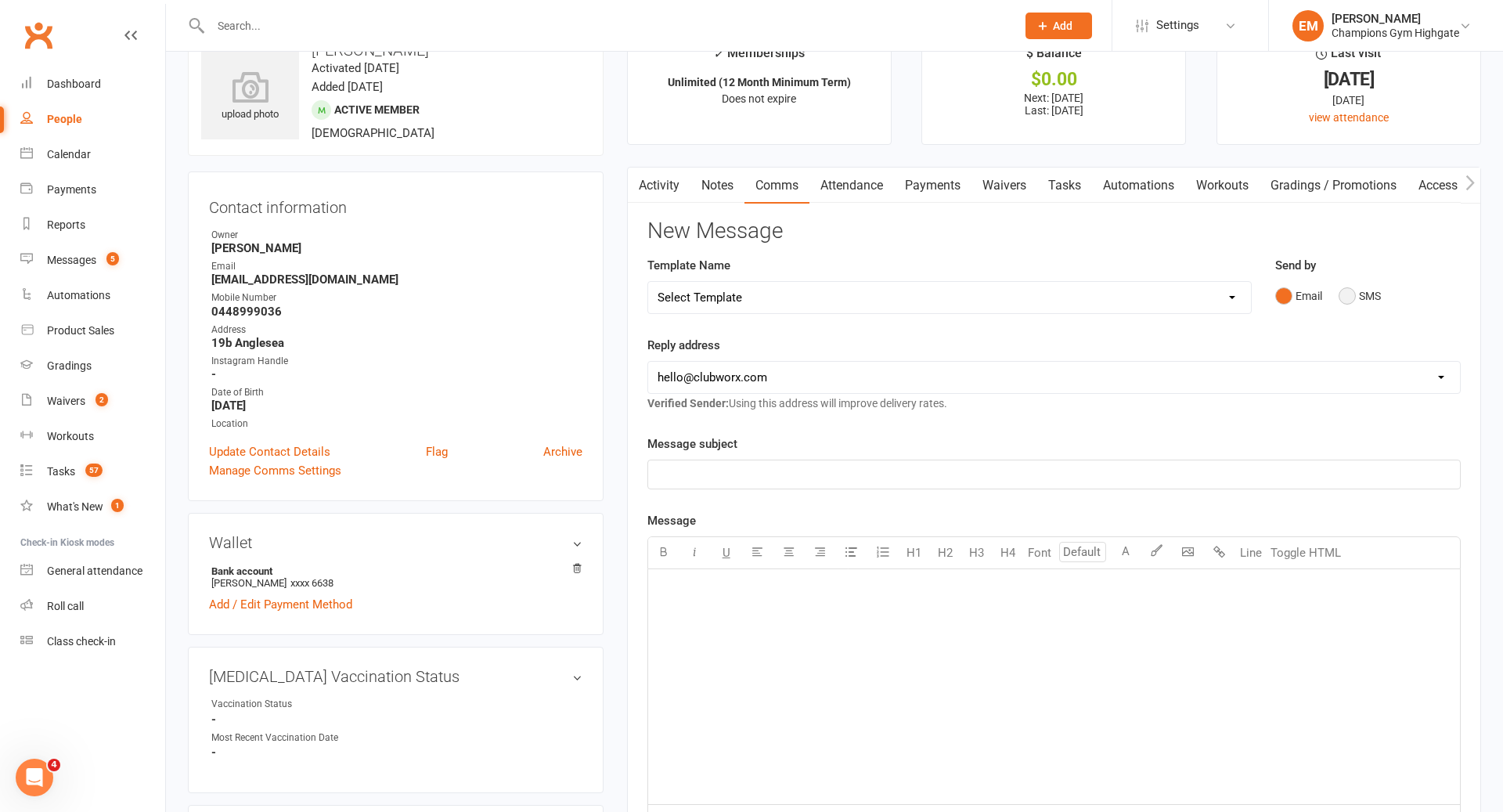
click at [1357, 286] on button "SMS" at bounding box center [1359, 296] width 42 height 30
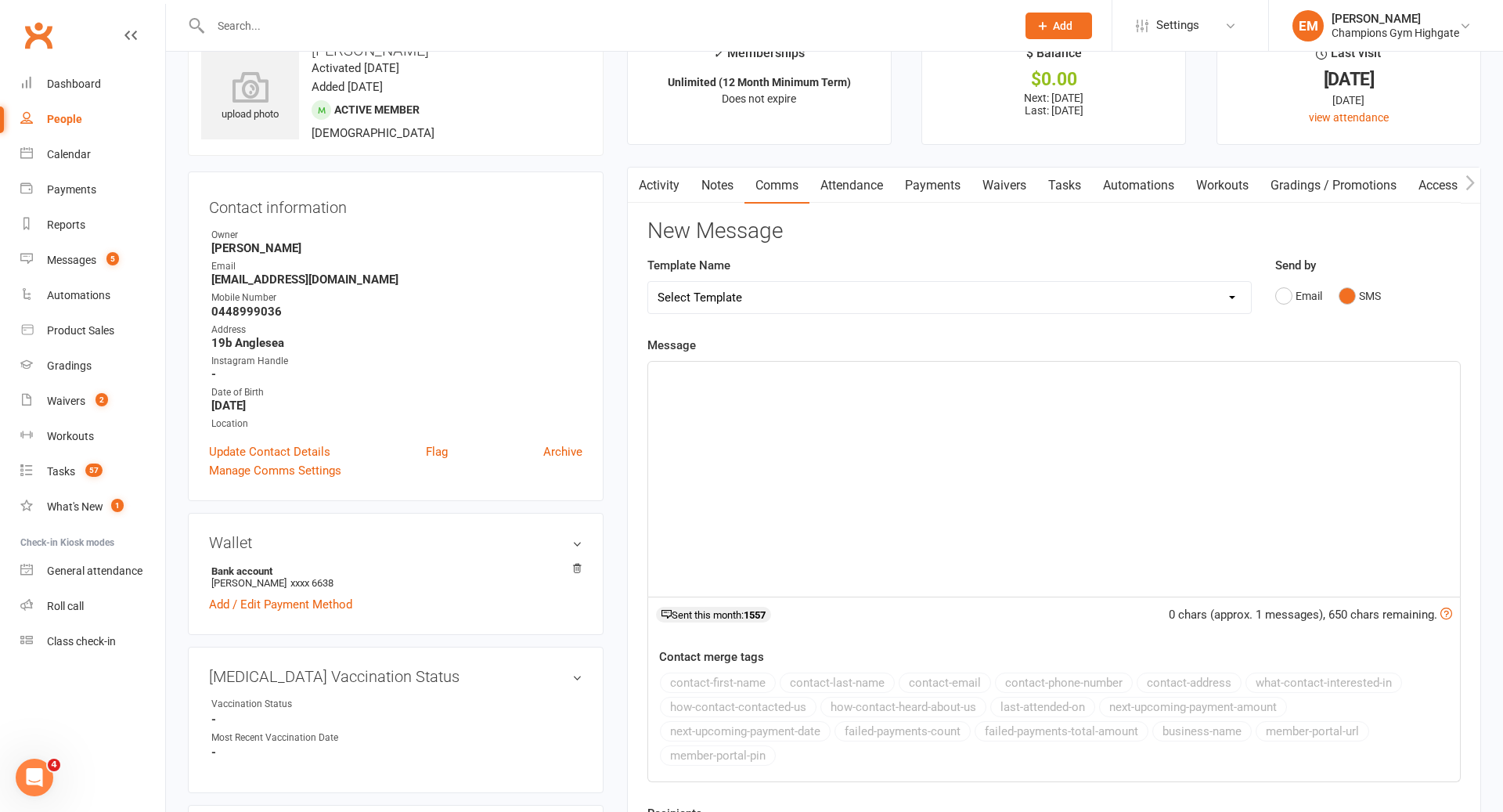
click at [1068, 500] on div "﻿" at bounding box center [1054, 479] width 812 height 235
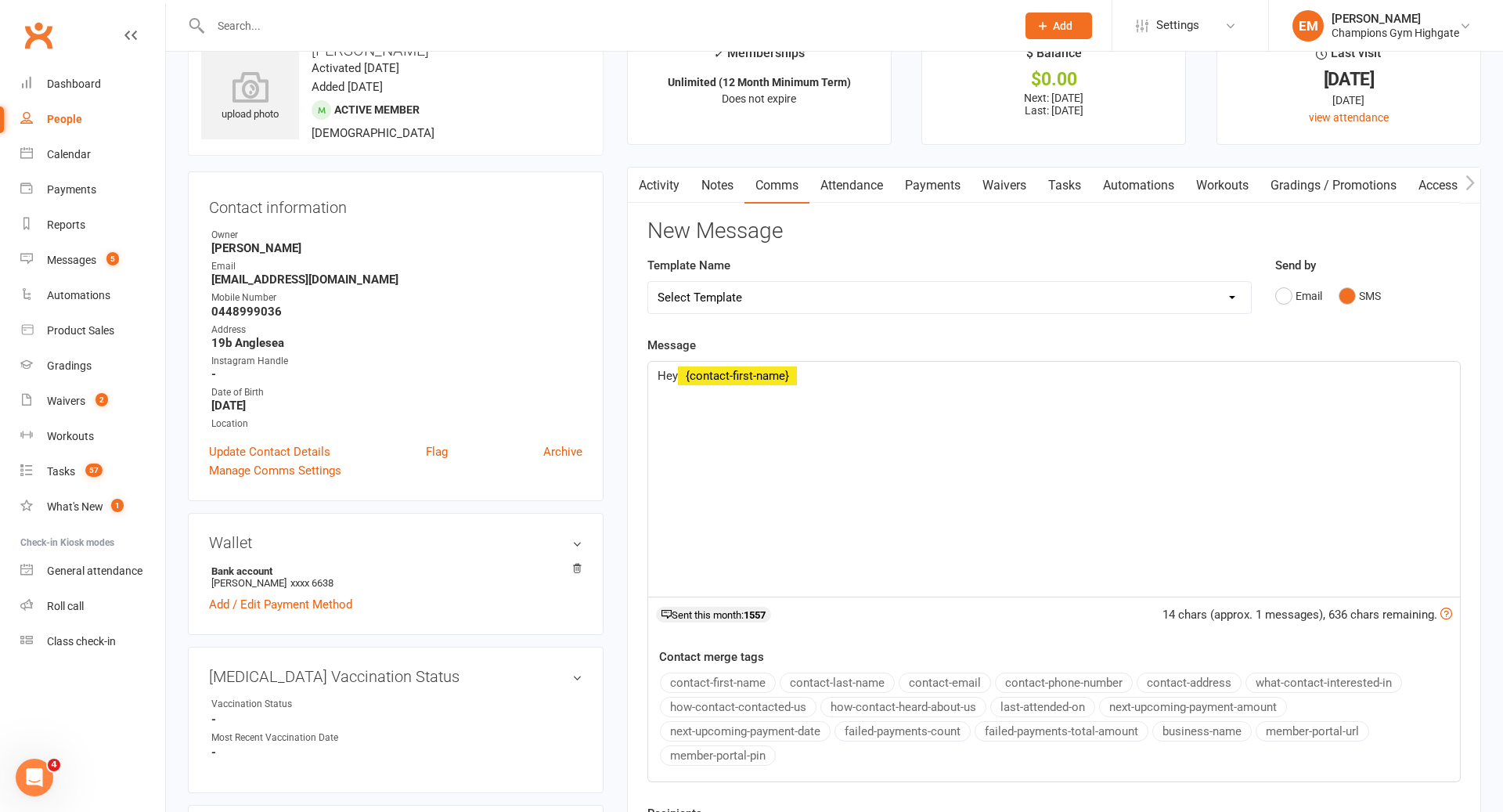
click at [705, 675] on button "contact-first-name" at bounding box center [718, 682] width 116 height 21
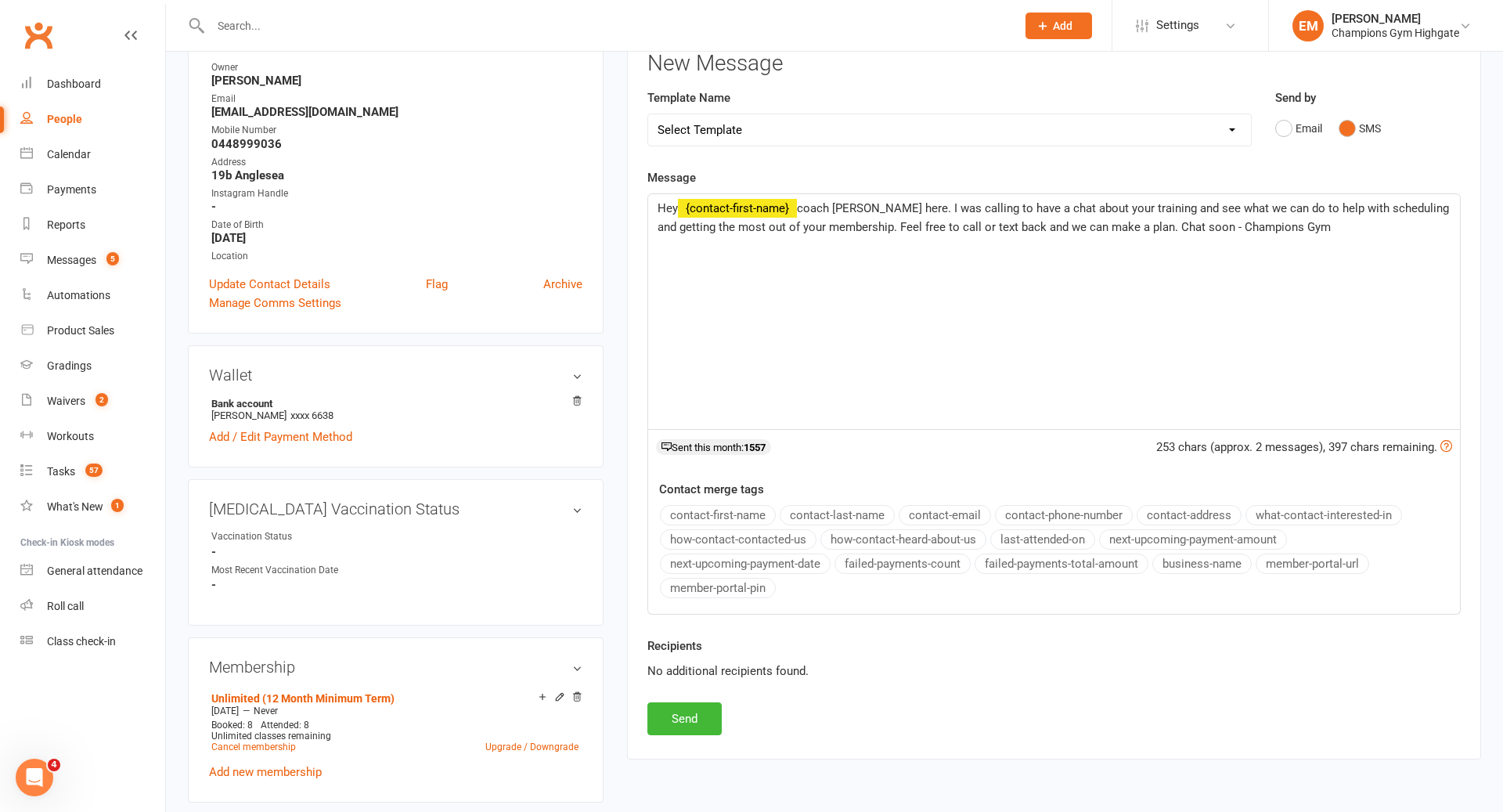
scroll to position [237, 0]
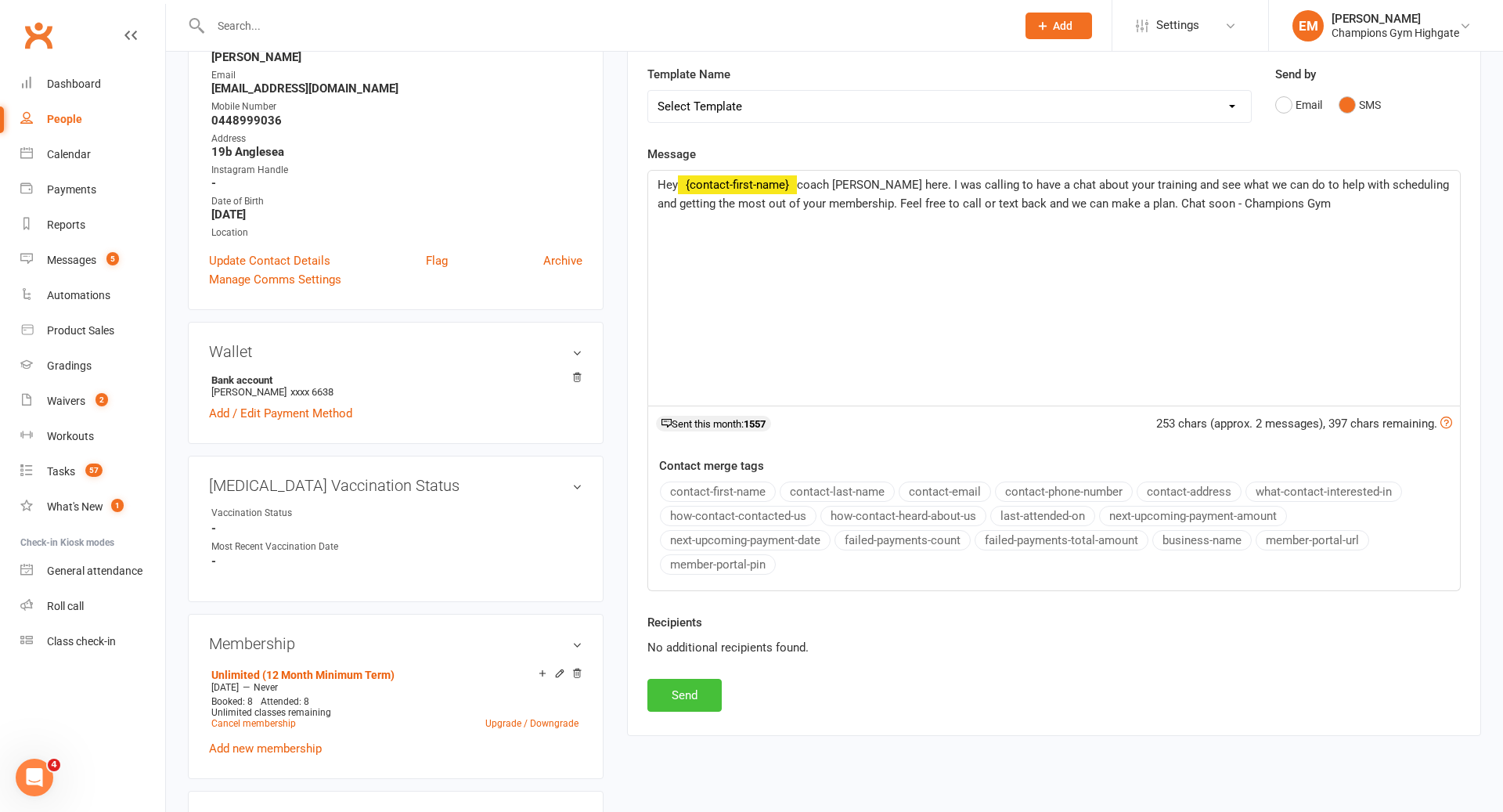
click at [705, 690] on button "Send" at bounding box center [684, 695] width 75 height 33
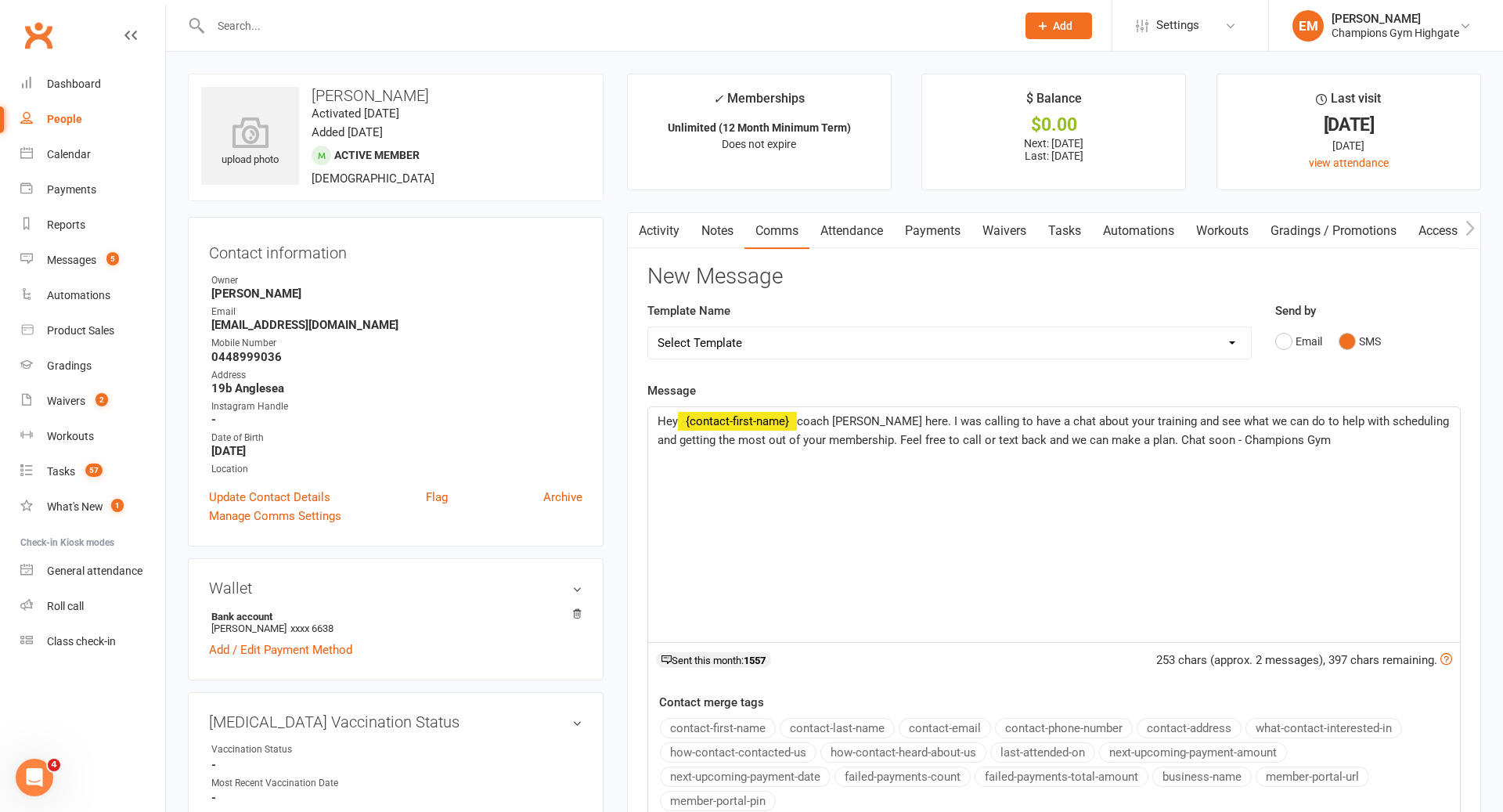
click at [675, 240] on link "Activity" at bounding box center [658, 230] width 62 height 36
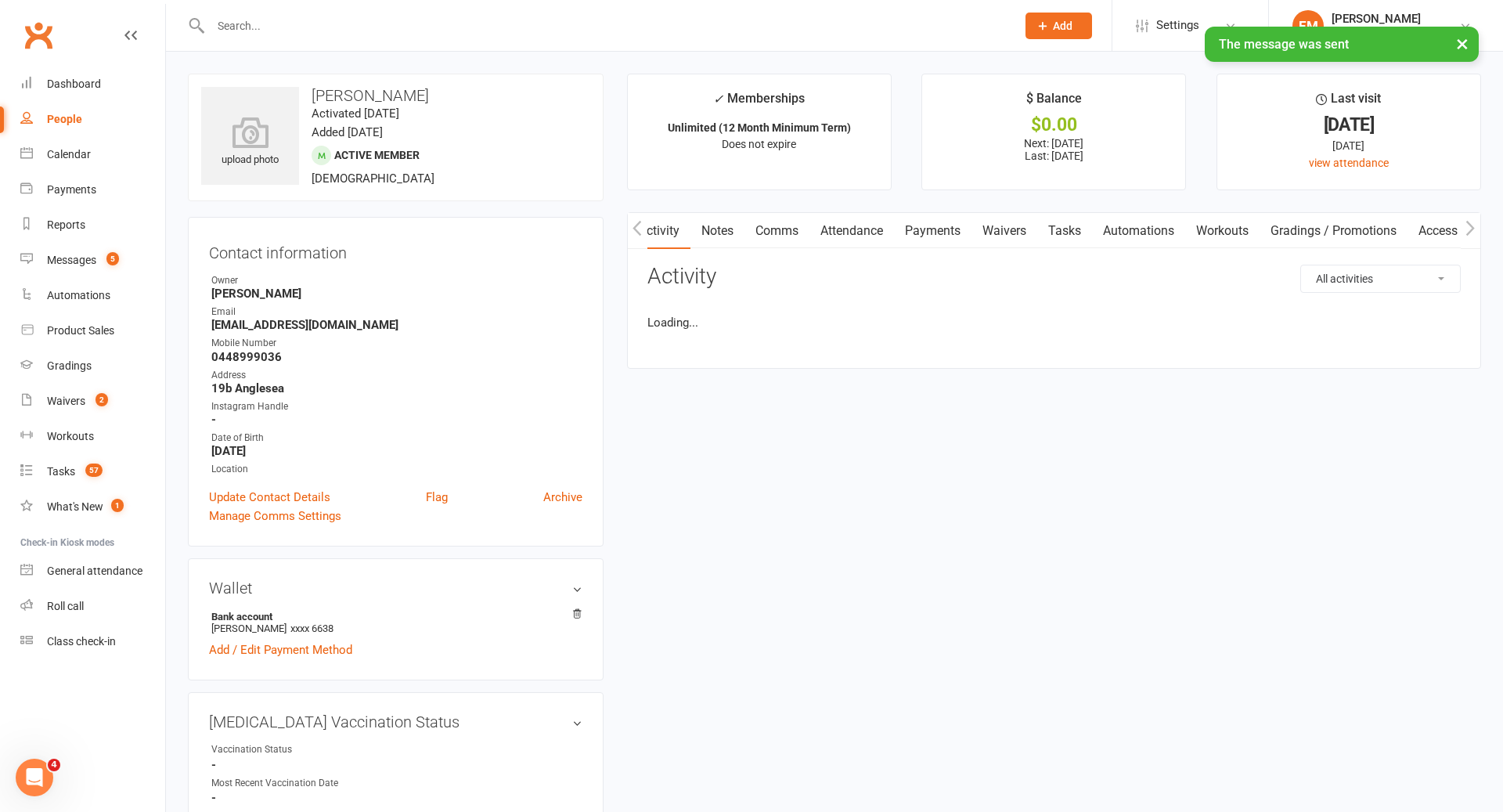
scroll to position [0, 1]
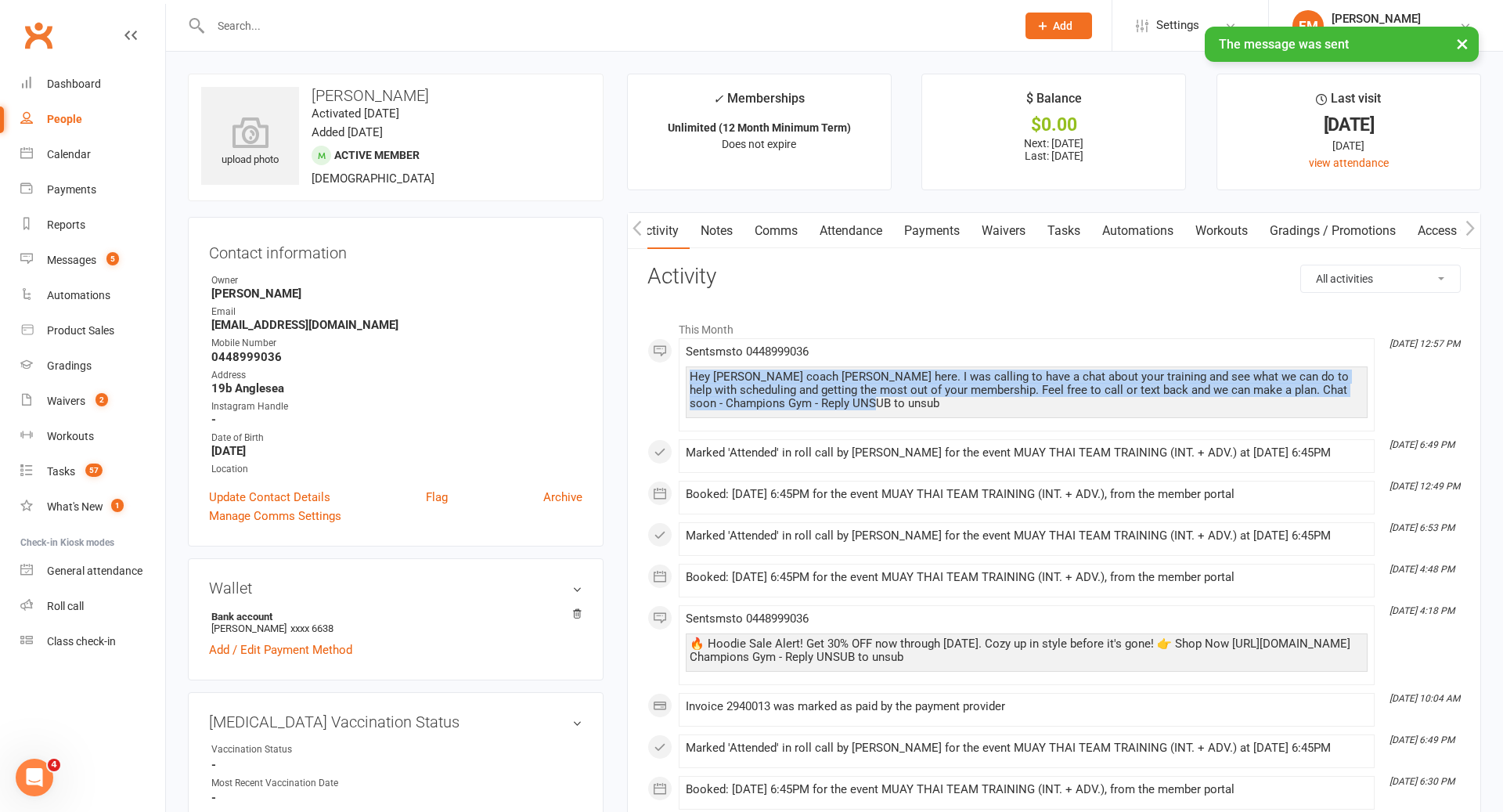
drag, startPoint x: 917, startPoint y: 403, endPoint x: 691, endPoint y: 372, distance: 228.1
click at [691, 372] on div "Hey Christopher coach Emma here. I was calling to have a chat about your traini…" at bounding box center [1027, 390] width 674 height 40
copy div "Hey Christopher coach Emma here. I was calling to have a chat about your traini…"
click at [714, 233] on link "Notes" at bounding box center [717, 230] width 54 height 36
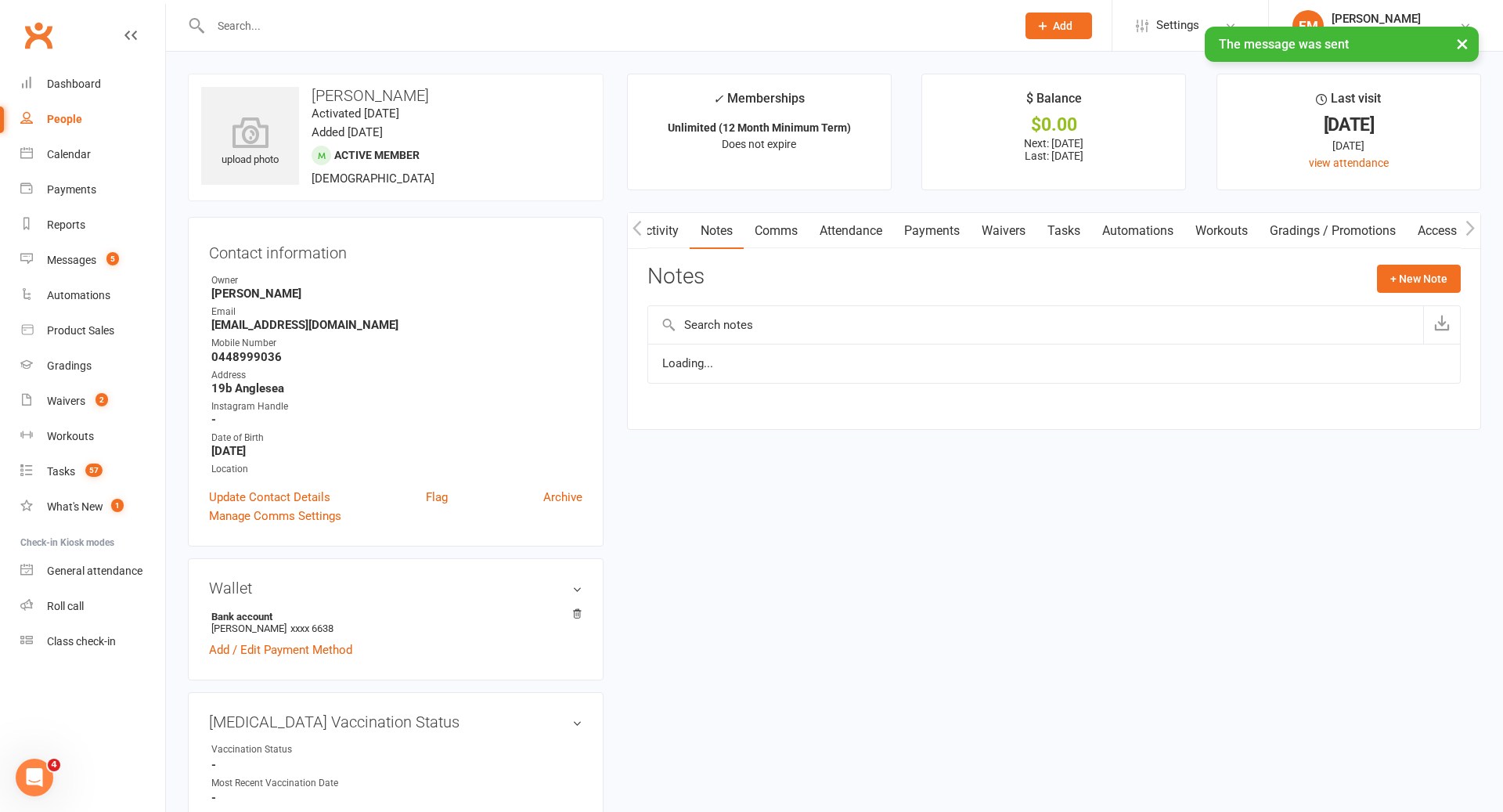
scroll to position [0, 2]
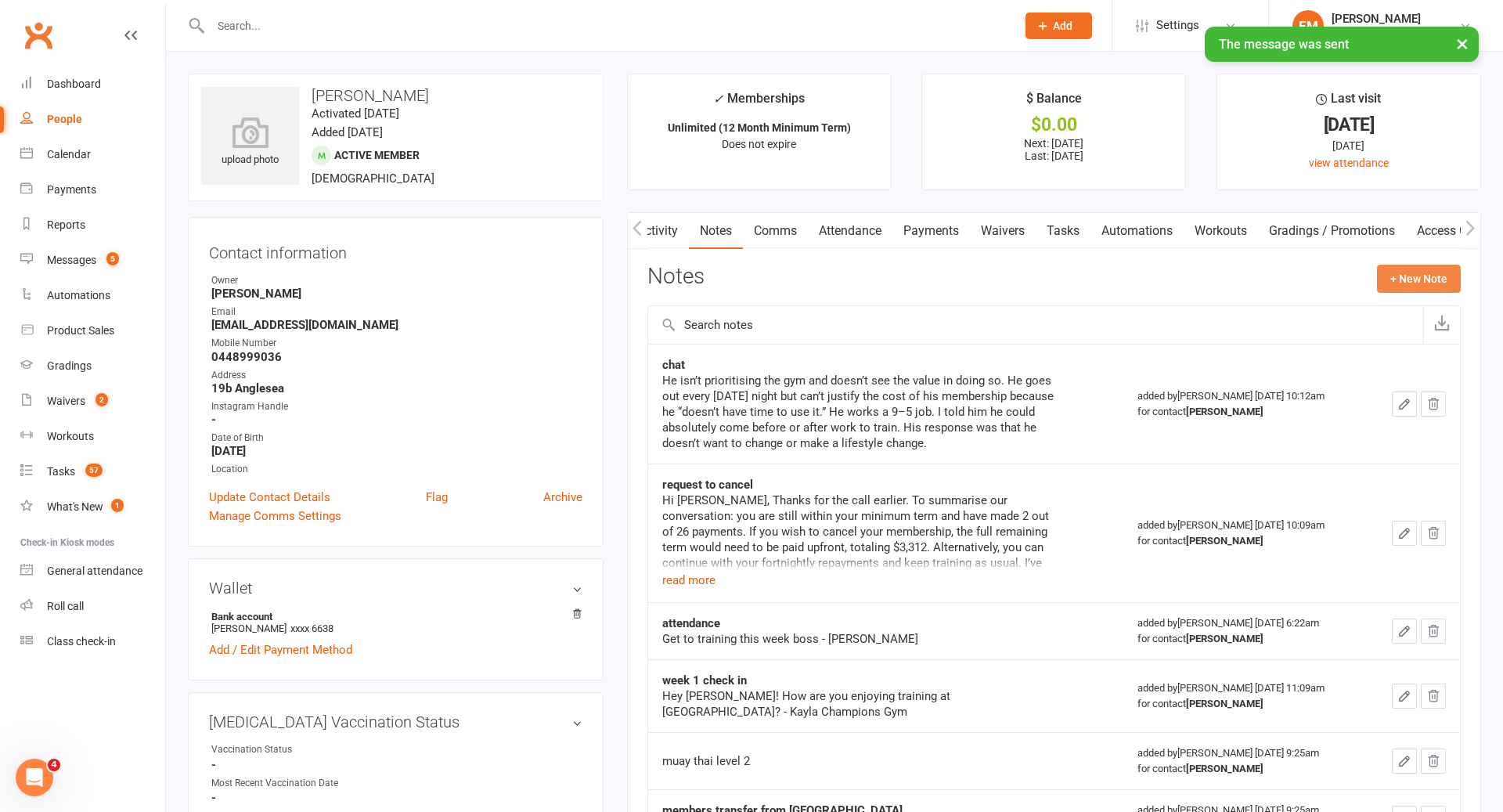
click at [1427, 282] on button "+ New Note" at bounding box center [1419, 279] width 84 height 28
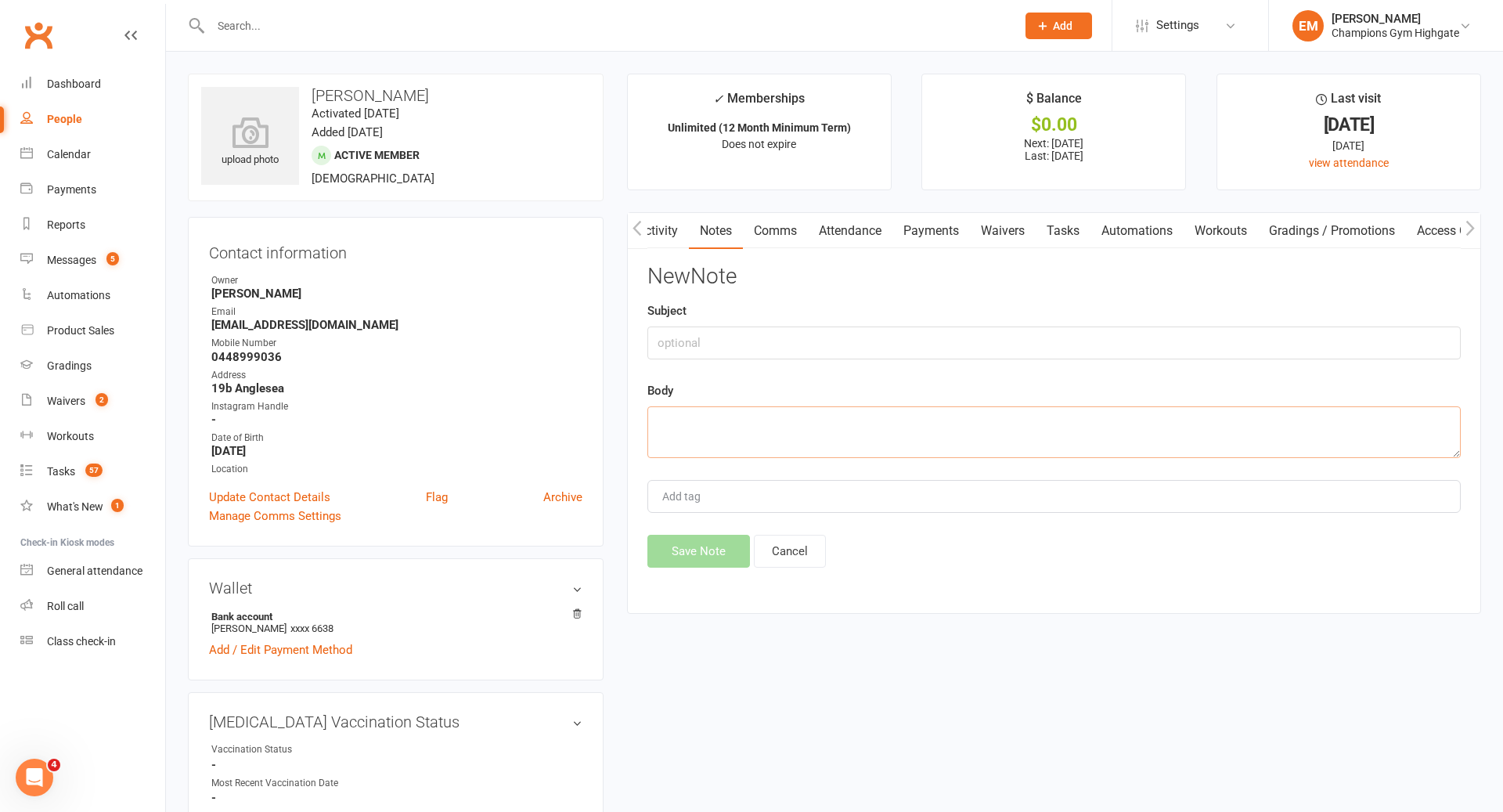
click at [996, 416] on textarea at bounding box center [1054, 432] width 813 height 51
paste textarea "Hey Christopher coach Emma here. I was calling to have a chat about your traini…"
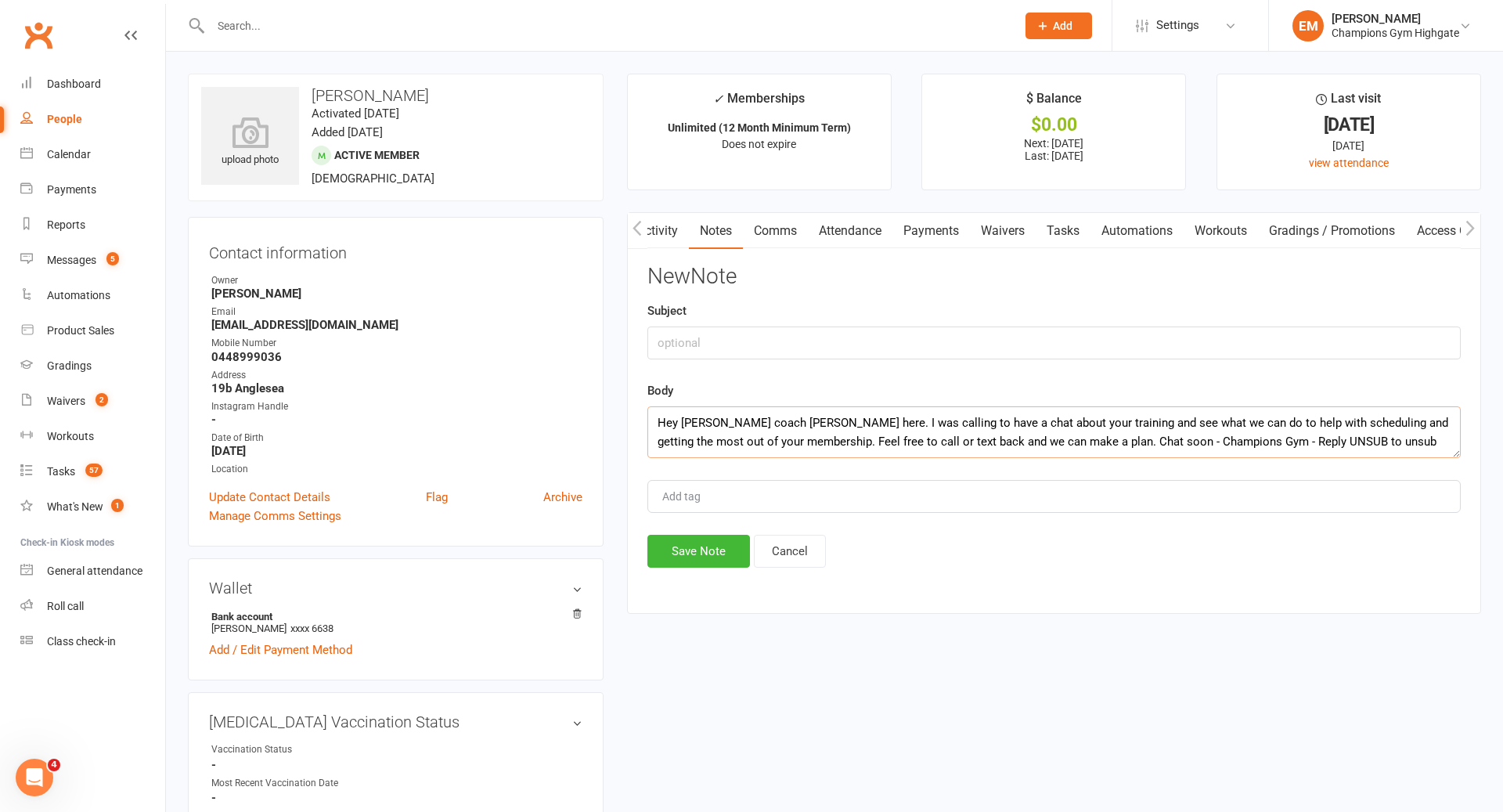
type textarea "Hey Christopher coach Emma here. I was calling to have a chat about your traini…"
click at [876, 337] on input "text" at bounding box center [1054, 342] width 813 height 33
type input "A"
type input "90 DAY PLAN / COMMS"
click at [702, 557] on button "Save Note" at bounding box center [698, 550] width 103 height 33
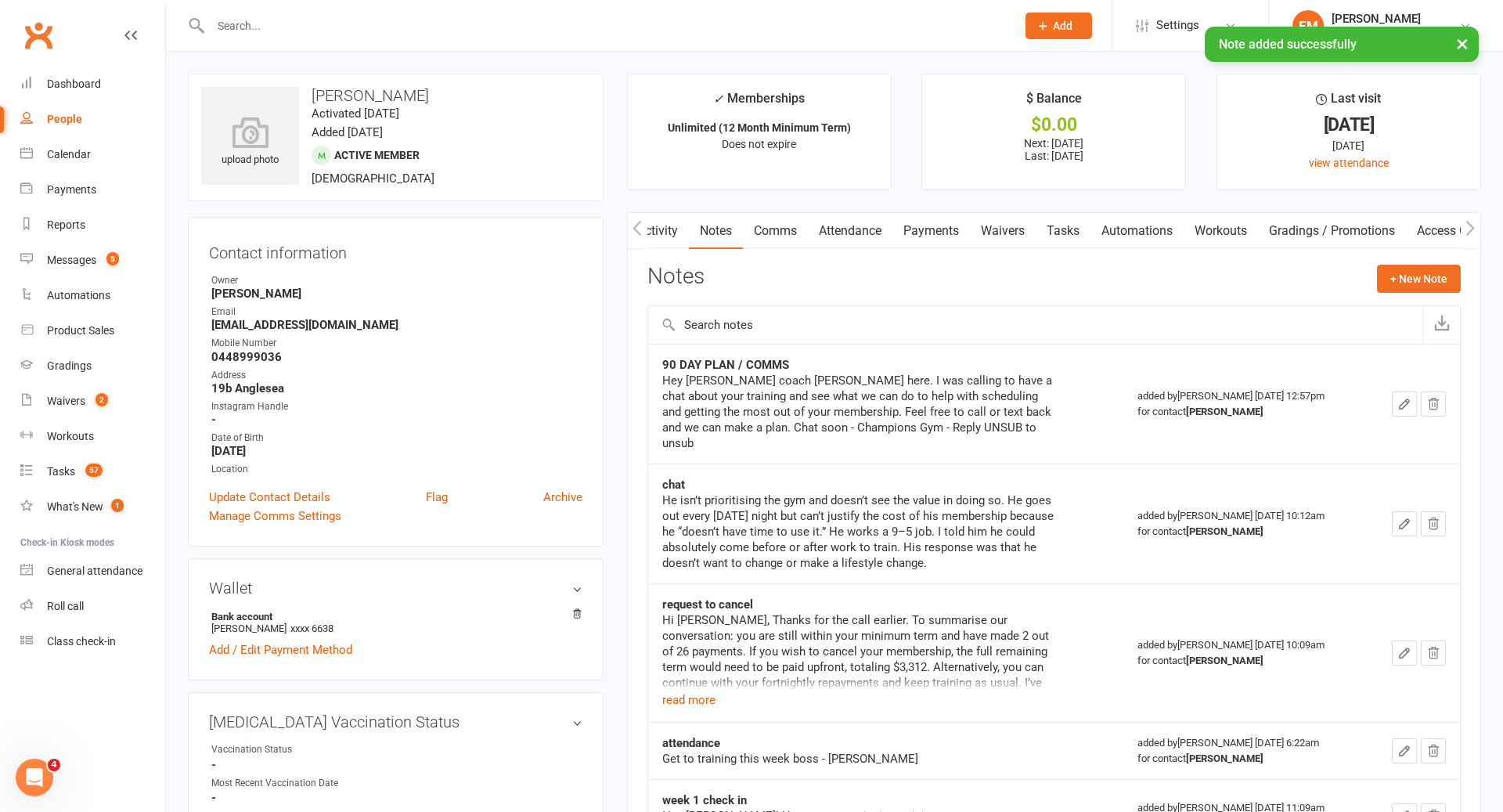
click at [1403, 399] on icon "button" at bounding box center [1404, 404] width 9 height 9
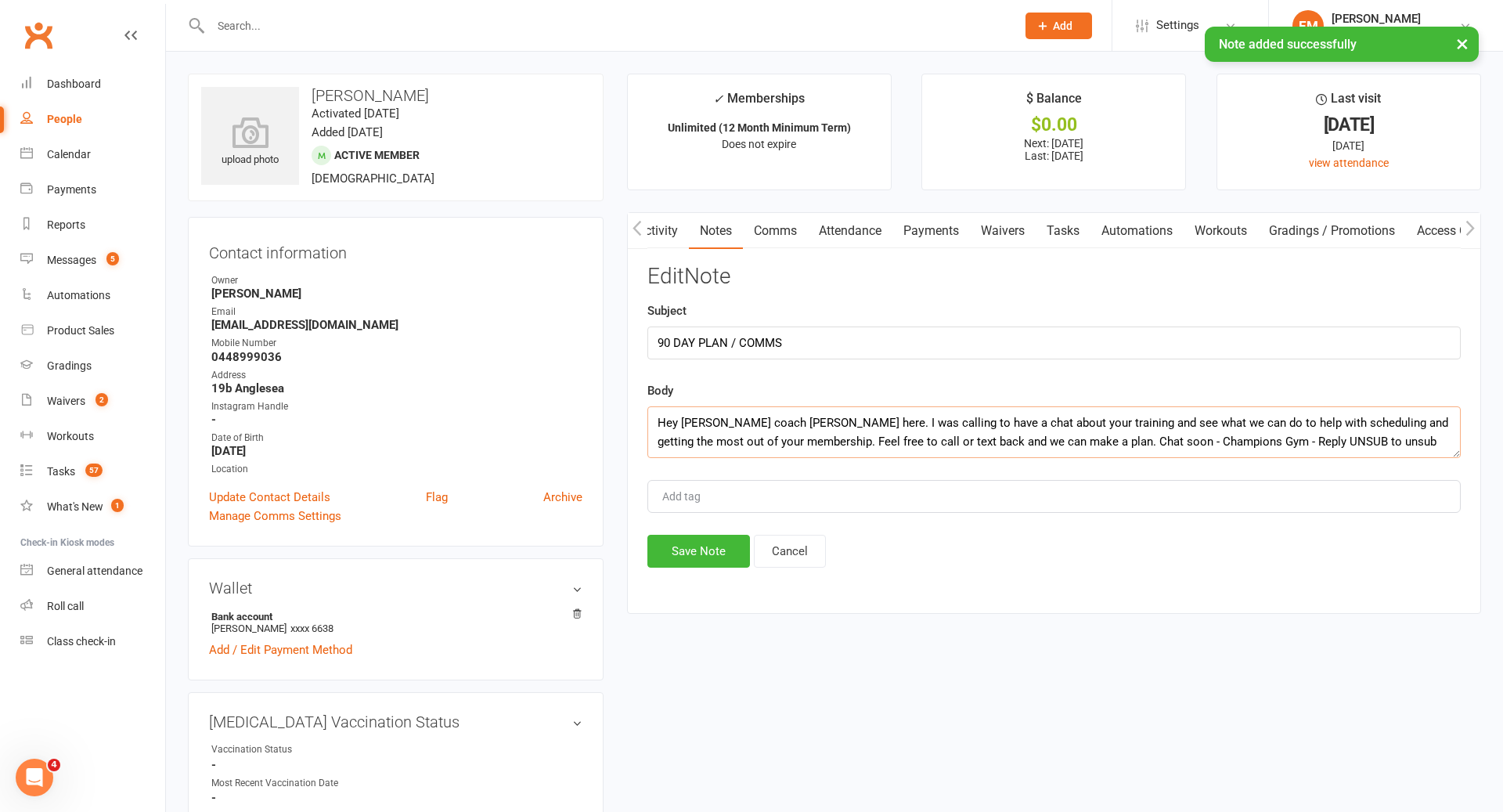
click at [656, 419] on textarea "Hey Christopher coach Emma here. I was calling to have a chat about your traini…" at bounding box center [1054, 432] width 813 height 51
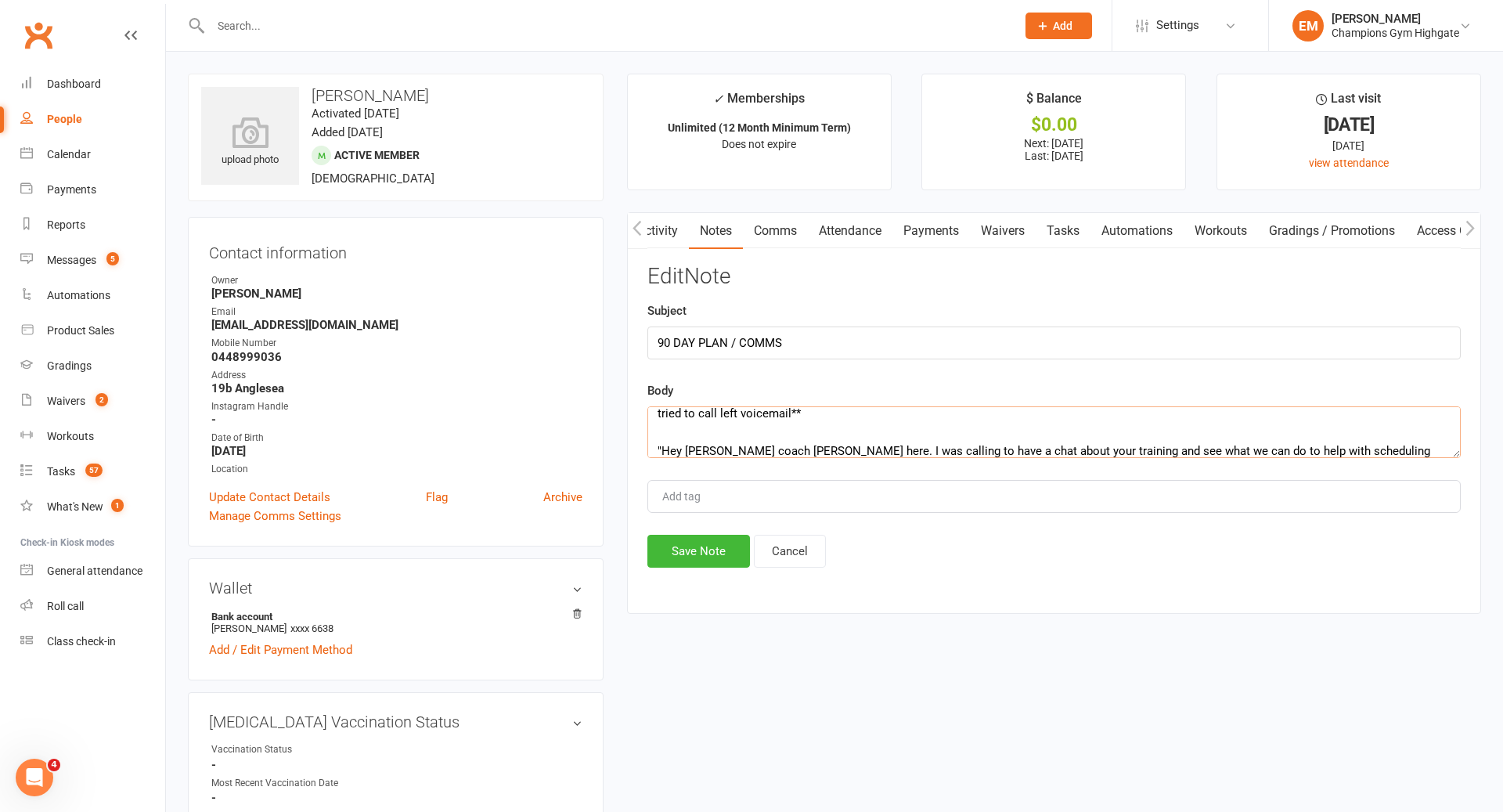
scroll to position [37, 0]
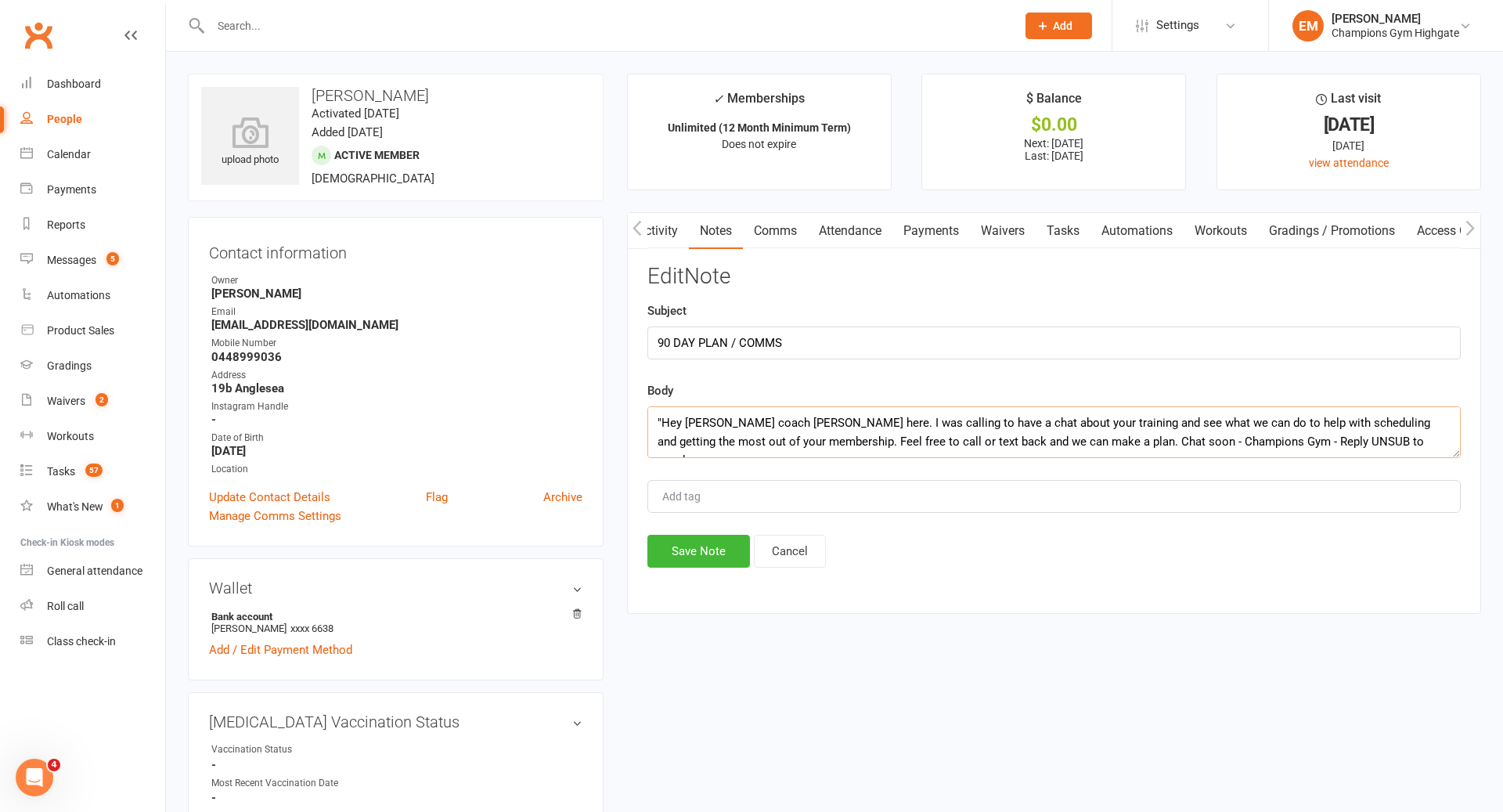
click at [1392, 436] on textarea "tried to call left voicemail** "Hey Christopher coach Emma here. I was calling …" at bounding box center [1054, 432] width 813 height 51
type textarea "tried to call left voicemail** "Hey Christopher coach Emma here. I was calling …"
click at [684, 546] on button "Save Note" at bounding box center [698, 550] width 103 height 33
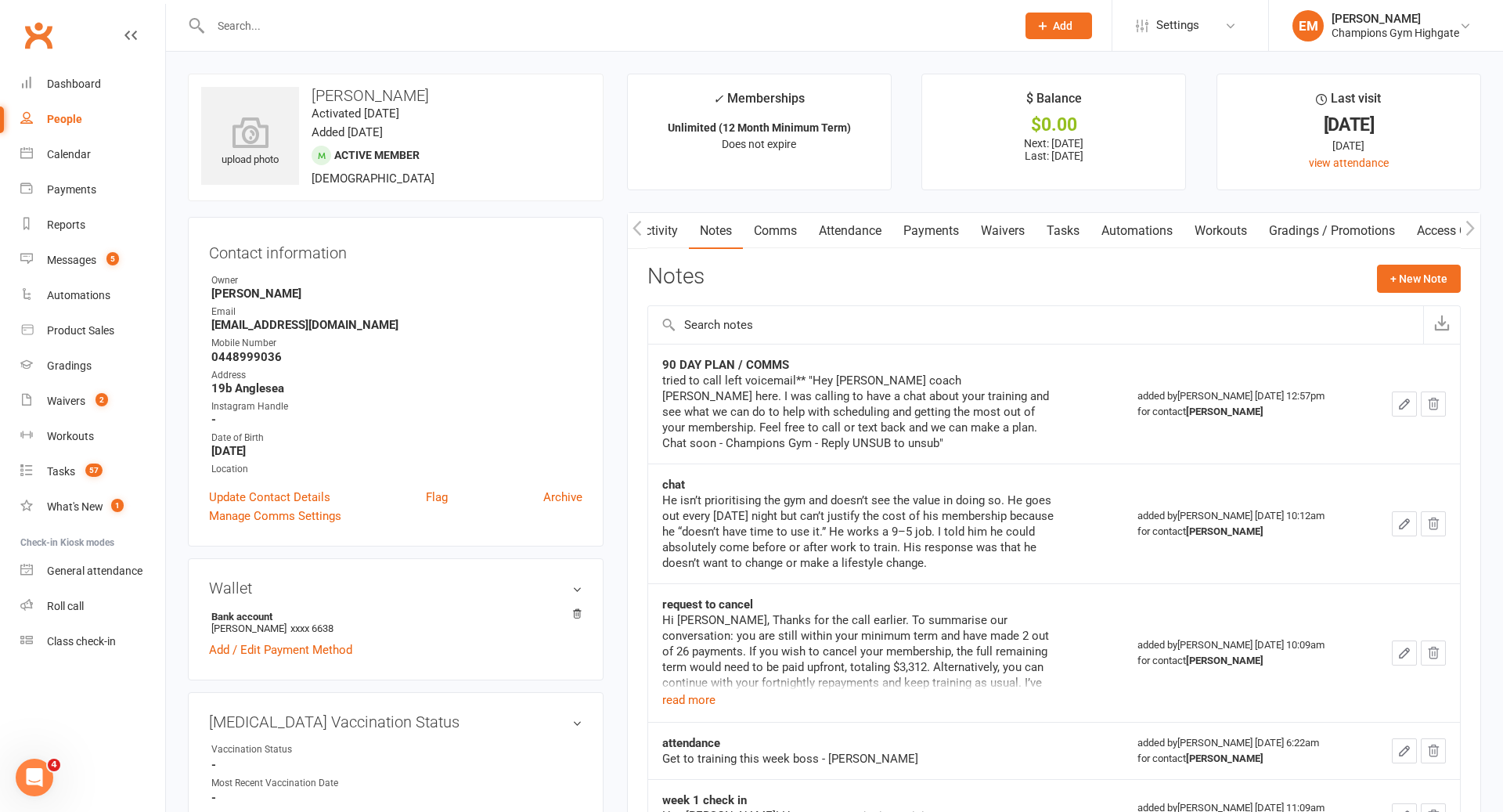
click at [666, 32] on input "text" at bounding box center [605, 26] width 799 height 22
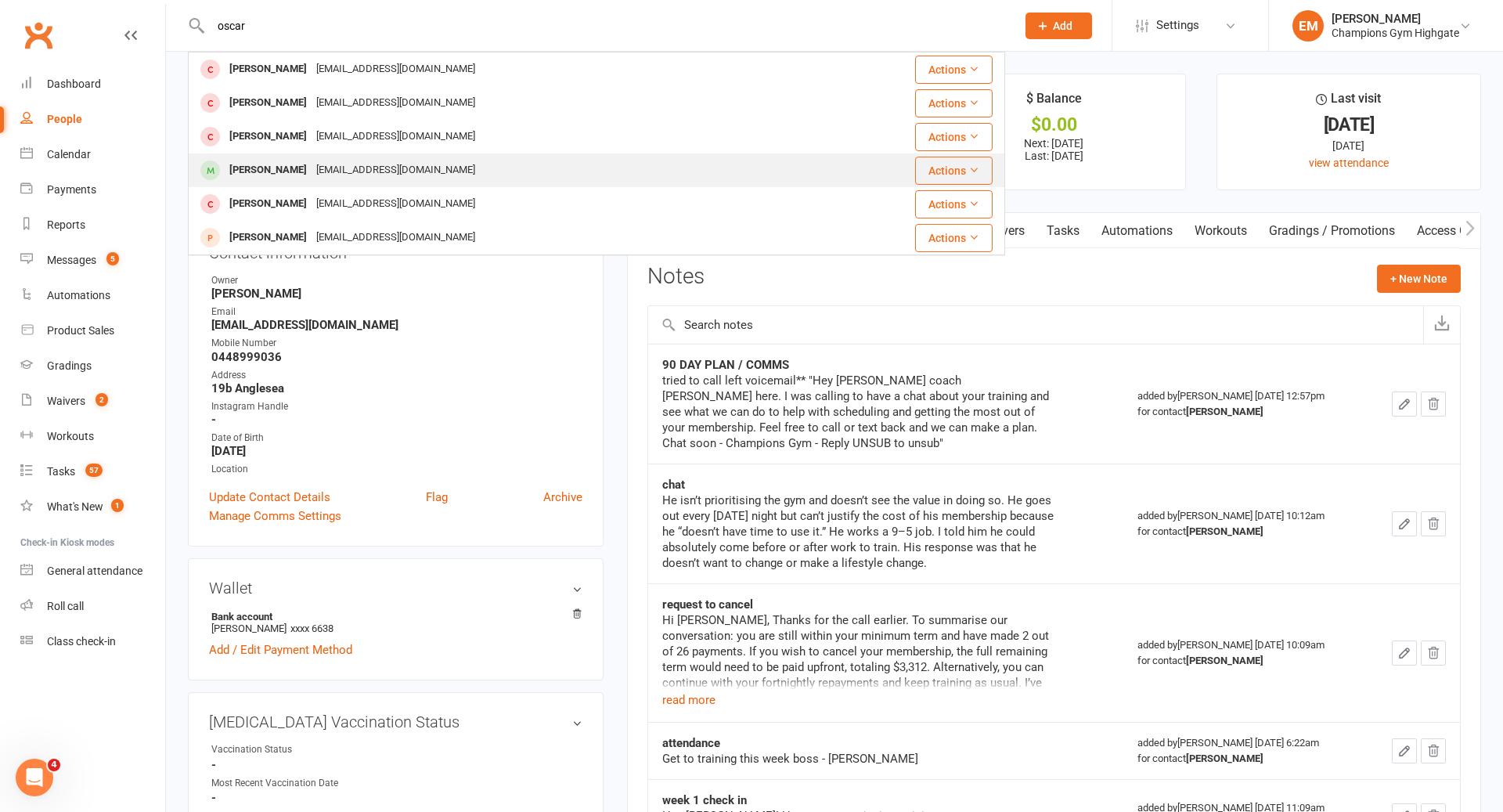
type input "oscar"
click at [368, 175] on div "ozmaloney03@gmail.com" at bounding box center [395, 170] width 168 height 22
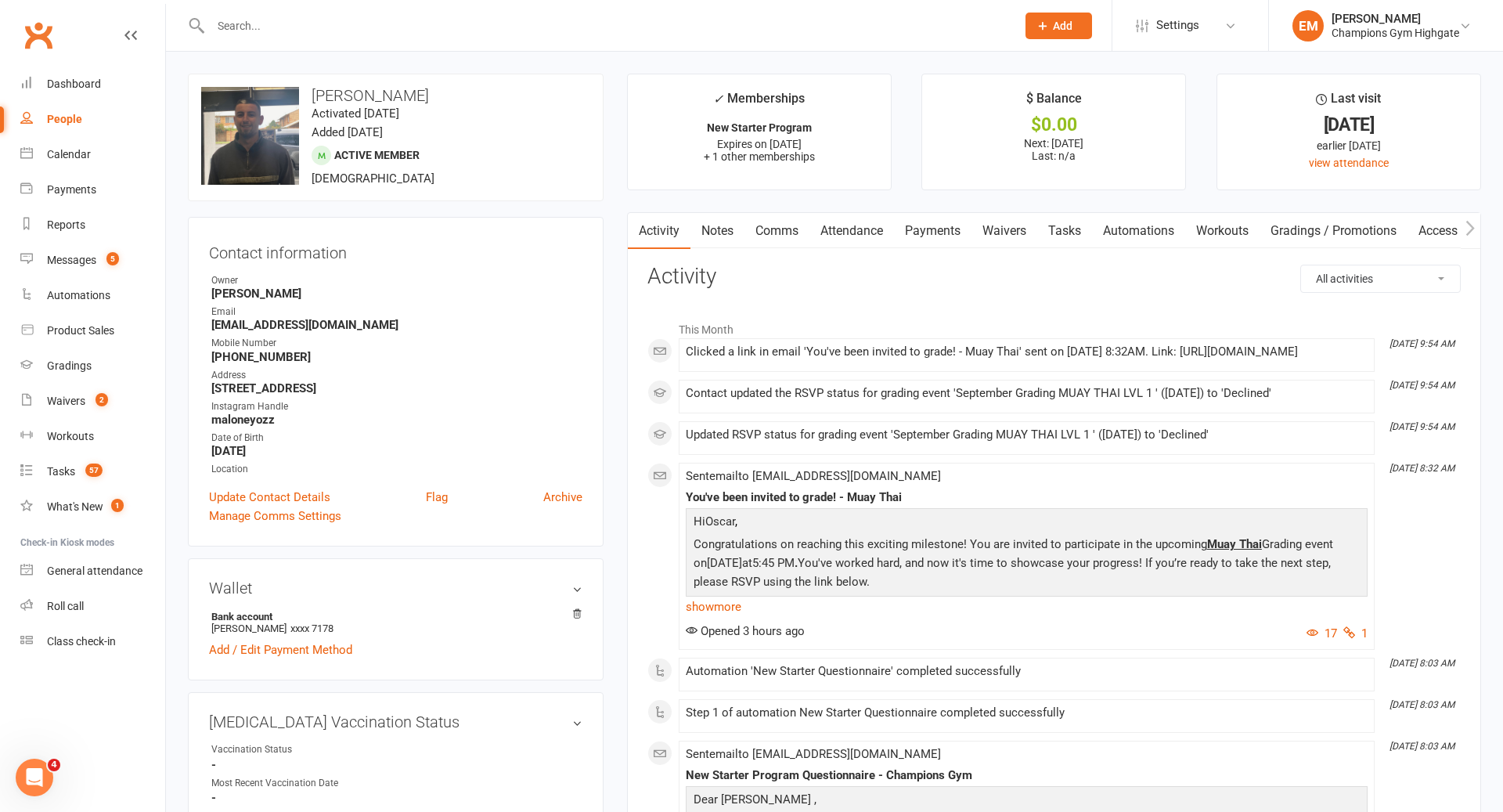
click at [764, 25] on input "text" at bounding box center [605, 26] width 799 height 22
click at [729, 216] on link "Notes" at bounding box center [717, 230] width 54 height 36
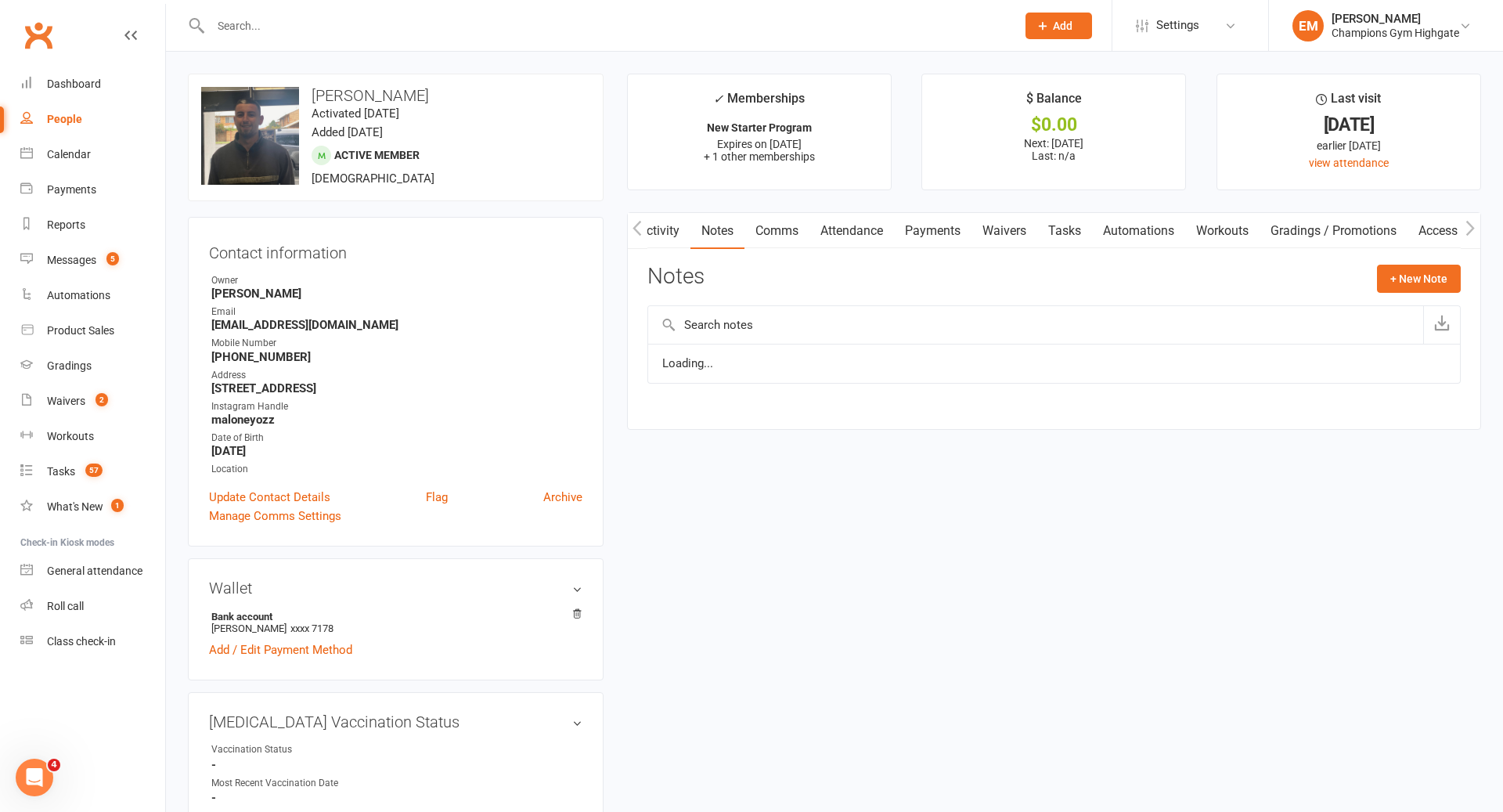
scroll to position [0, 1]
click at [1398, 270] on button "+ New Note" at bounding box center [1419, 279] width 84 height 28
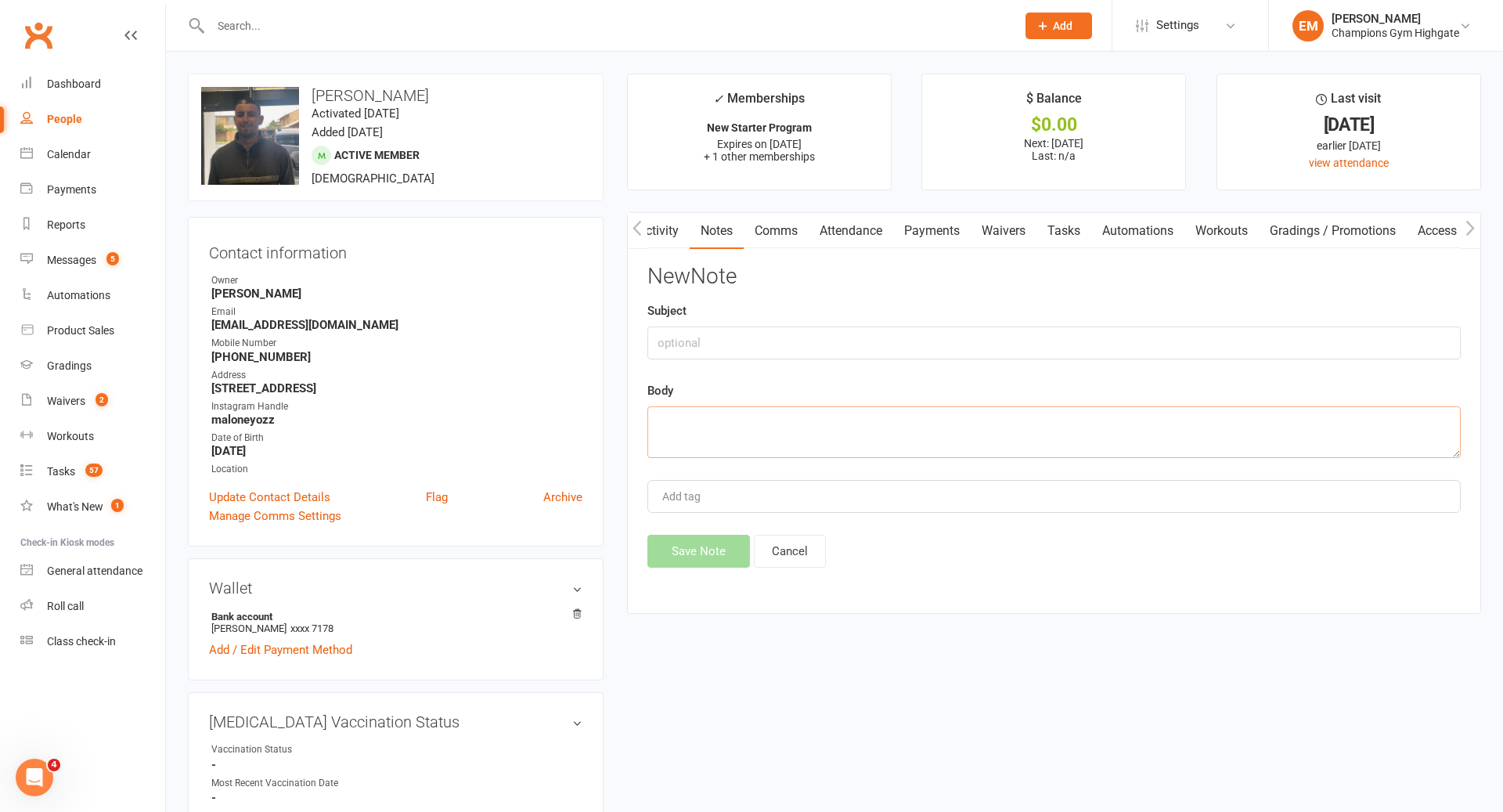
click at [1027, 437] on textarea at bounding box center [1054, 432] width 813 height 51
type textarea "promoted to level 1 based on prior experience loma approved."
drag, startPoint x: 1054, startPoint y: 364, endPoint x: 1059, endPoint y: 358, distance: 7.8
click at [1054, 364] on div "New Note Subject Body promoted to level 1 based on prior experience loma approv…" at bounding box center [1054, 416] width 813 height 303
click at [1059, 358] on div "New Note Subject Body promoted to level 1 based on prior experience loma approv…" at bounding box center [1054, 416] width 813 height 303
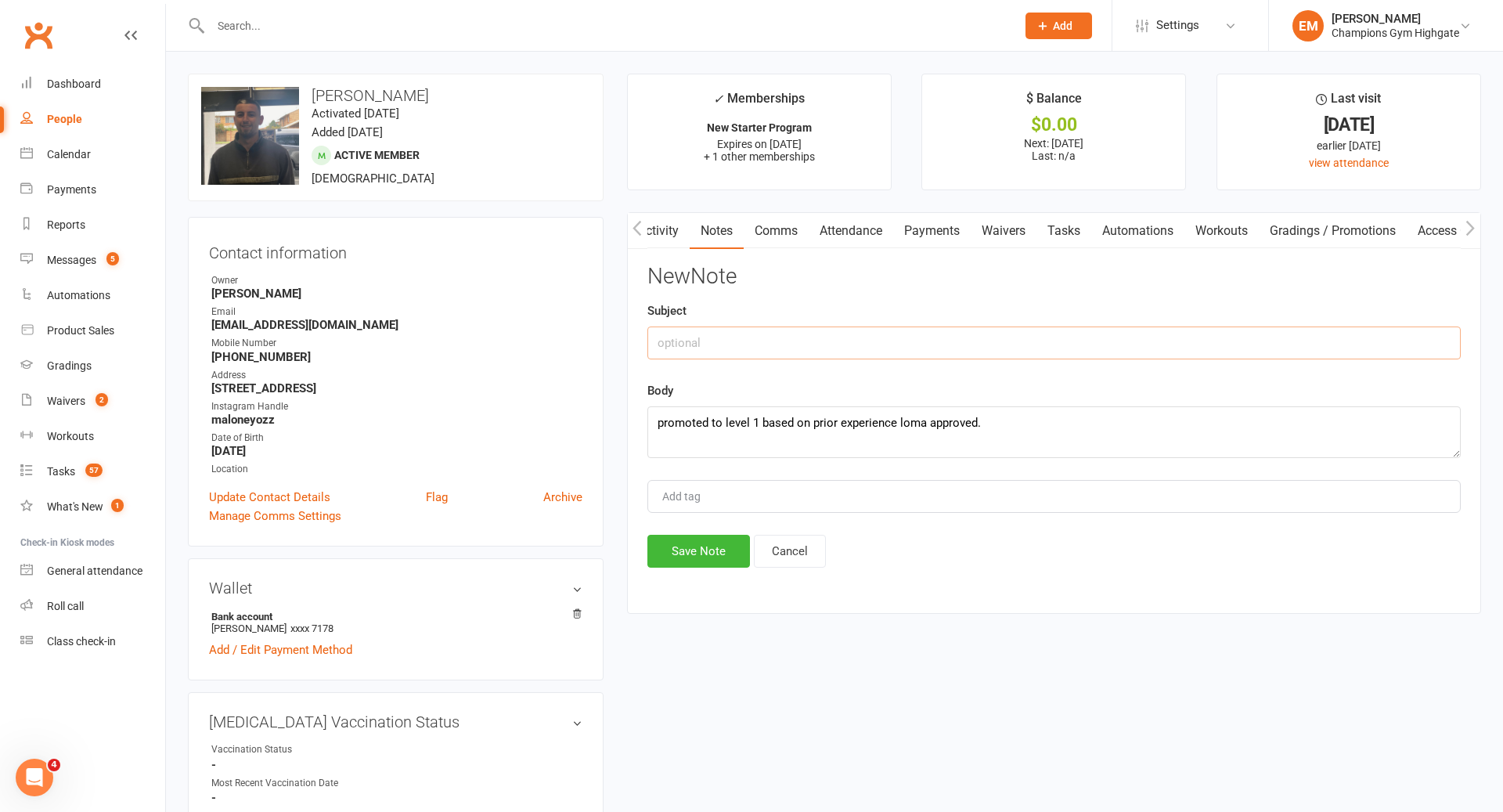
click at [1067, 335] on input "text" at bounding box center [1054, 342] width 813 height 33
type input "PROMOTION LEVEL 1"
click at [1125, 420] on textarea "promoted to level 1 based on prior experience loma approved." at bounding box center [1054, 432] width 813 height 51
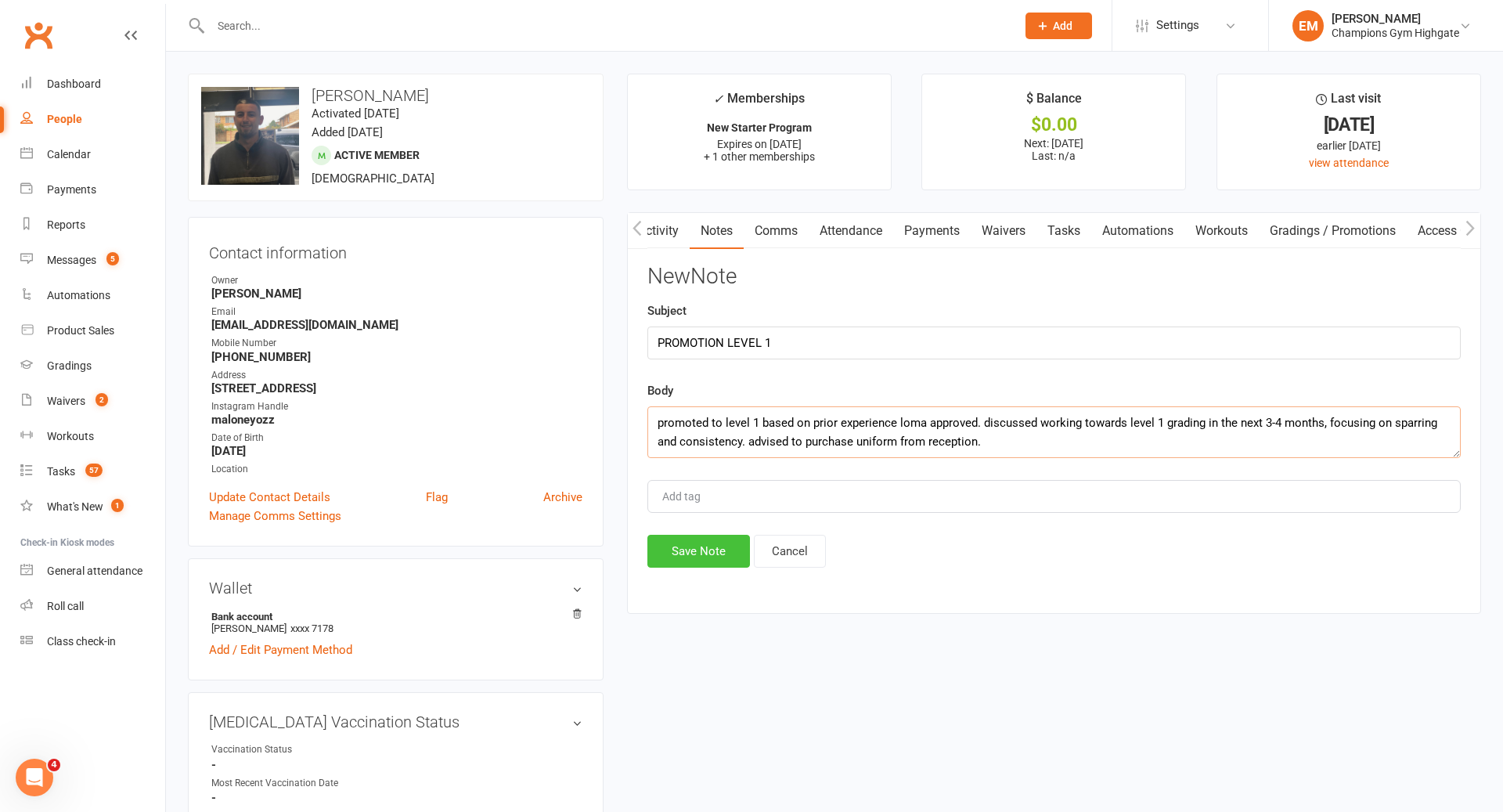
type textarea "promoted to level 1 based on prior experience loma approved. discussed working …"
click at [718, 548] on button "Save Note" at bounding box center [698, 550] width 103 height 33
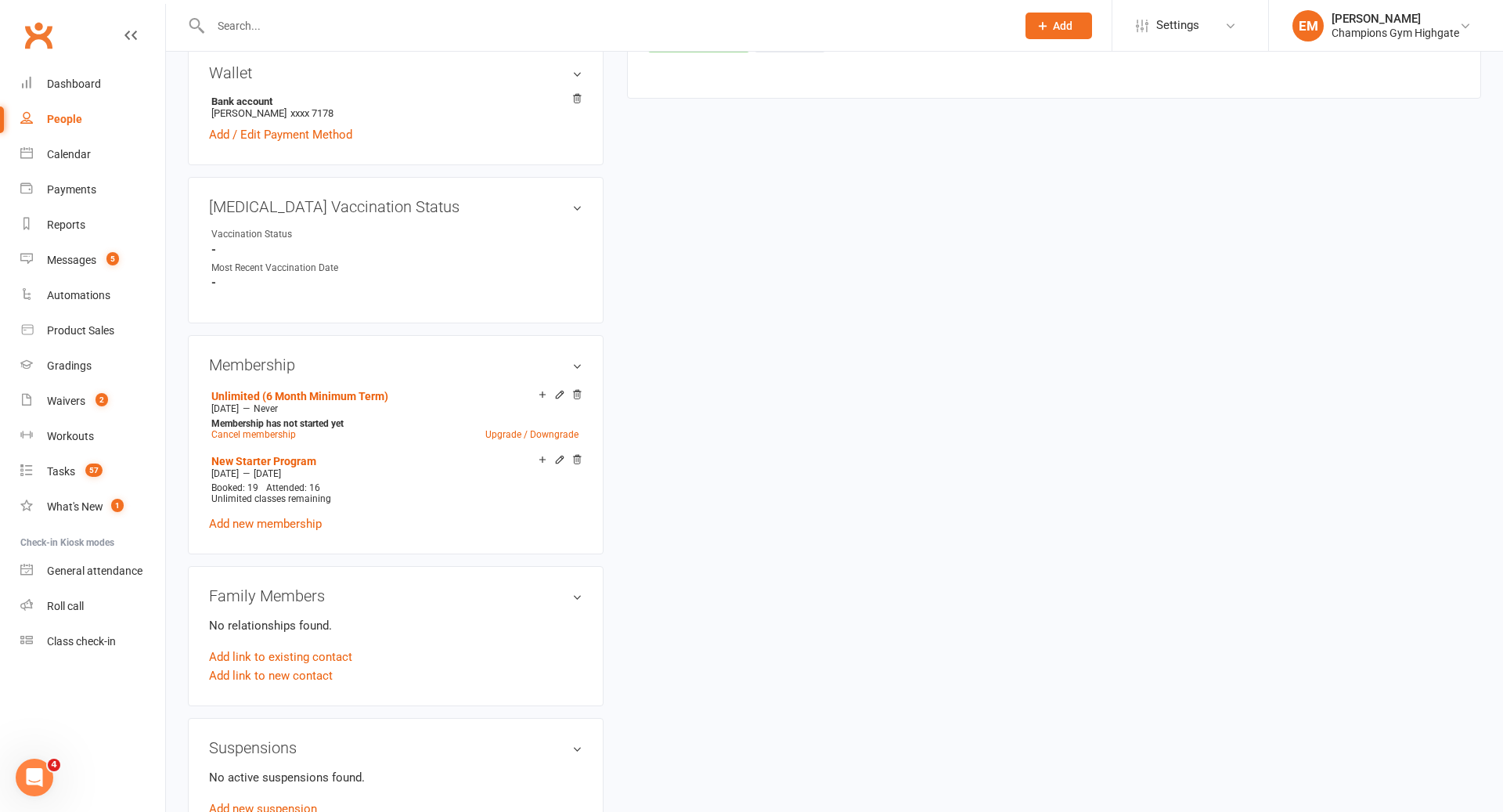
scroll to position [1353, 0]
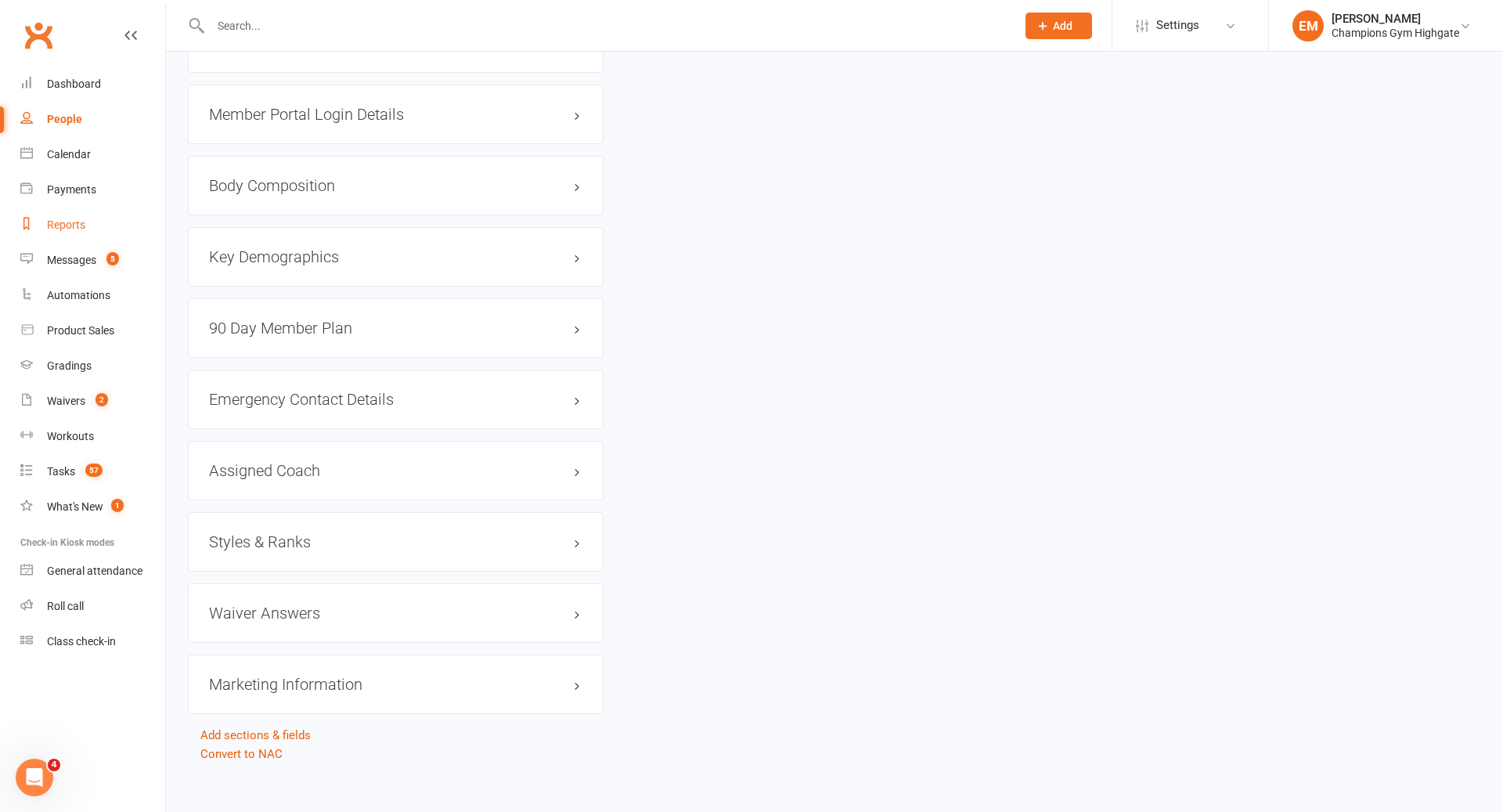
click at [73, 227] on div "Reports" at bounding box center [65, 224] width 38 height 12
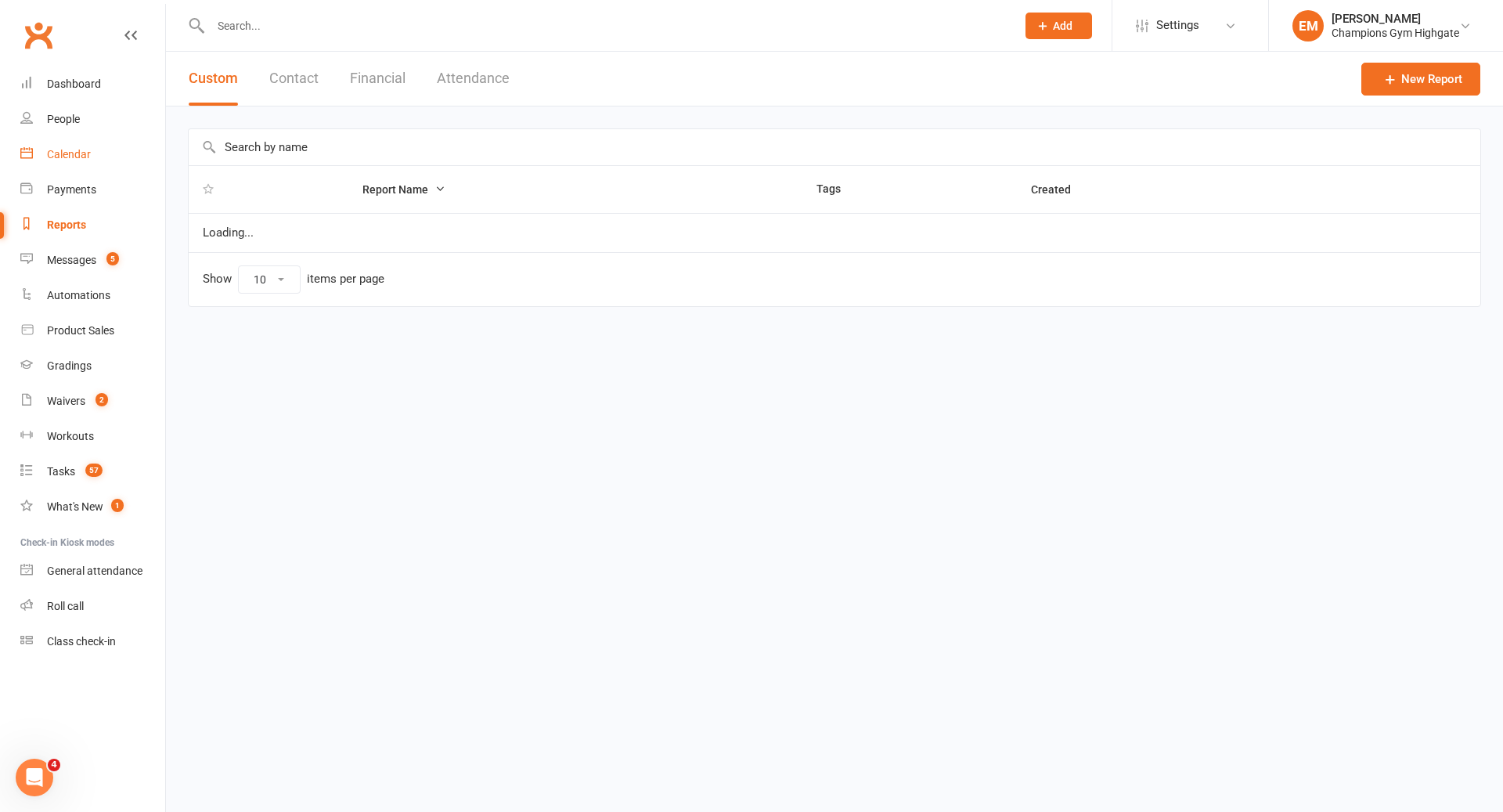
click at [78, 137] on link "Calendar" at bounding box center [92, 155] width 145 height 35
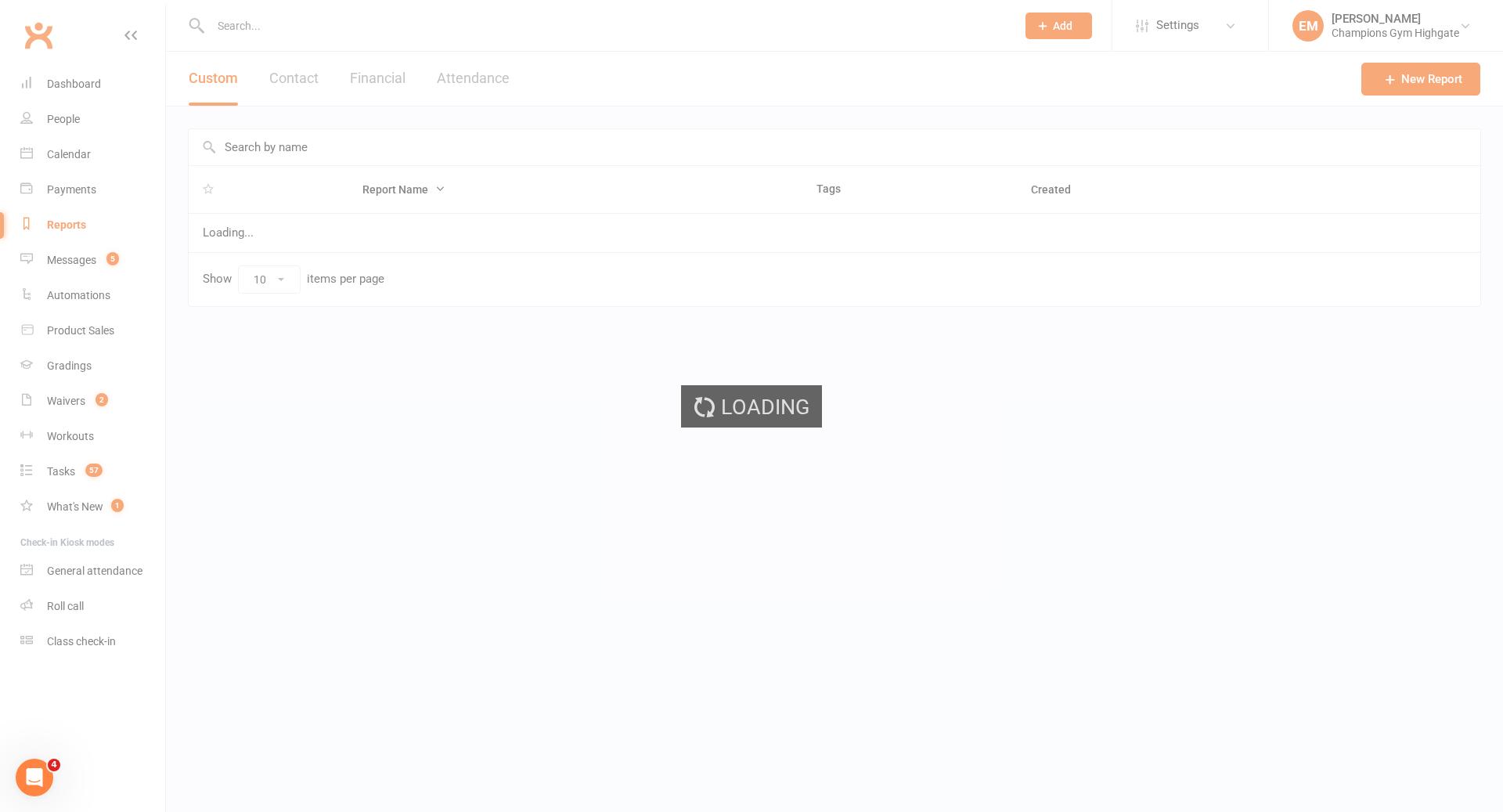
click at [83, 119] on ui-view "Prospect Member Non-attending contact Class / event Appointment Grading event T…" at bounding box center [752, 177] width 1503 height 347
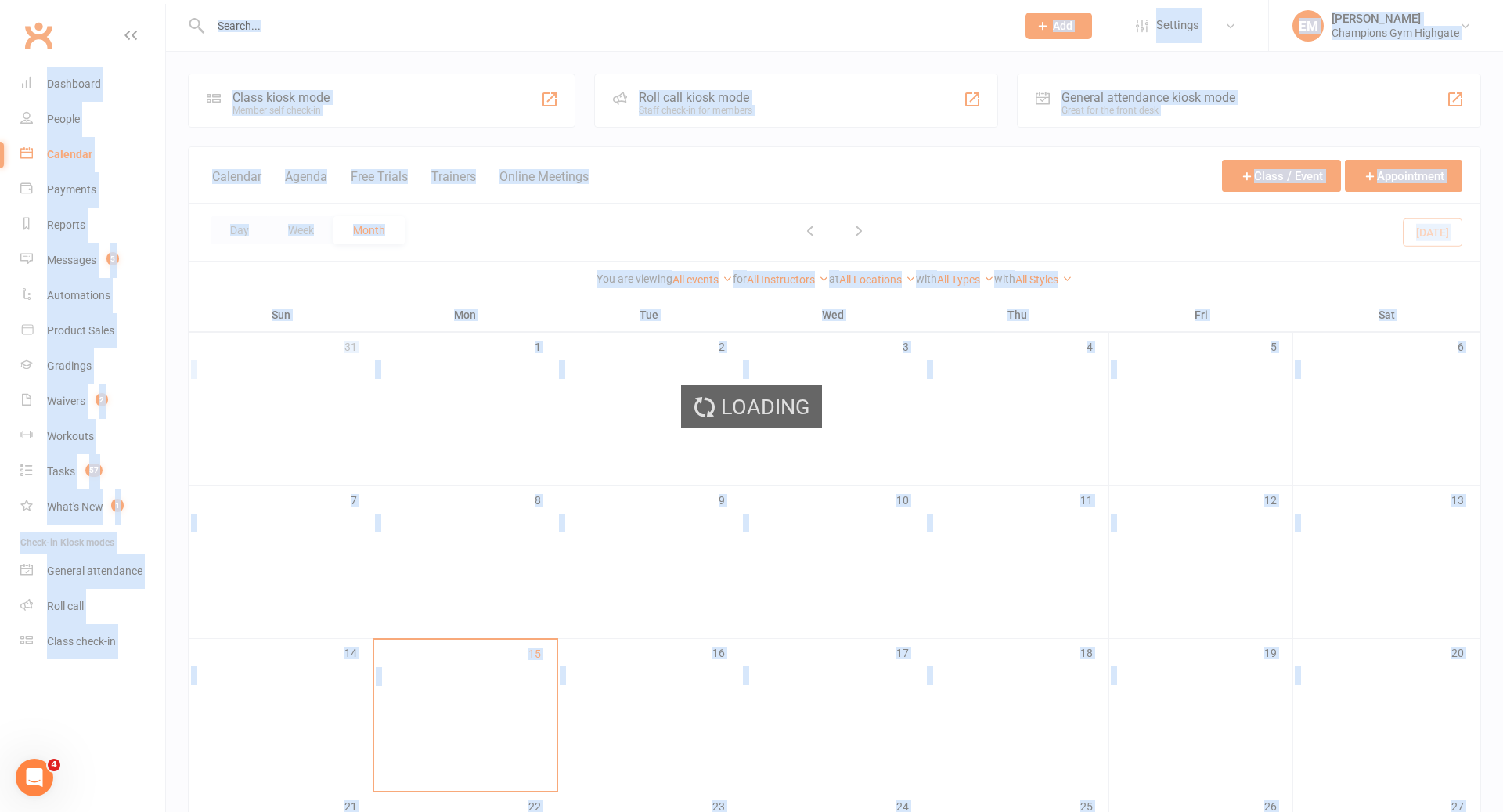
click at [83, 119] on div "Loading" at bounding box center [752, 406] width 1503 height 812
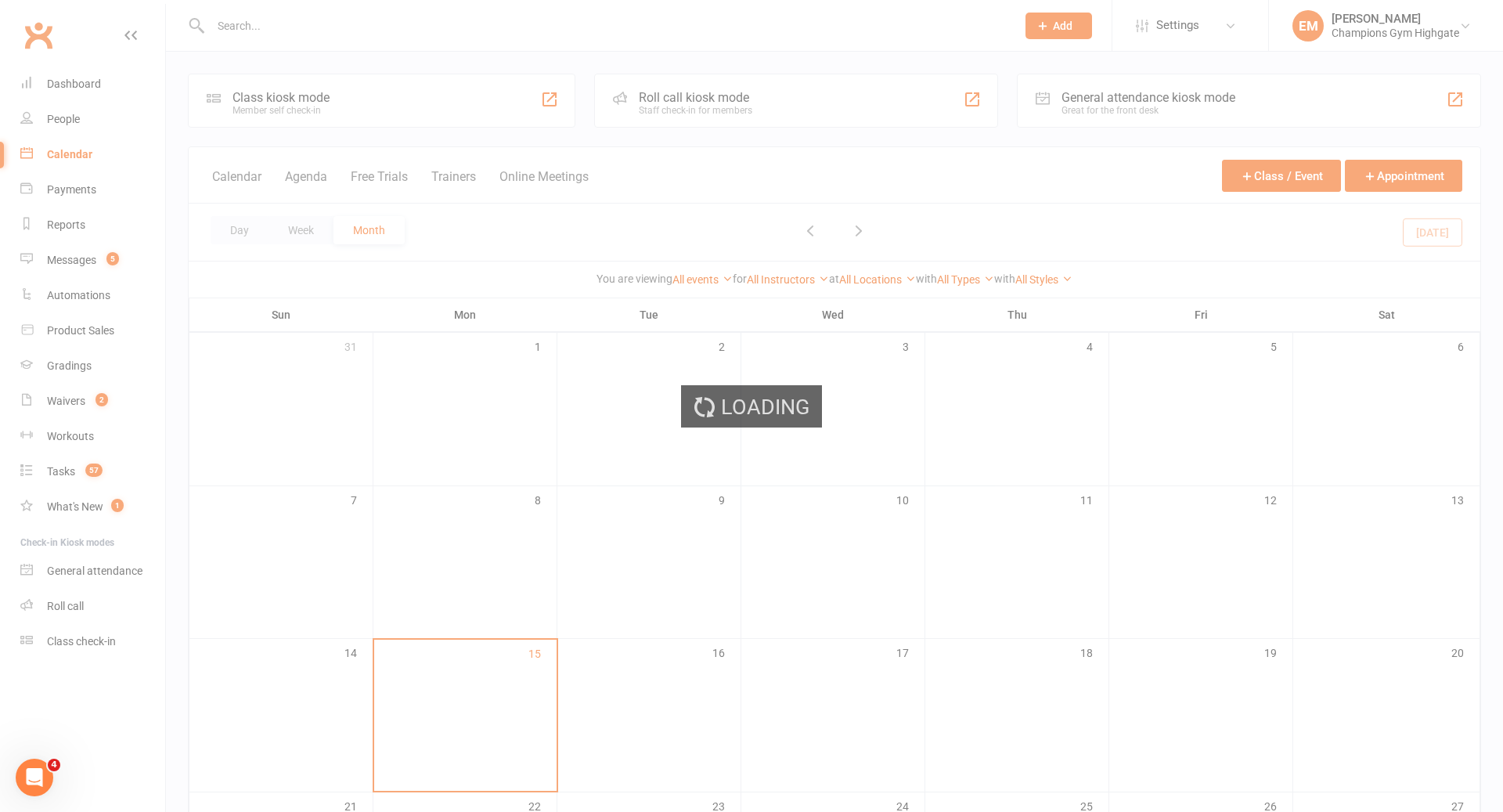
click at [77, 119] on div "Loading" at bounding box center [752, 406] width 1503 height 812
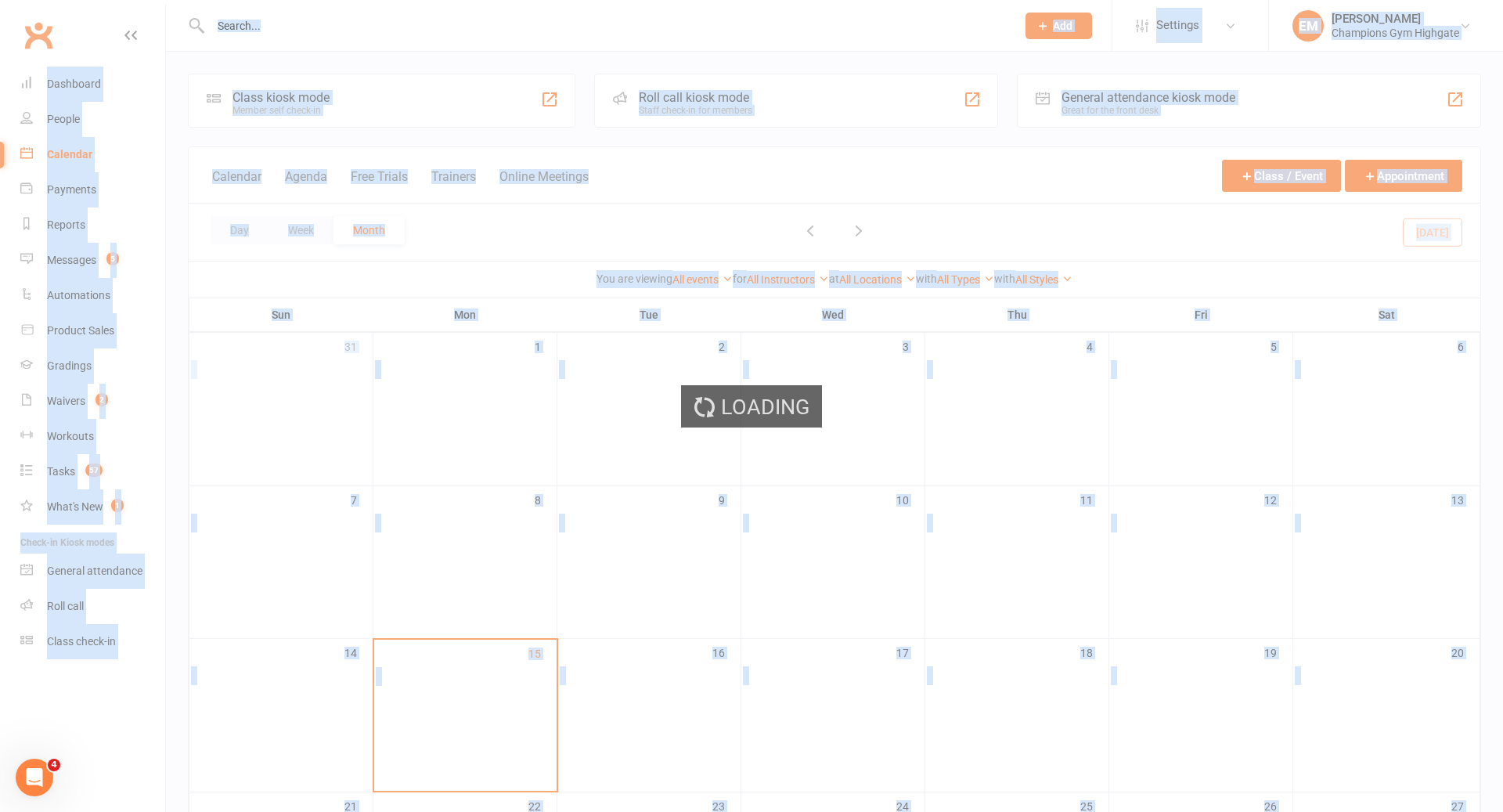
click at [77, 119] on div "Loading" at bounding box center [752, 406] width 1503 height 812
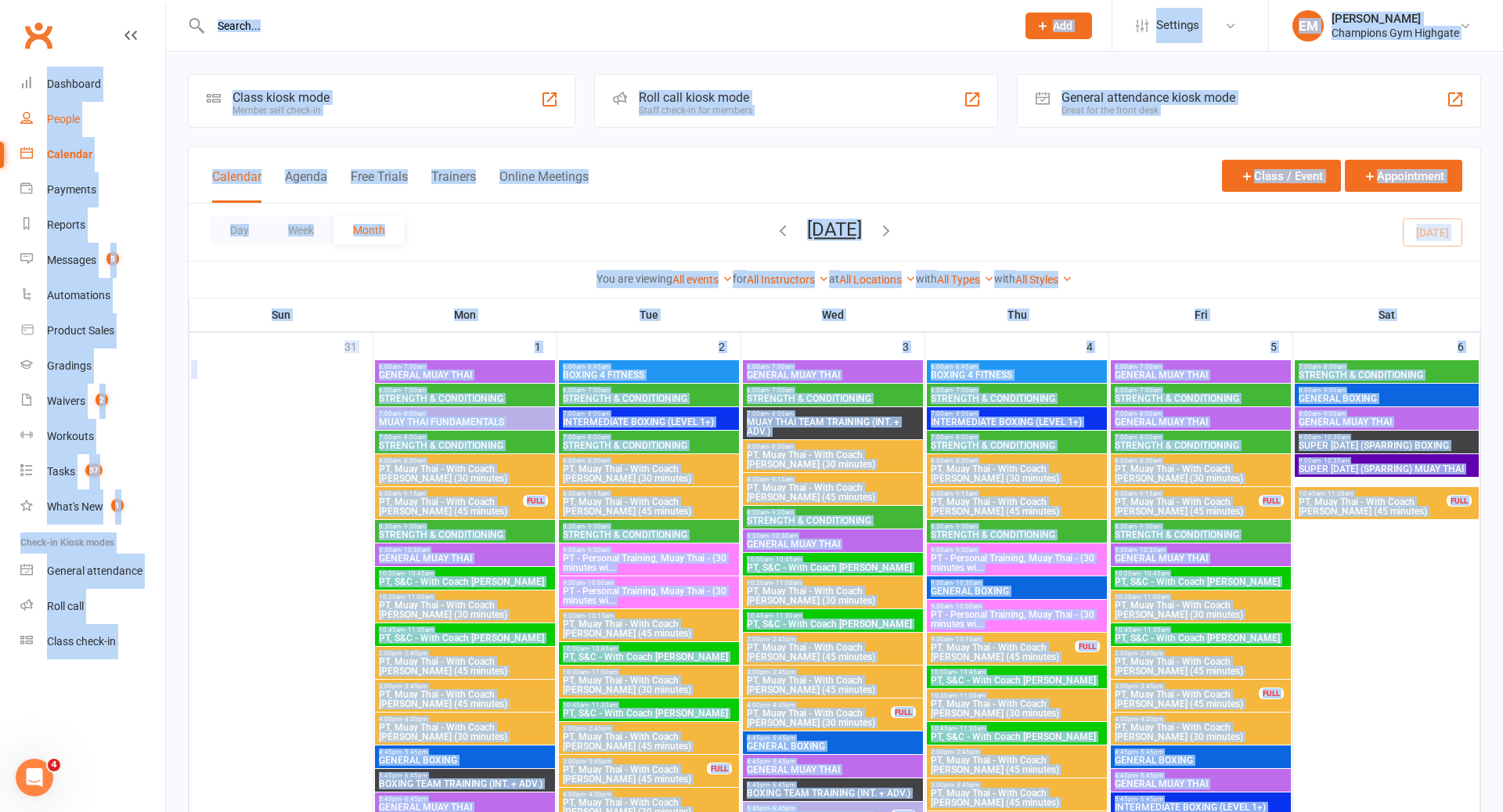
click at [77, 119] on div "People" at bounding box center [62, 118] width 33 height 12
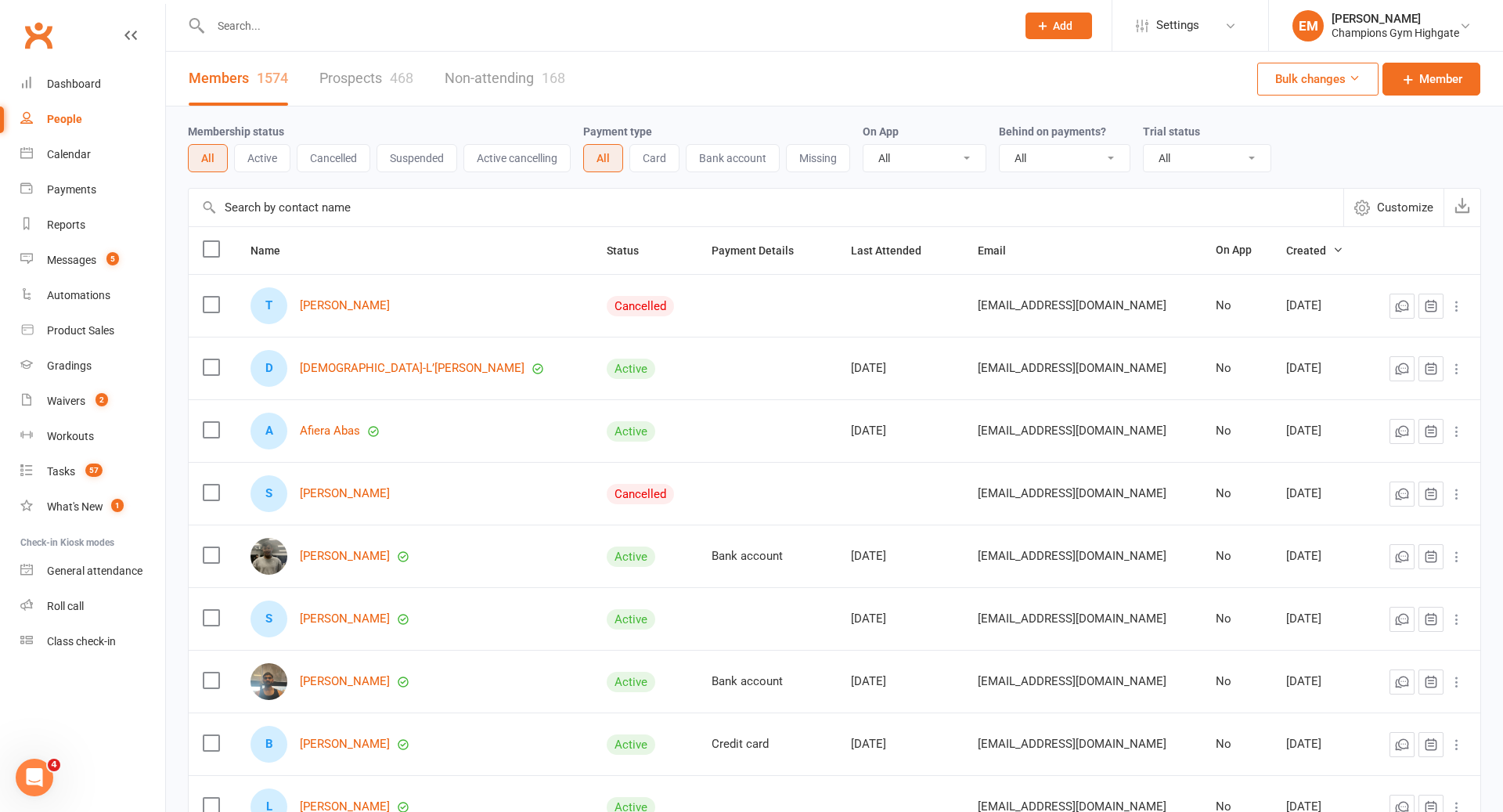
click at [343, 213] on input "text" at bounding box center [765, 207] width 1154 height 37
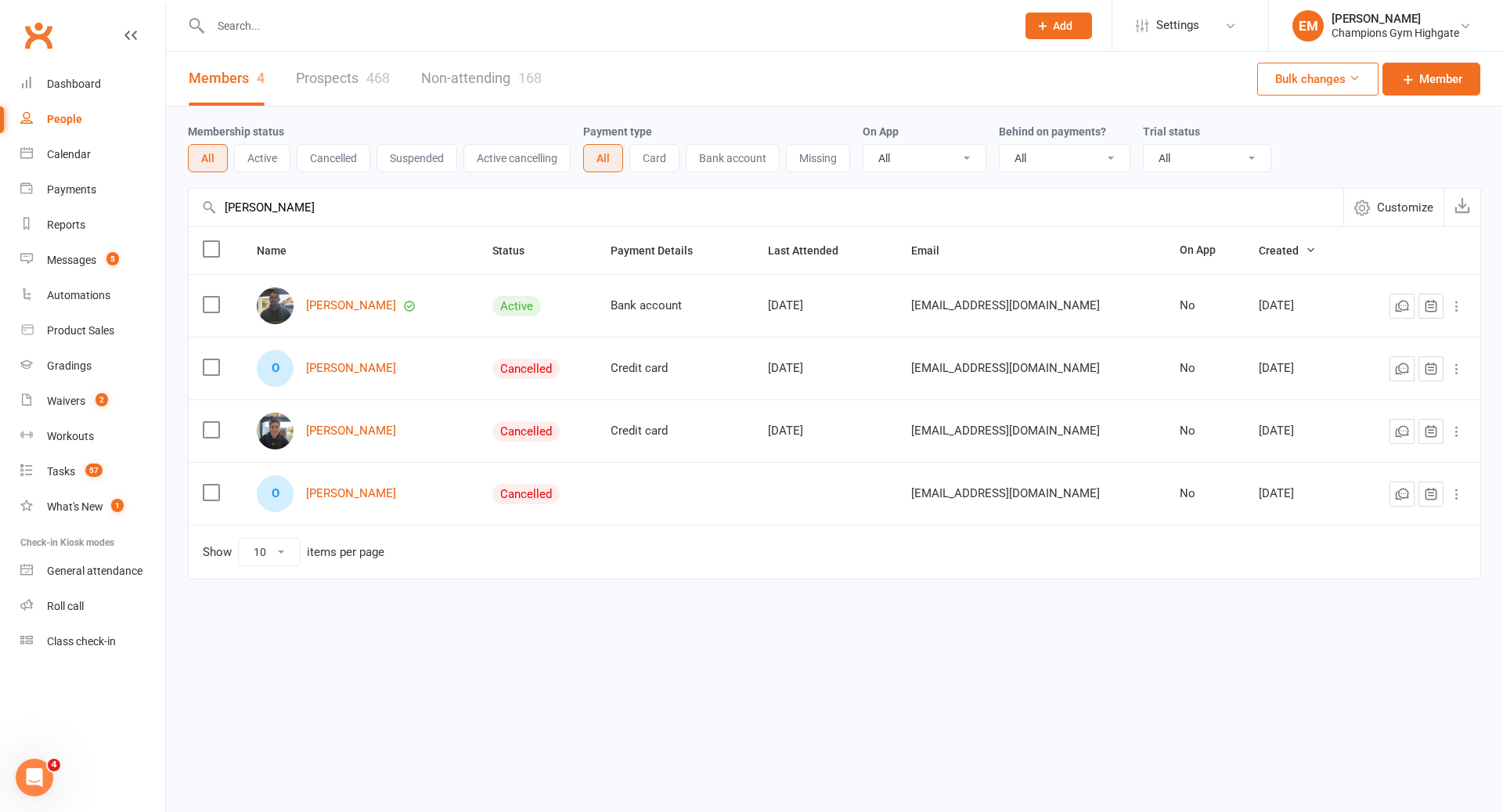
type input "oscar mal"
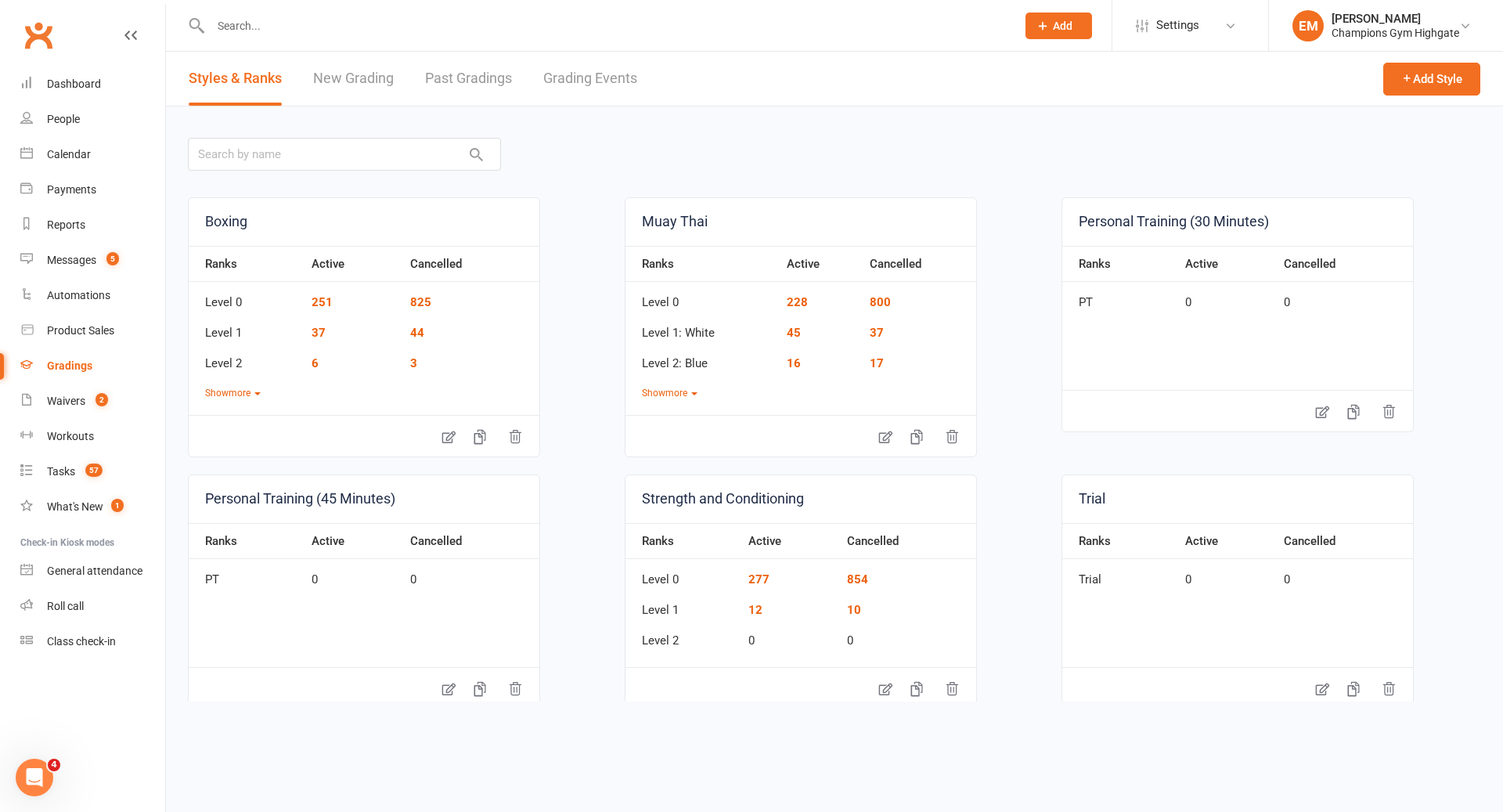
click at [639, 76] on div "Styles & Ranks New Grading Past Gradings Grading Events" at bounding box center [413, 78] width 494 height 54
click at [636, 65] on link "Grading Events" at bounding box center [590, 78] width 94 height 54
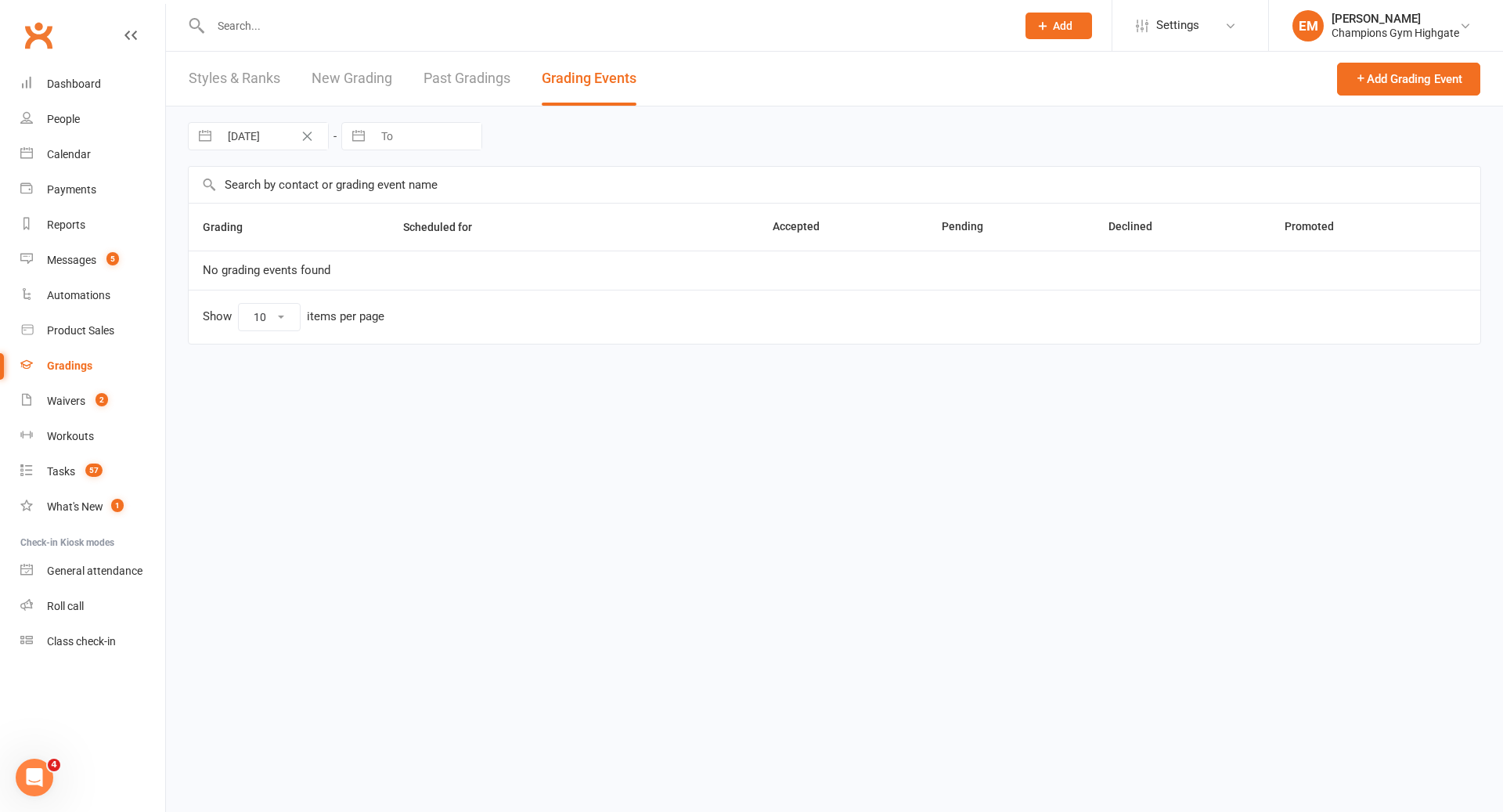
click at [378, 173] on input "text" at bounding box center [834, 185] width 1291 height 36
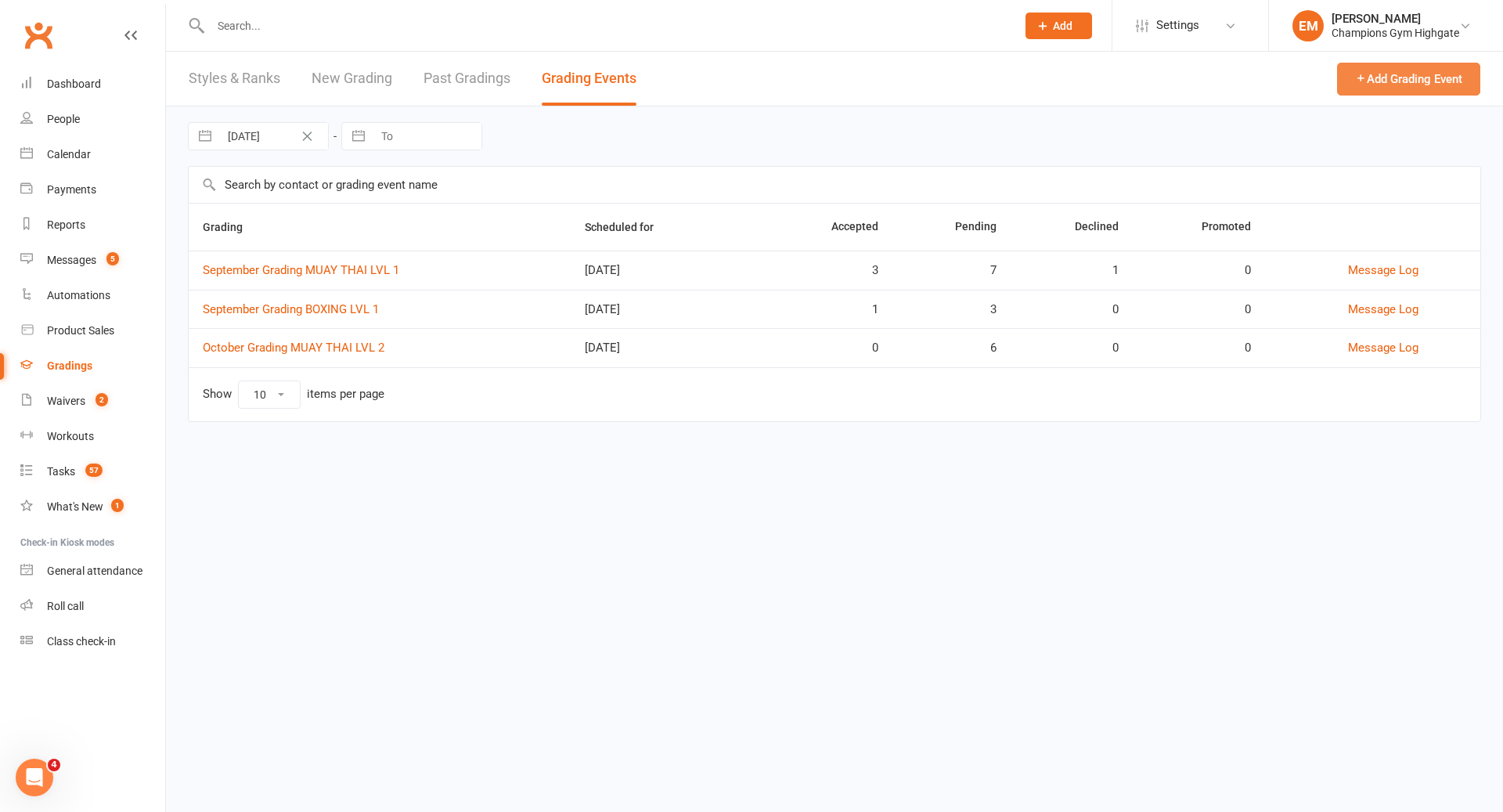
click at [1396, 81] on button "Add Grading Event" at bounding box center [1409, 78] width 144 height 33
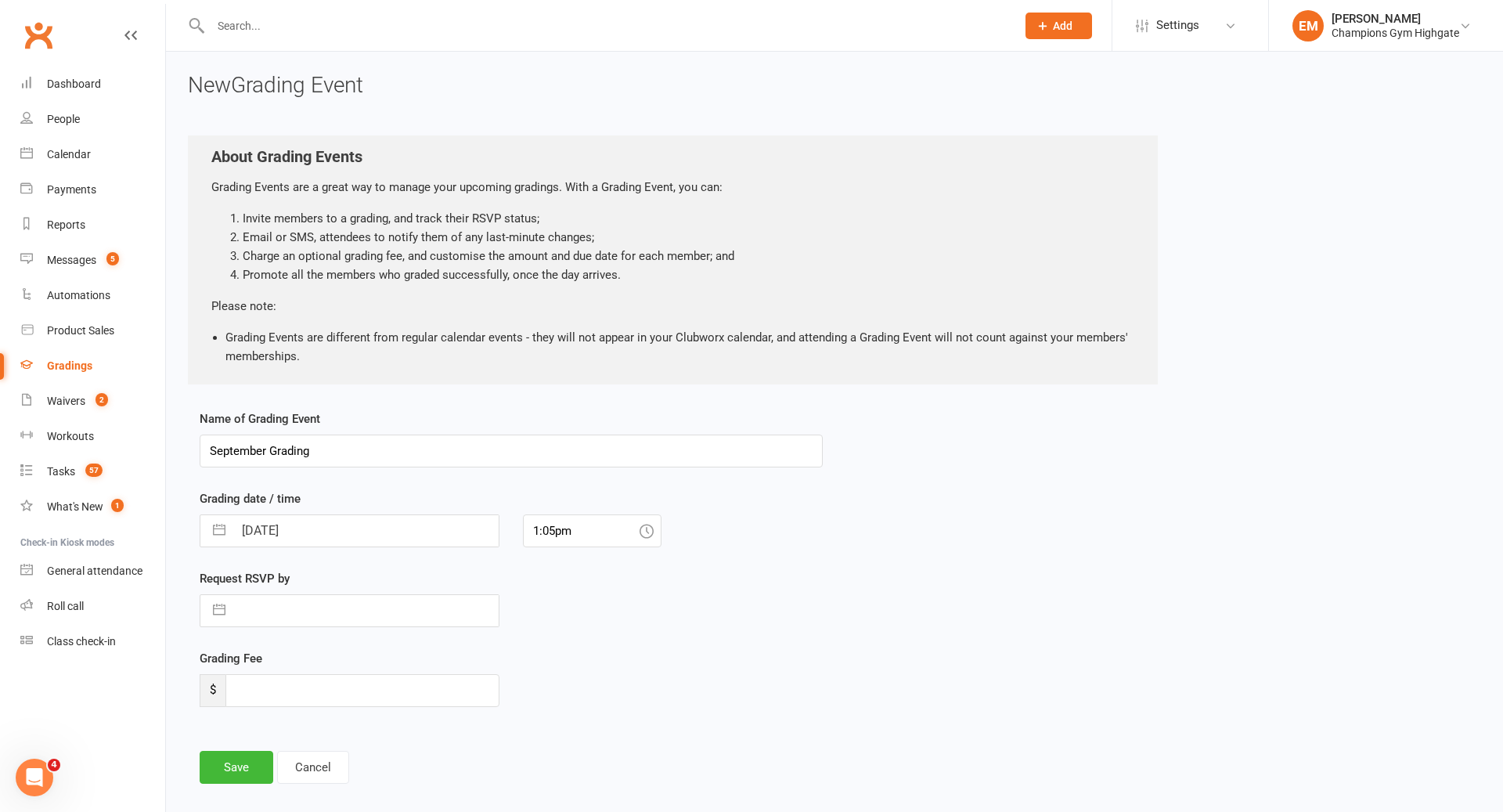
click at [68, 365] on div "Gradings" at bounding box center [69, 365] width 46 height 12
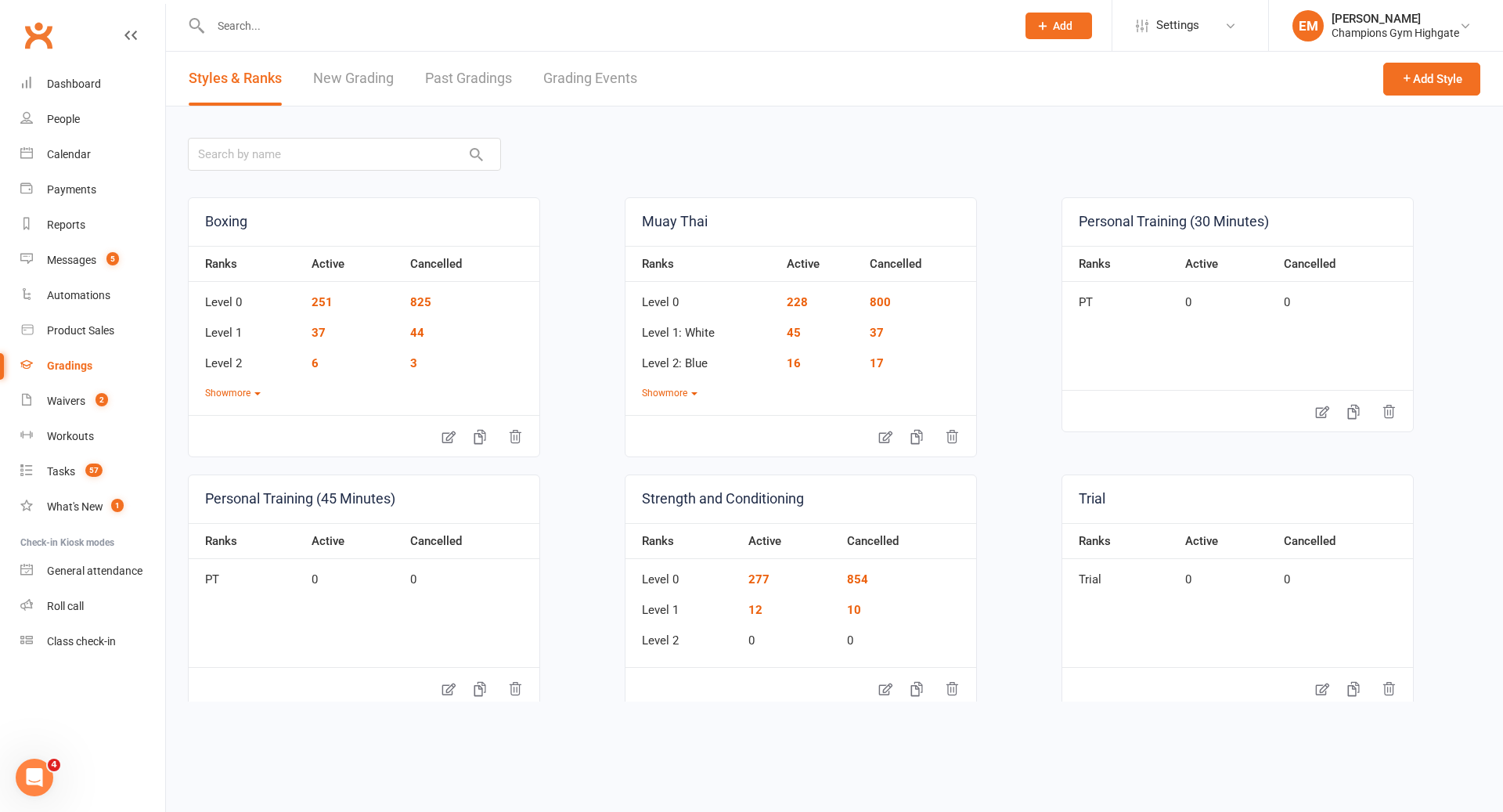
click at [380, 71] on link "New Grading" at bounding box center [353, 78] width 80 height 54
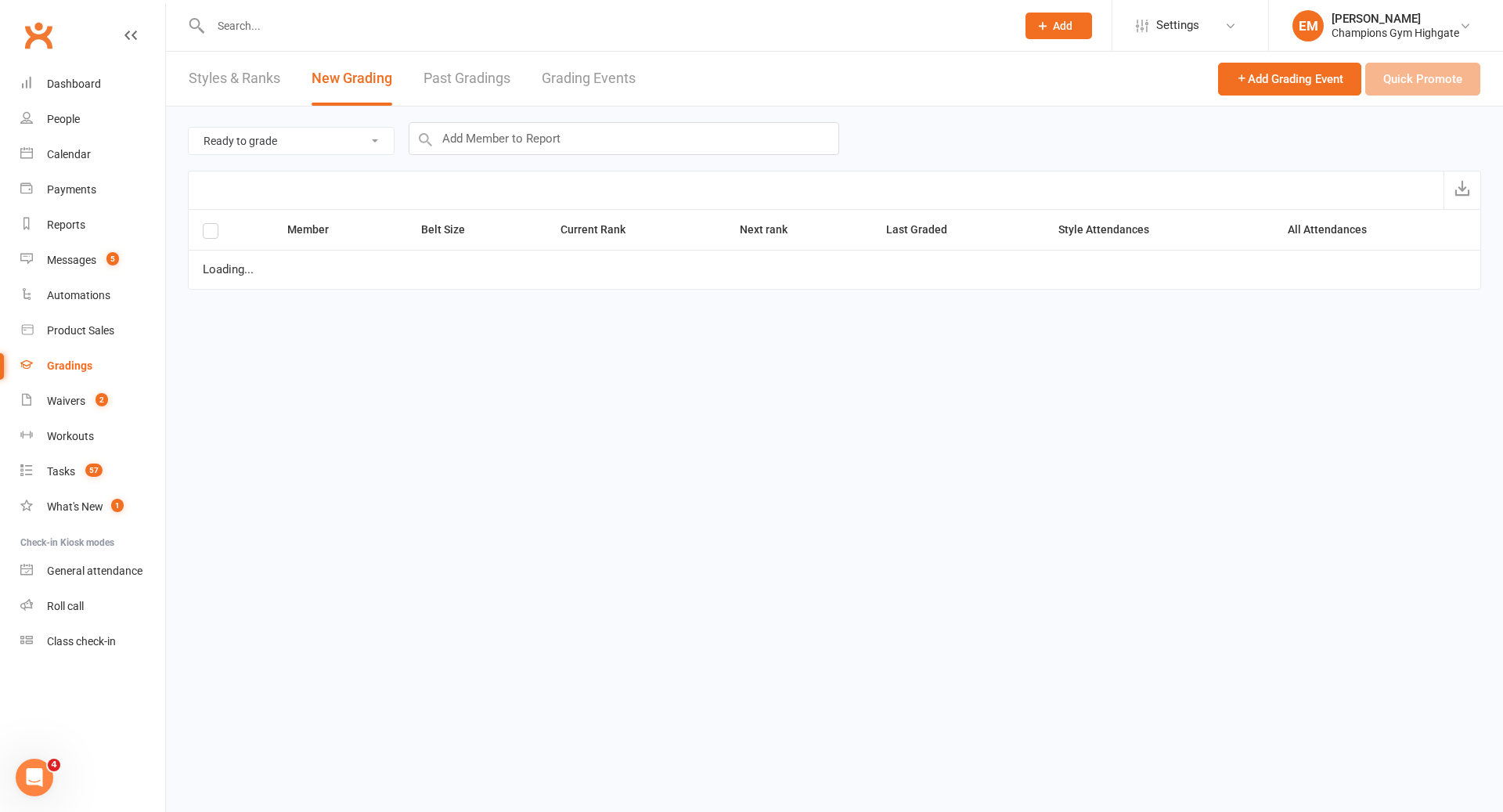
click at [470, 116] on div "Ready to grade All members enrolled in a style Active members enrolled in a sty…" at bounding box center [834, 138] width 1293 height 64
click at [476, 152] on input "text" at bounding box center [624, 138] width 431 height 33
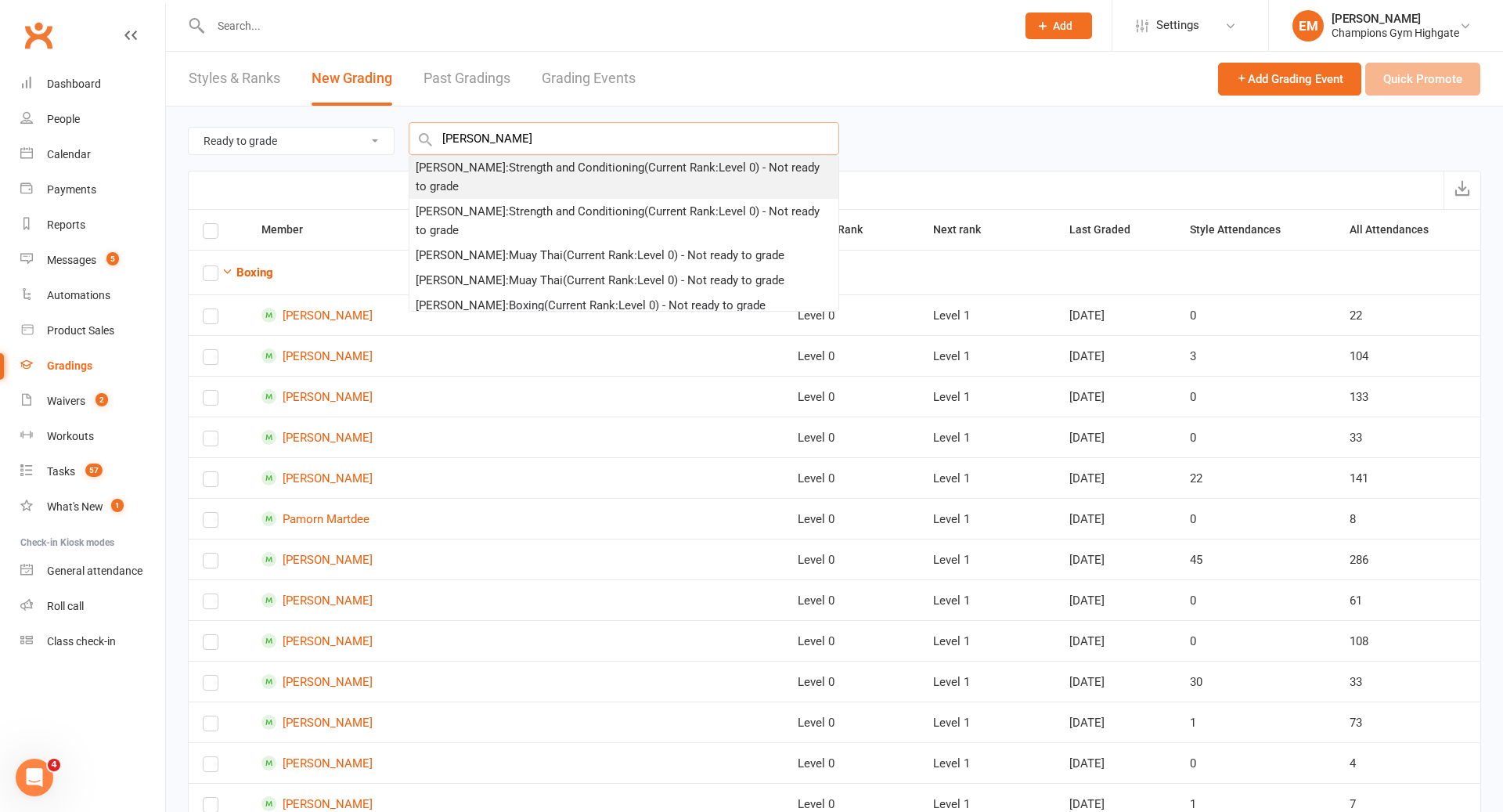
scroll to position [113, 0]
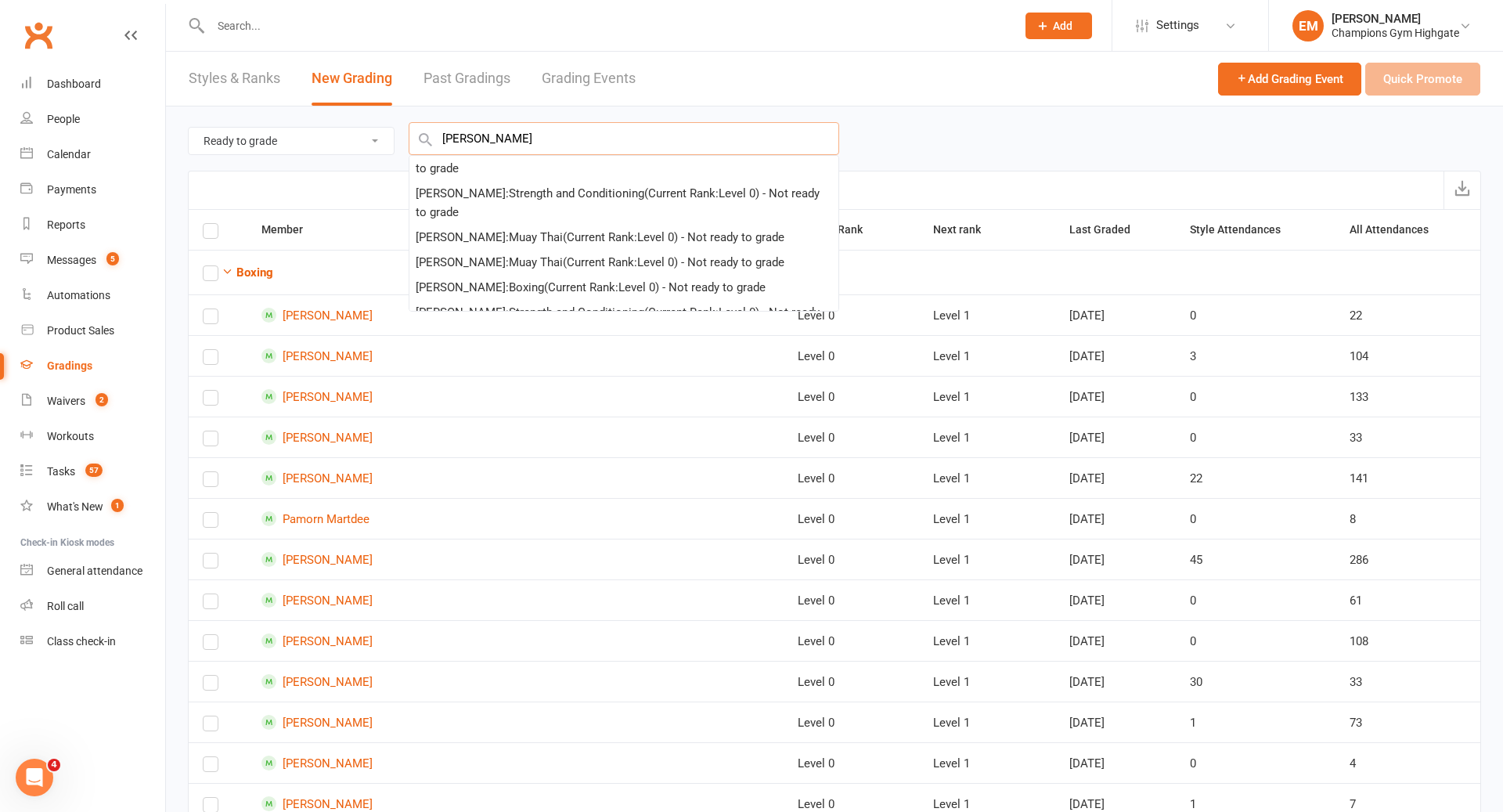
type input "oscar mal"
click at [728, 237] on div "Oscar Maloney : Muay Thai (Current Rank: Level 0 ) - Not ready to grade" at bounding box center [600, 237] width 368 height 19
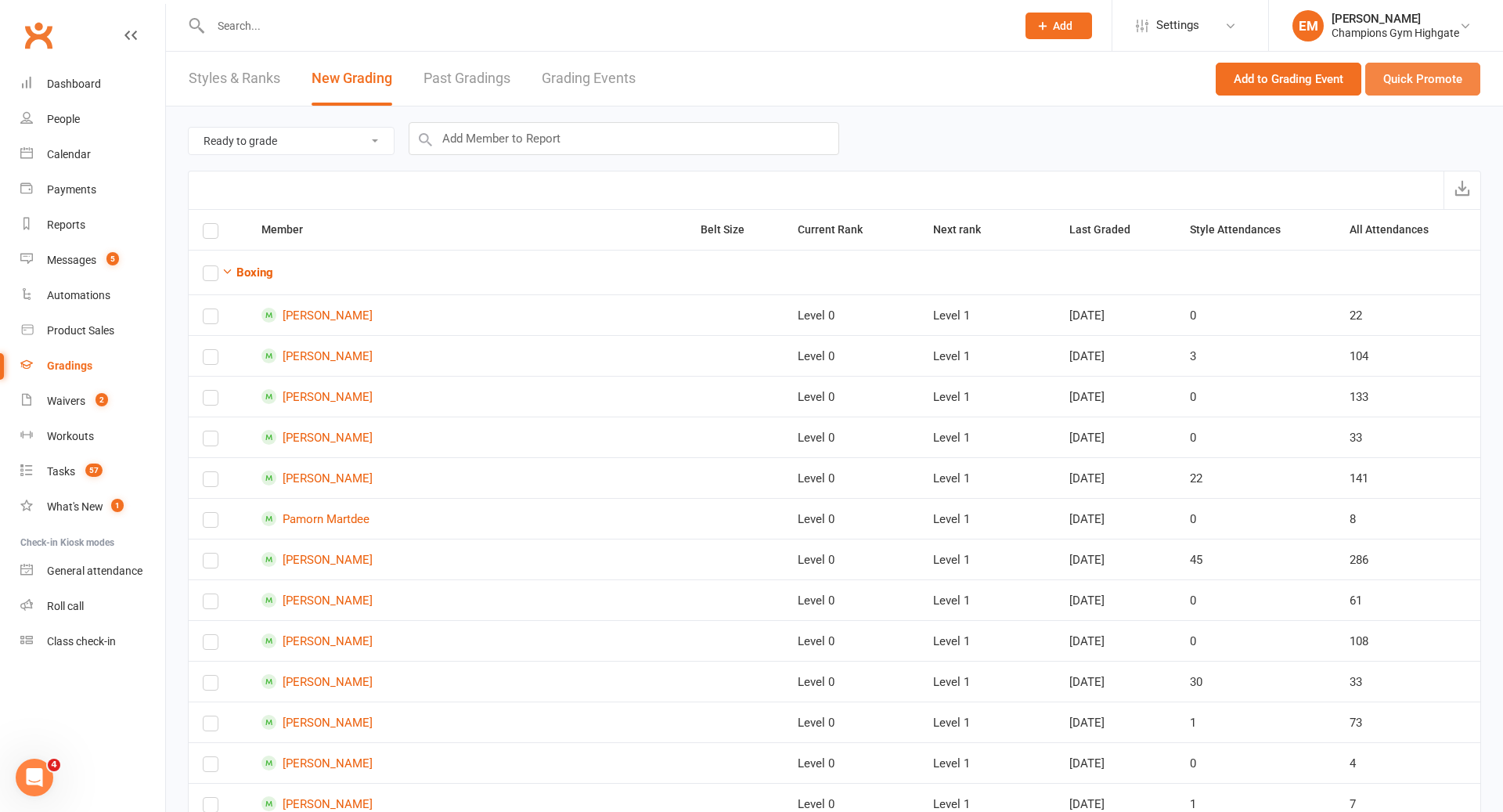
click at [1440, 76] on button "Quick Promote" at bounding box center [1422, 78] width 115 height 33
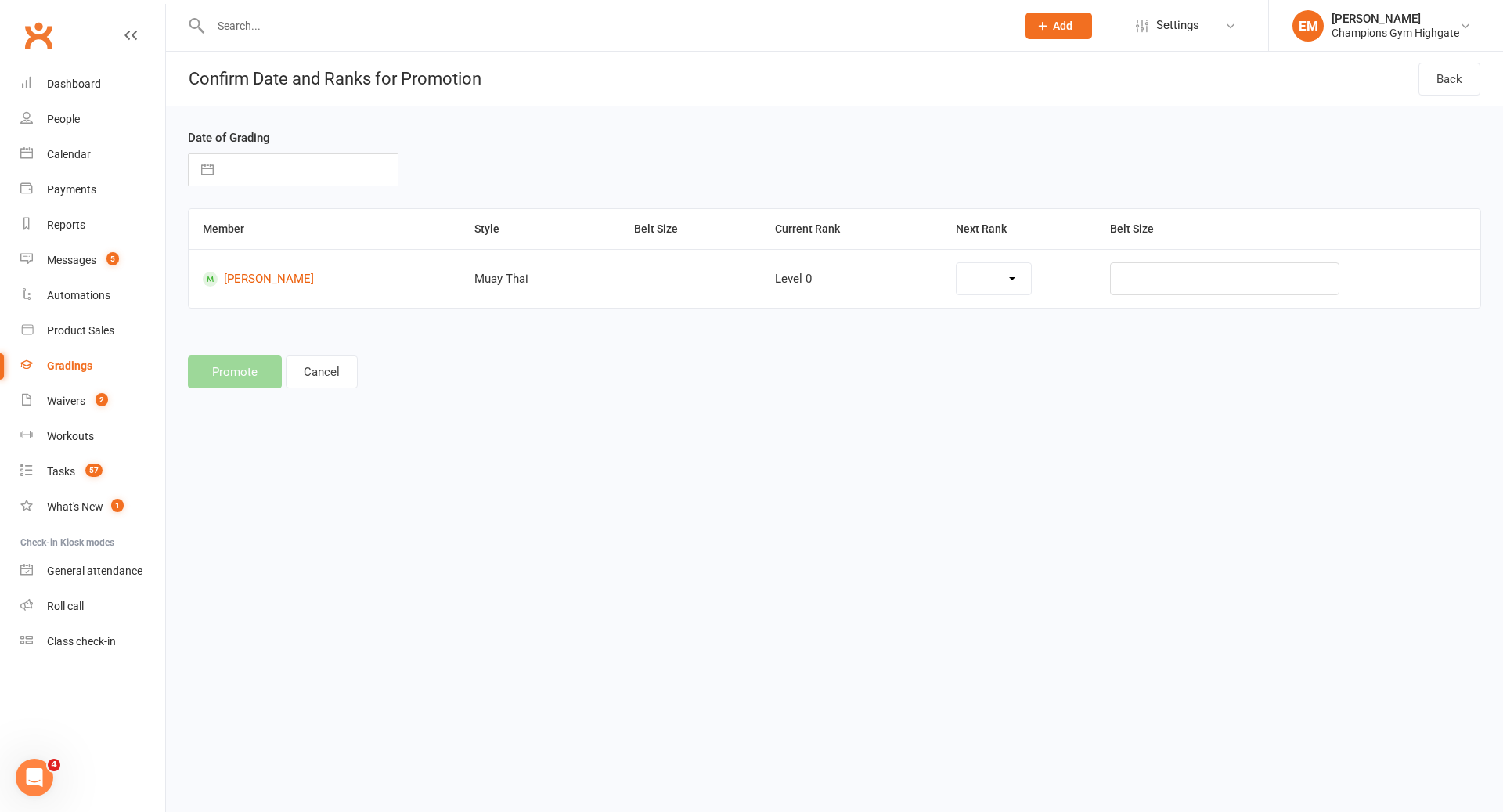
select select "11711"
click at [255, 174] on input "text" at bounding box center [310, 170] width 176 height 32
select select "7"
select select "2025"
select select "8"
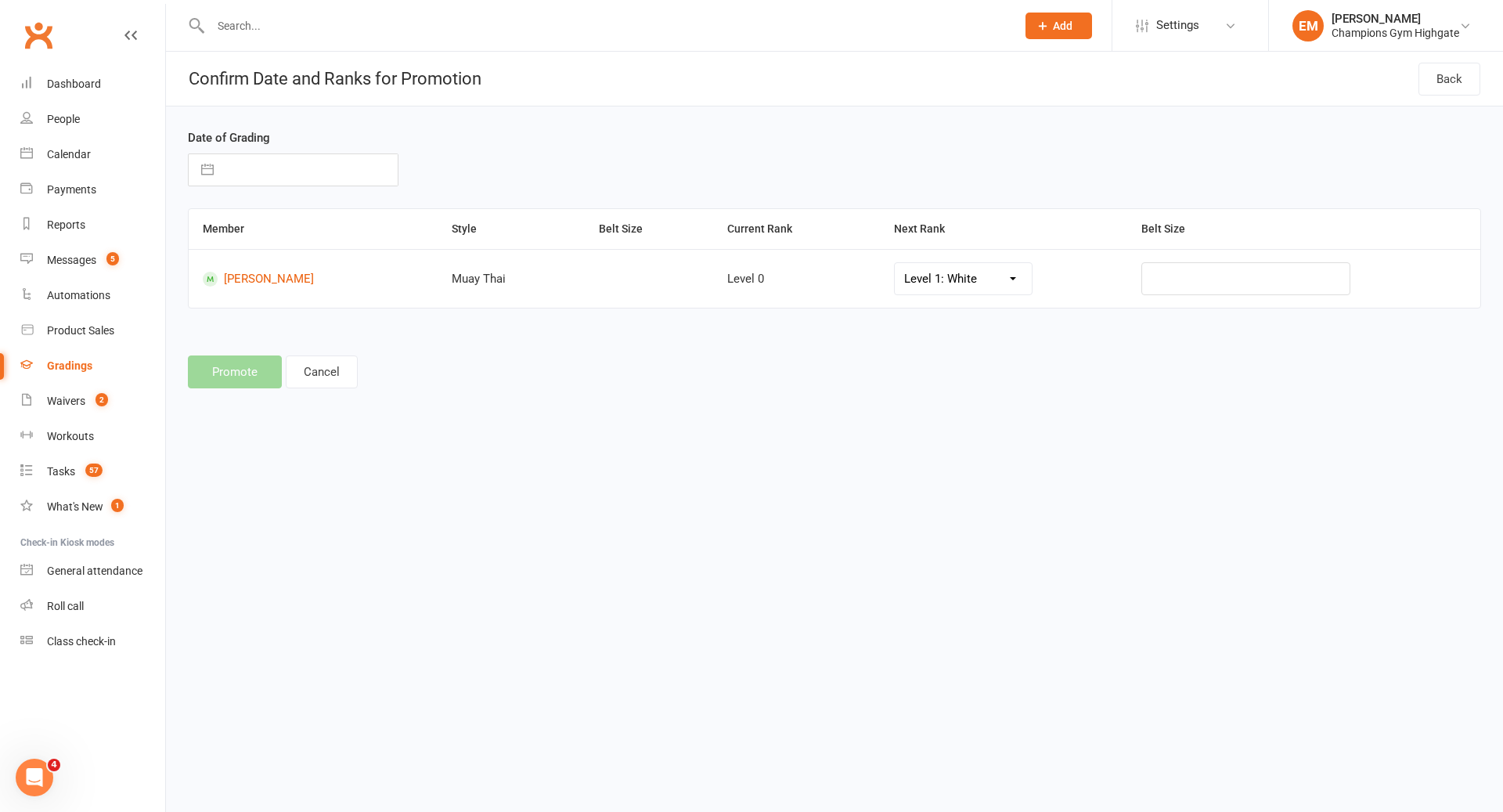
select select "2025"
select select "9"
select select "2025"
click at [253, 350] on td "15" at bounding box center [252, 349] width 31 height 30
type input "15 Sep 2025"
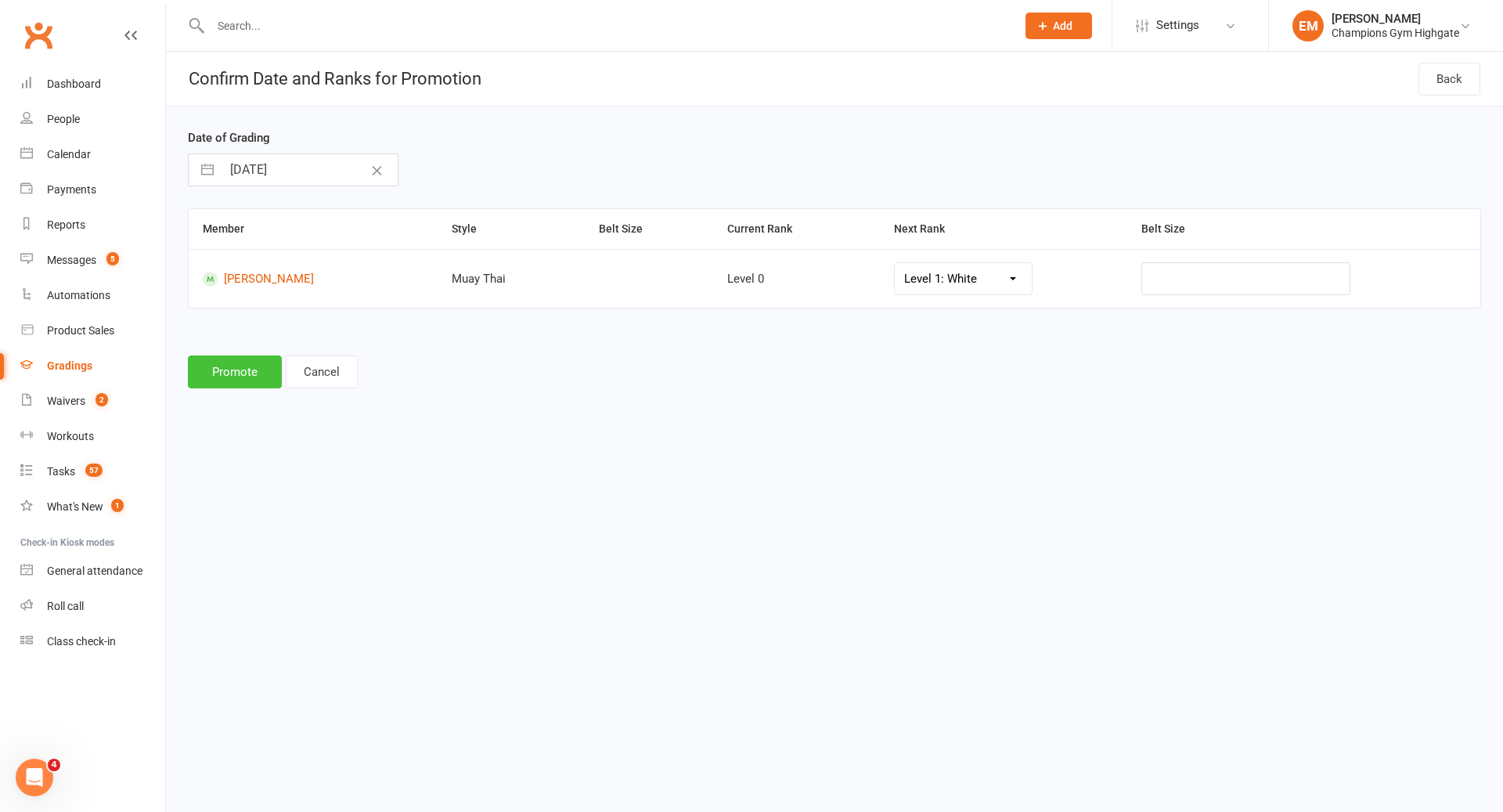
click at [241, 371] on button "Promote" at bounding box center [234, 371] width 94 height 33
